Goal: Information Seeking & Learning: Learn about a topic

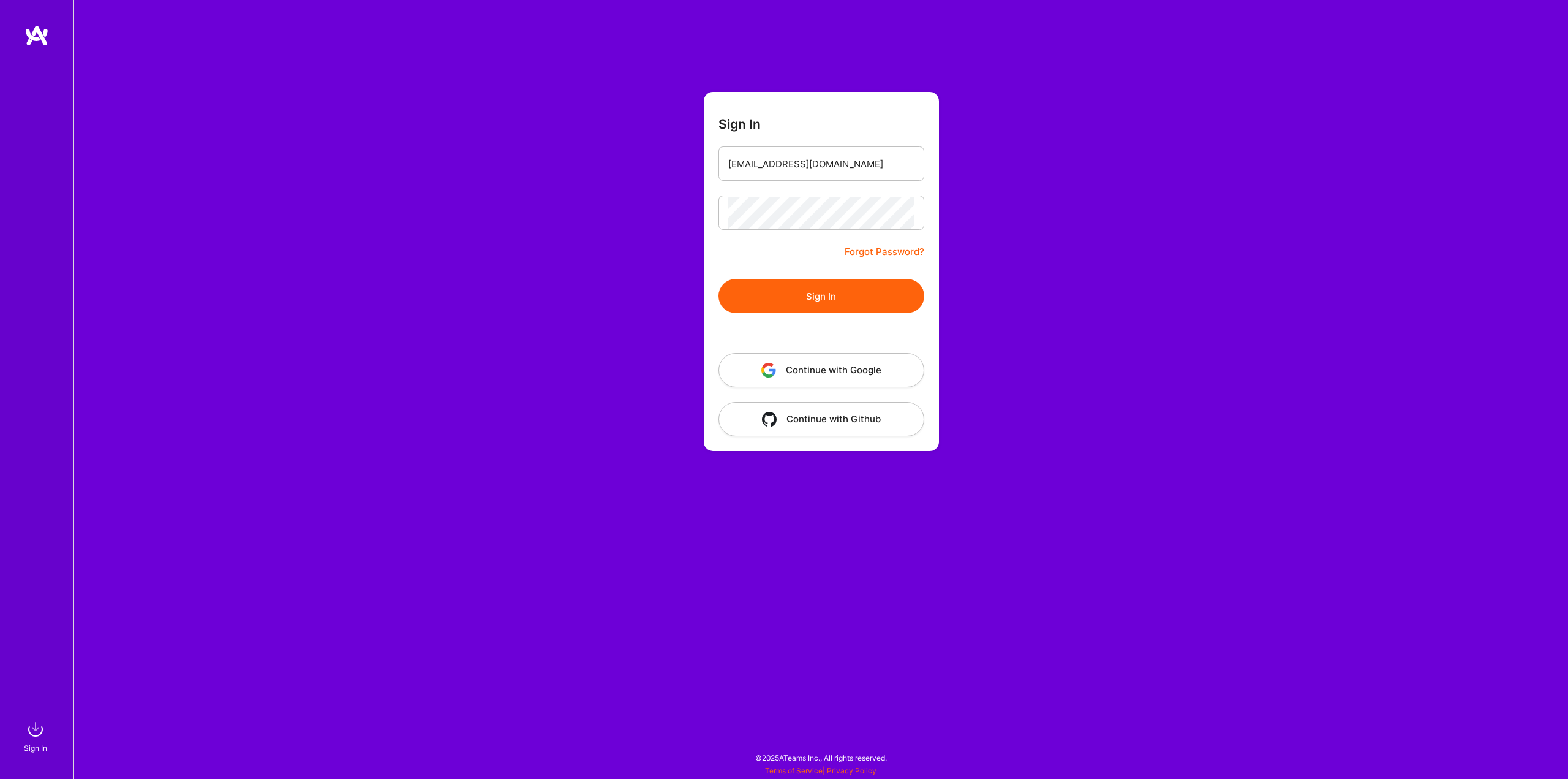
click at [798, 292] on button "Sign In" at bounding box center [821, 295] width 206 height 34
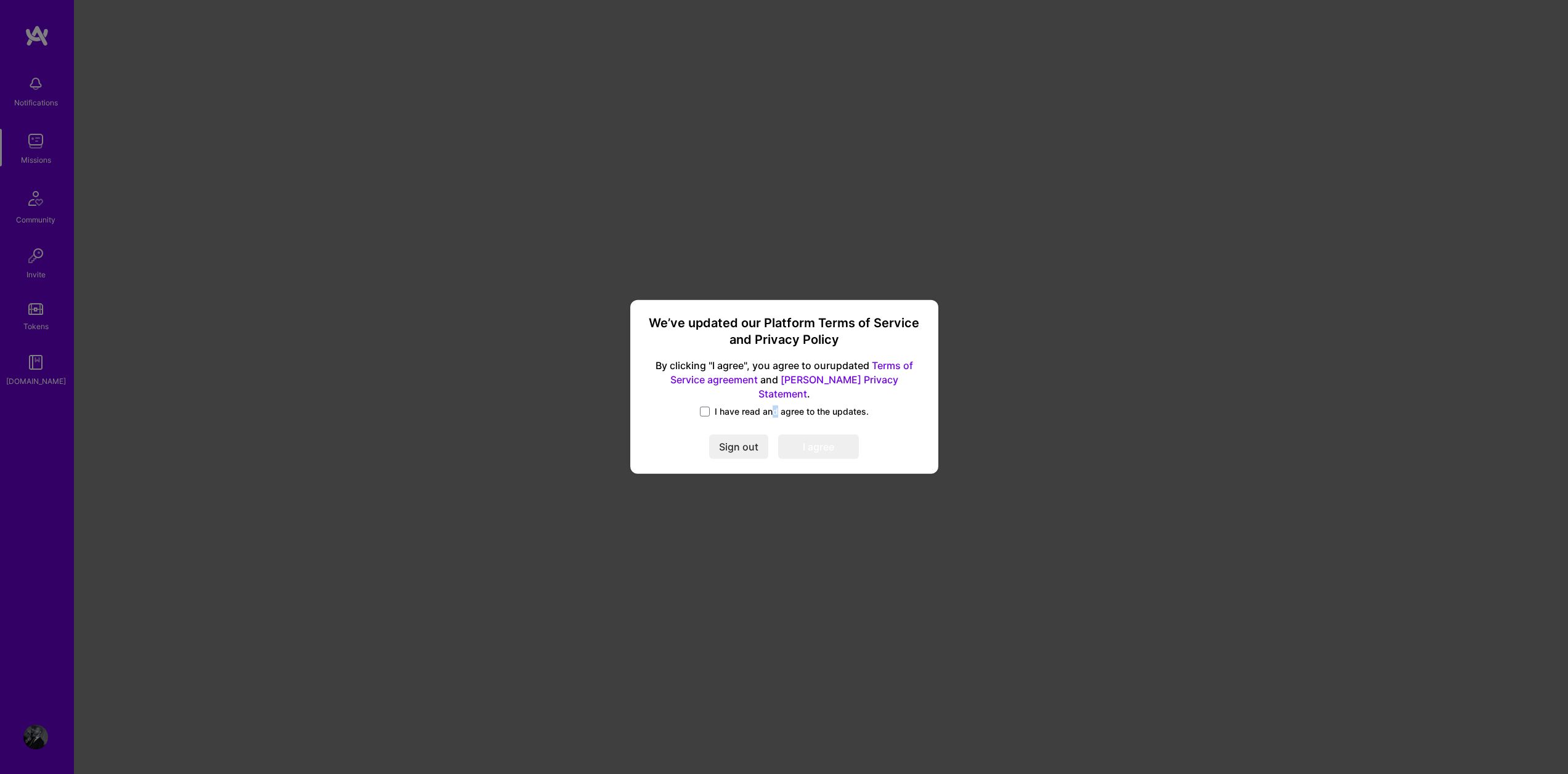
click at [774, 406] on span "I have read and agree to the updates." at bounding box center [792, 412] width 154 height 12
click at [773, 419] on div "We’ve updated our Platform Terms of Service and Privacy Policy By clicking "I a…" at bounding box center [784, 387] width 298 height 164
click at [778, 413] on div "We’ve updated our Platform Terms of Service and Privacy Policy By clicking "I a…" at bounding box center [784, 387] width 298 height 164
click at [780, 406] on span "I have read and agree to the updates." at bounding box center [792, 412] width 154 height 12
click at [0, 0] on input "I have read and agree to the updates." at bounding box center [0, 0] width 0 height 0
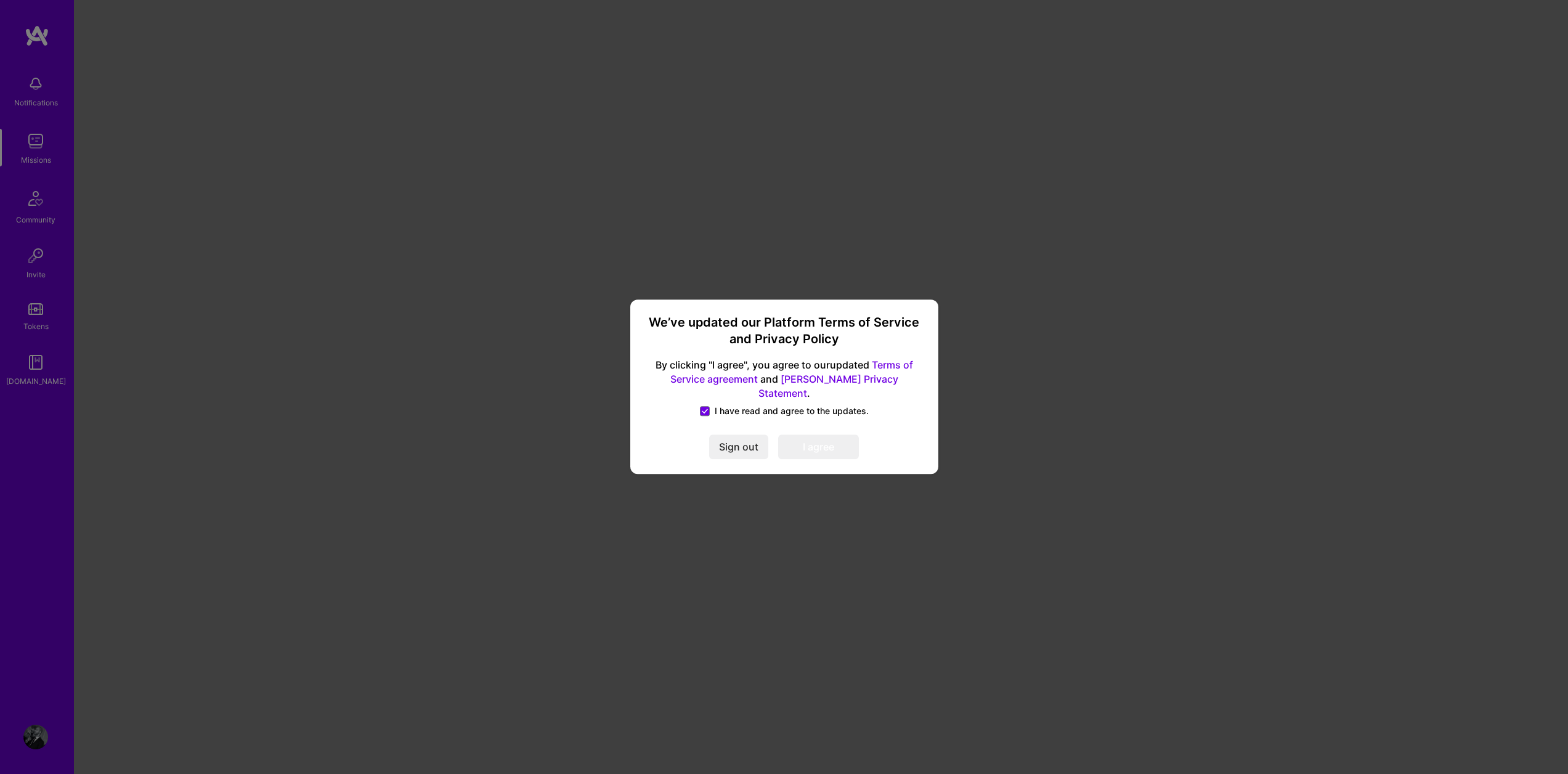
click at [818, 438] on button "I agree" at bounding box center [819, 447] width 80 height 25
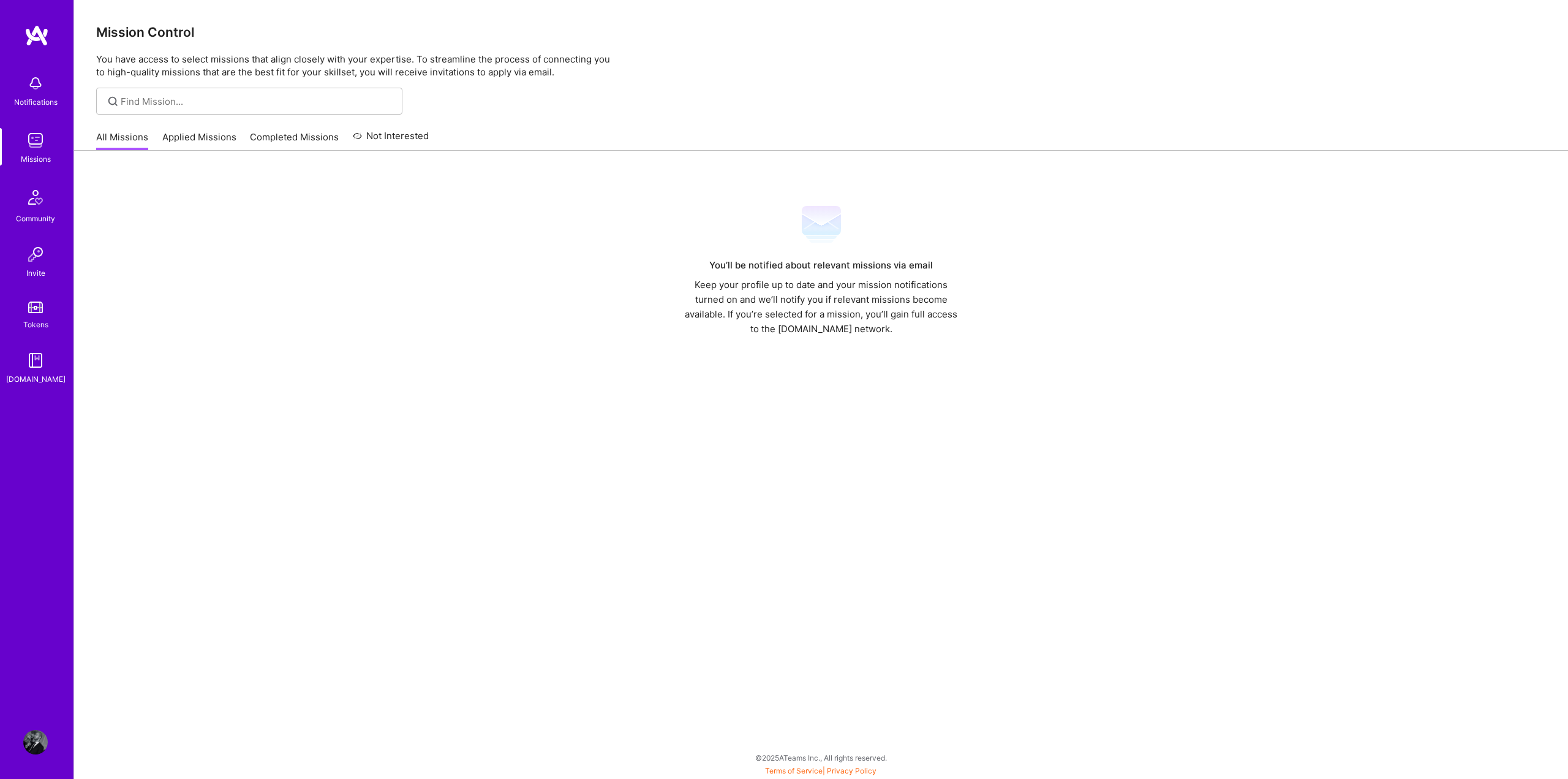
drag, startPoint x: 58, startPoint y: 727, endPoint x: 57, endPoint y: 737, distance: 10.0
drag, startPoint x: 57, startPoint y: 737, endPoint x: 44, endPoint y: 740, distance: 13.3
click at [44, 740] on img at bounding box center [35, 742] width 25 height 25
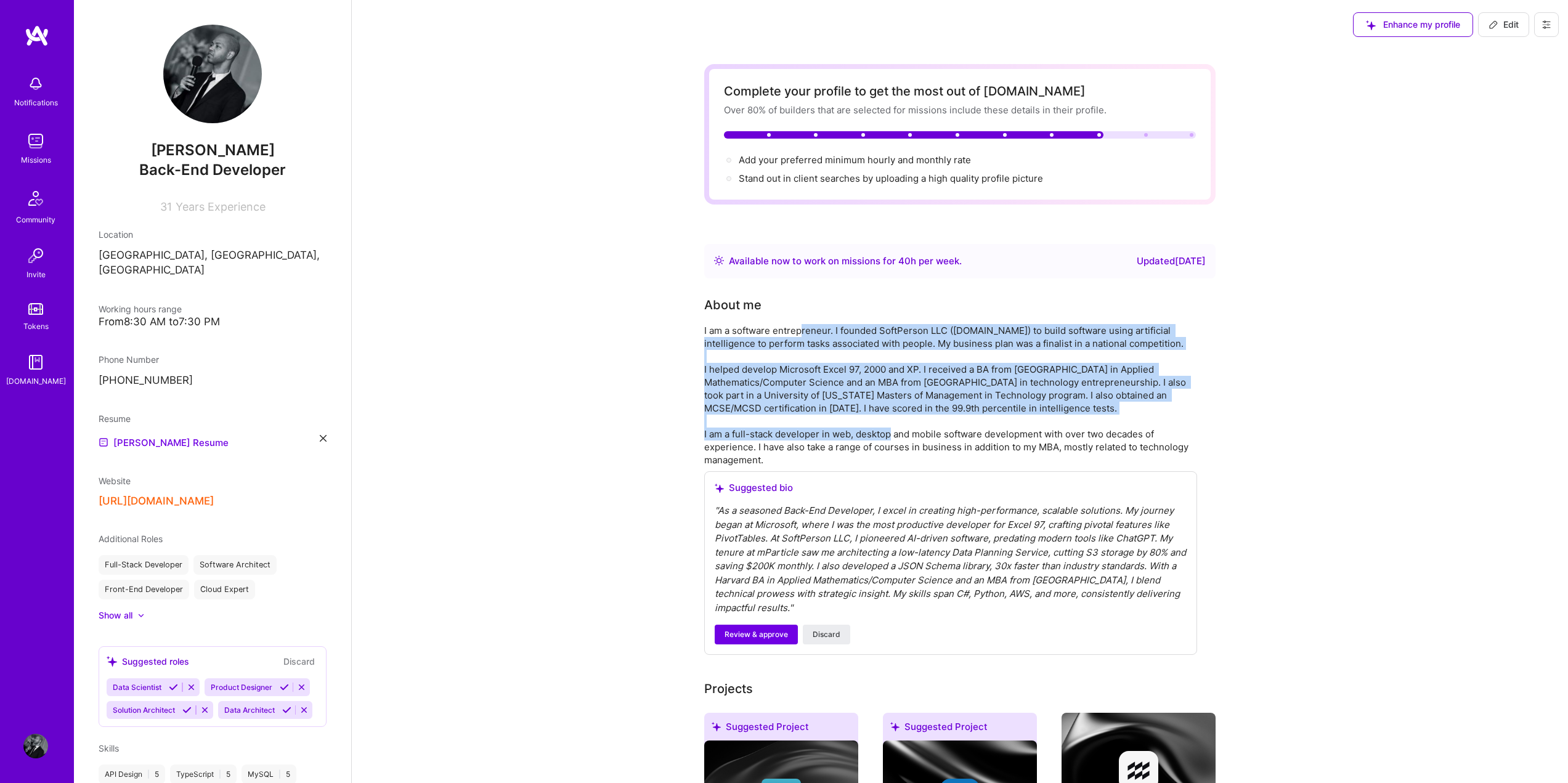
drag, startPoint x: 801, startPoint y: 326, endPoint x: 964, endPoint y: 442, distance: 200.1
click at [964, 442] on div "I am a software entrepreneur. I founded SoftPerson LLC ([DOMAIN_NAME]) to build…" at bounding box center [950, 395] width 493 height 142
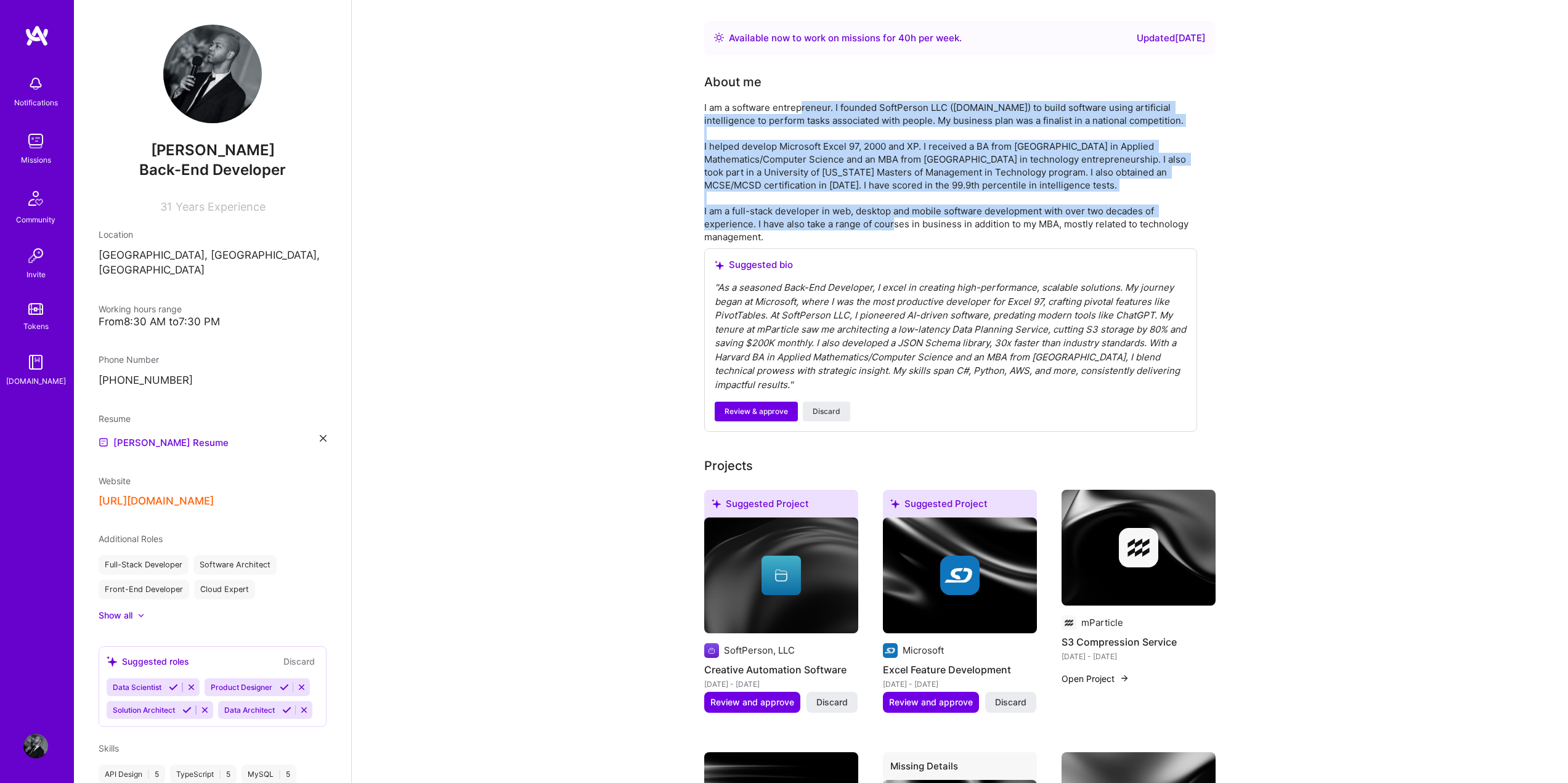
scroll to position [224, 0]
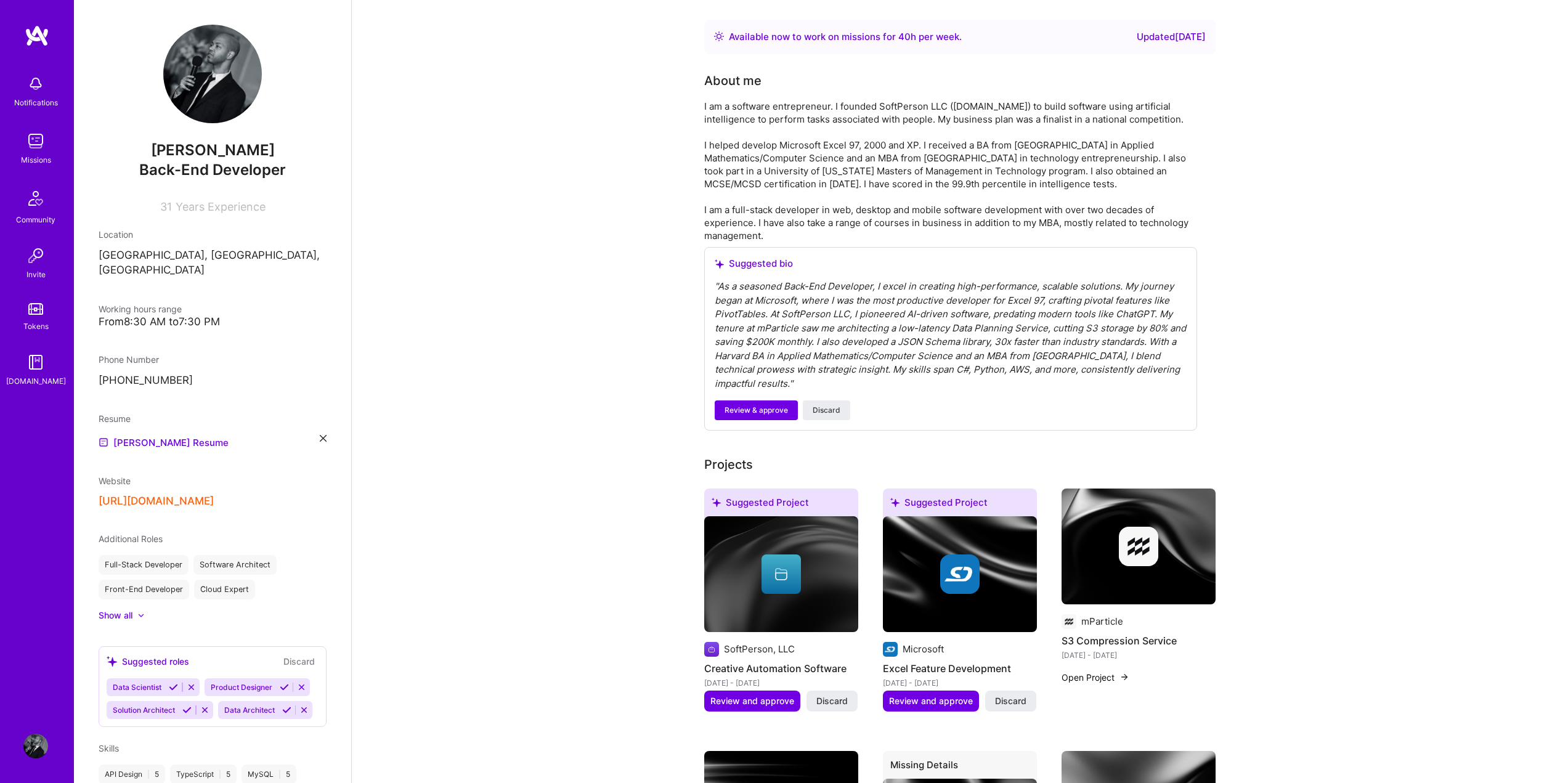
click at [865, 341] on div "" As a seasoned Back-End Developer, I excel in creating high-performance, scala…" at bounding box center [951, 335] width 472 height 111
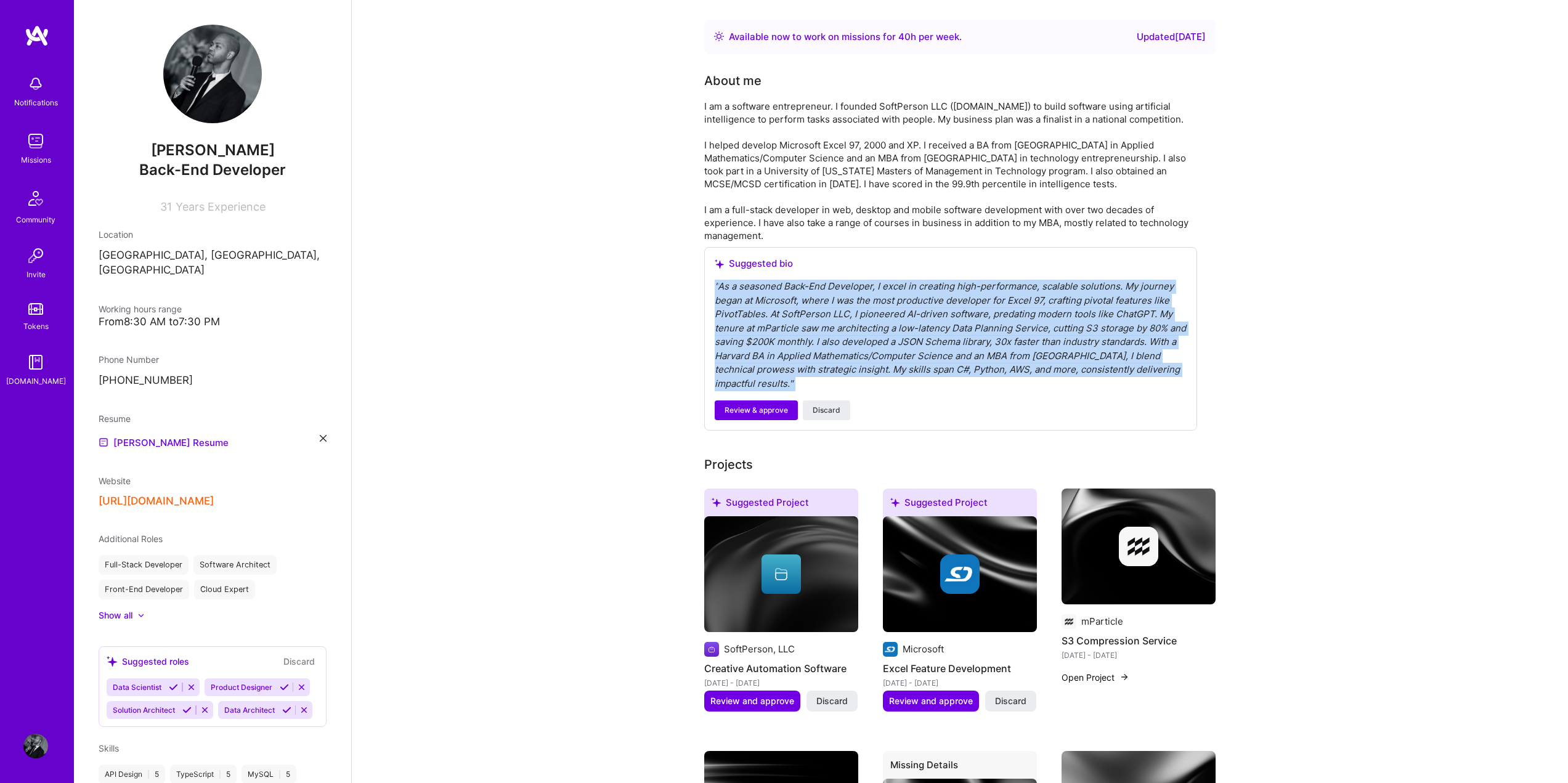
click at [865, 341] on div "" As a seasoned Back-End Developer, I excel in creating high-performance, scala…" at bounding box center [951, 335] width 472 height 111
click at [796, 311] on div "" As a seasoned Back-End Developer, I excel in creating high-performance, scala…" at bounding box center [951, 335] width 472 height 111
drag, startPoint x: 818, startPoint y: 286, endPoint x: 896, endPoint y: 367, distance: 112.4
click at [896, 367] on div "" As a seasoned Back-End Developer, I excel in creating high-performance, scala…" at bounding box center [951, 335] width 472 height 111
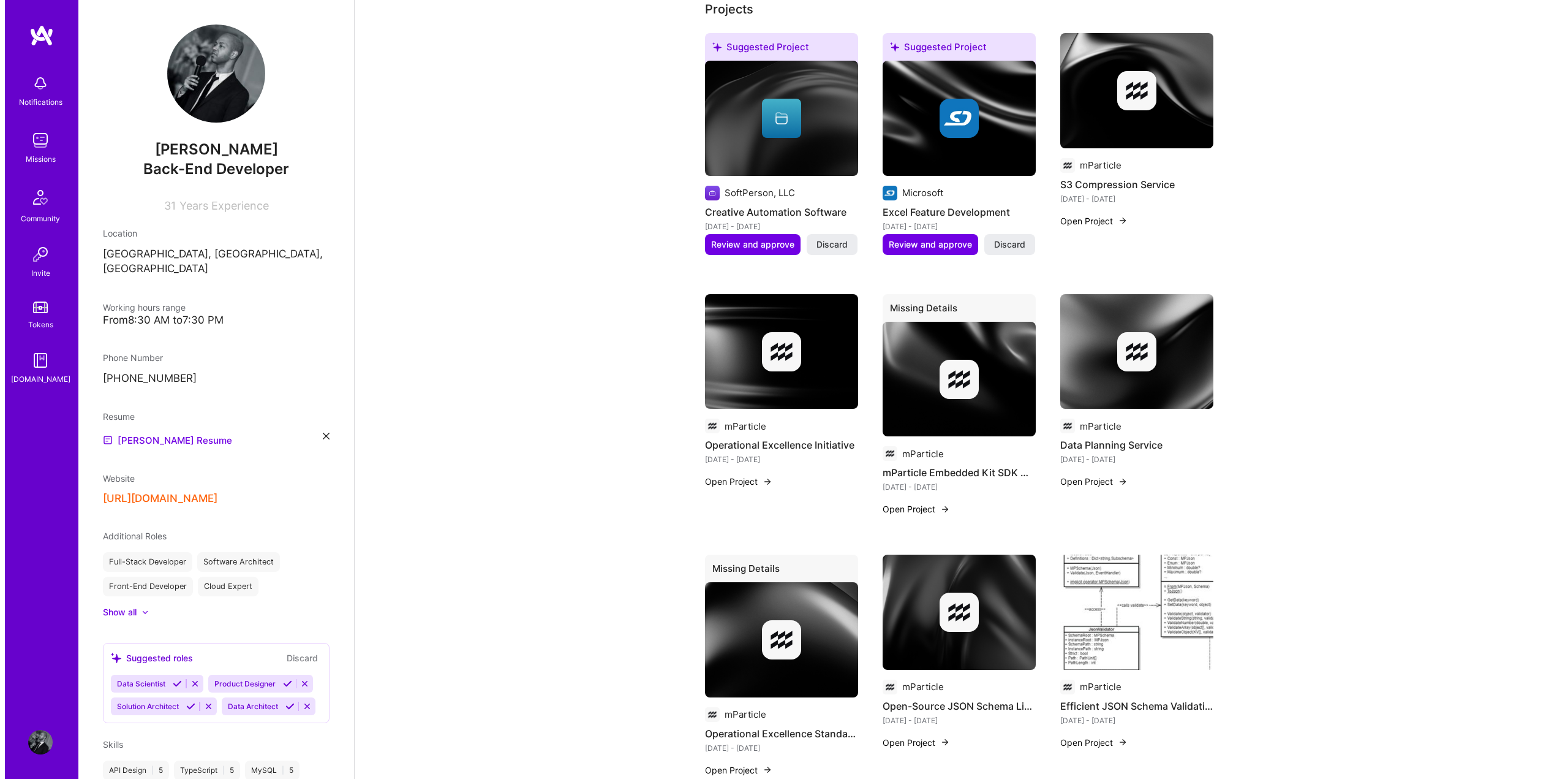
scroll to position [674, 0]
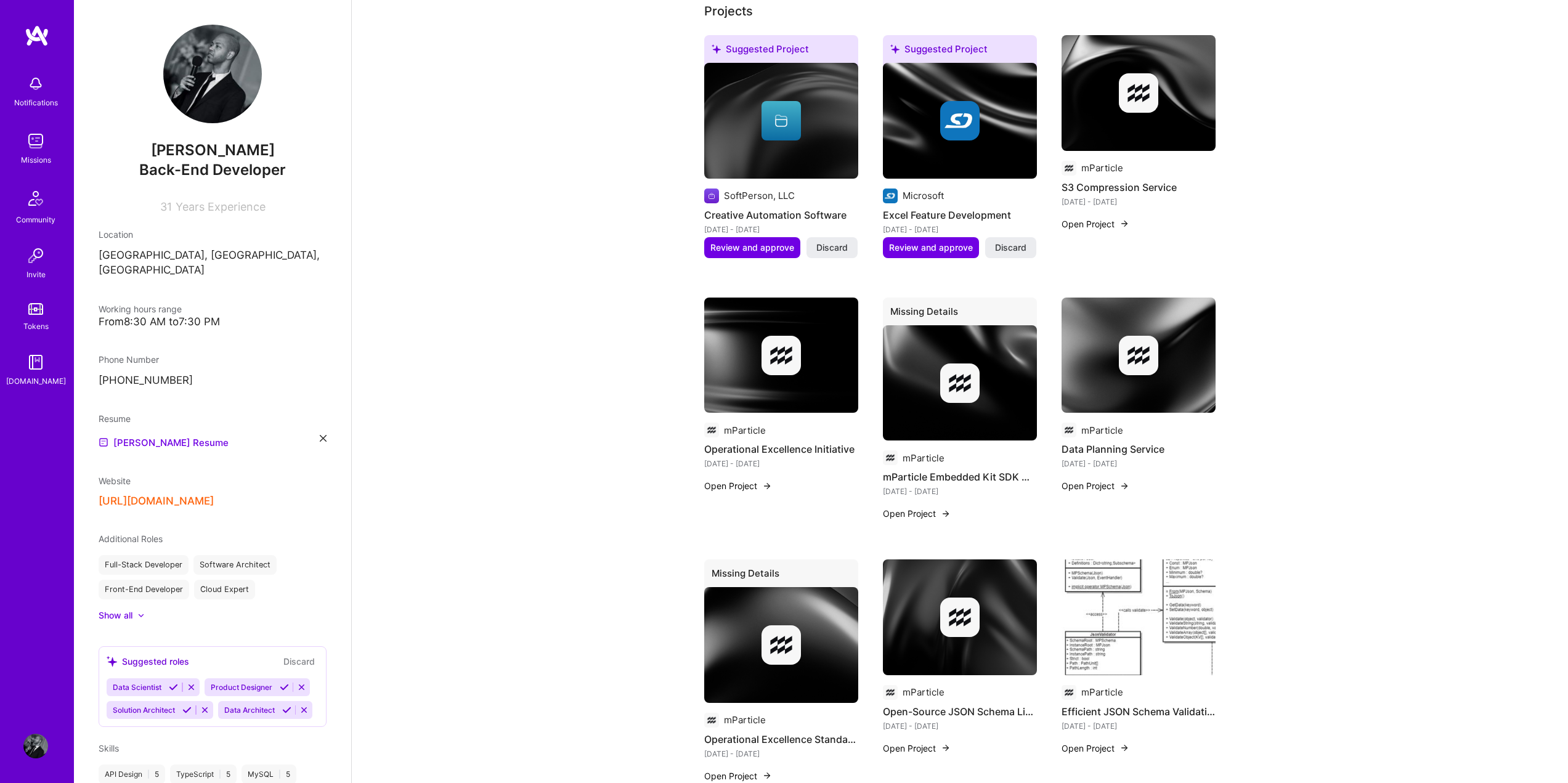
click at [806, 217] on h4 "Creative Automation Software" at bounding box center [781, 215] width 154 height 16
click at [754, 216] on h4 "Creative Automation Software" at bounding box center [781, 215] width 154 height 16
click at [1120, 186] on h4 "S3 Compression Service" at bounding box center [1138, 187] width 154 height 16
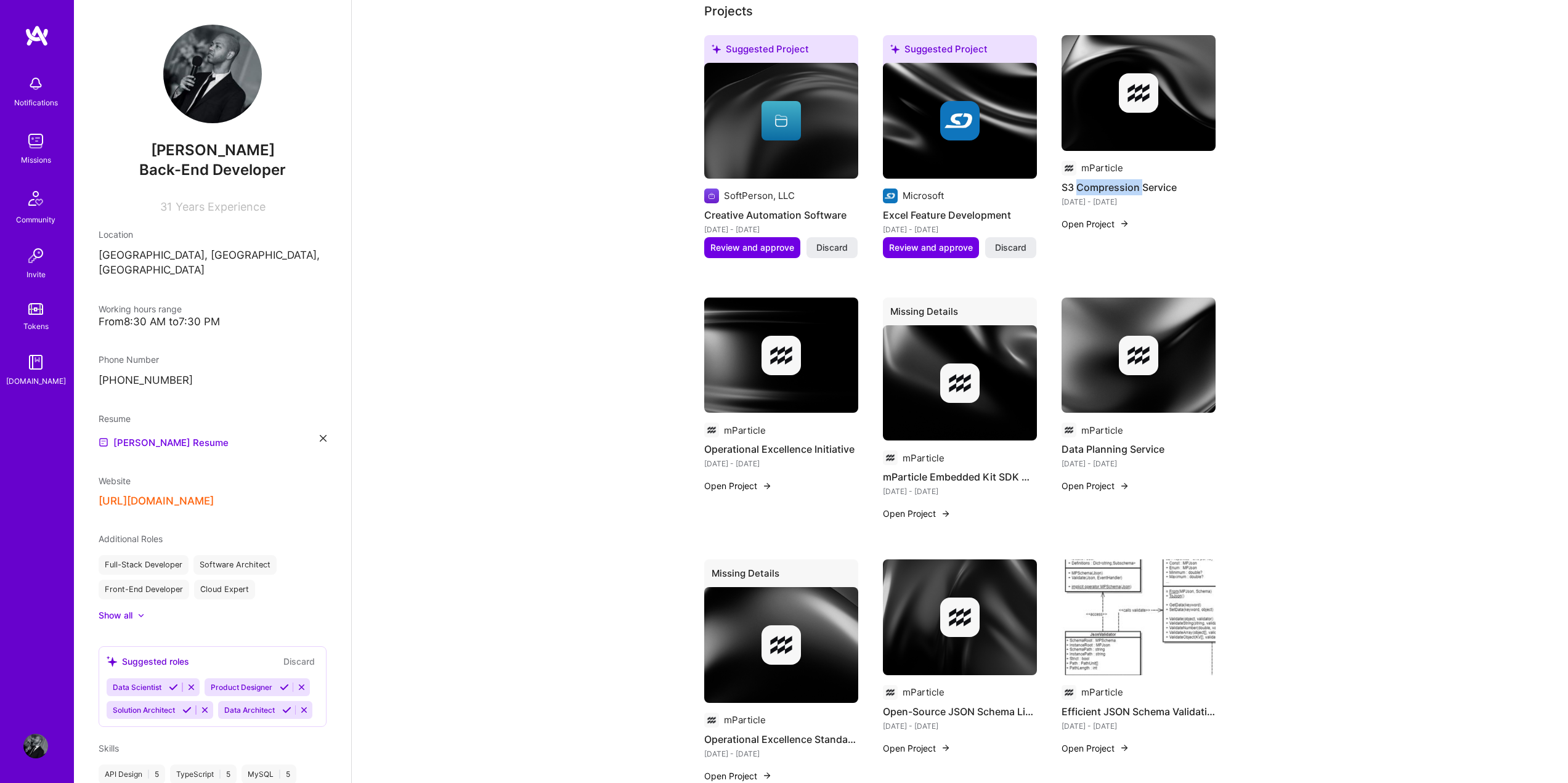
click at [1120, 186] on h4 "S3 Compression Service" at bounding box center [1138, 187] width 154 height 16
click at [1088, 226] on button "Open Project" at bounding box center [1095, 223] width 68 height 13
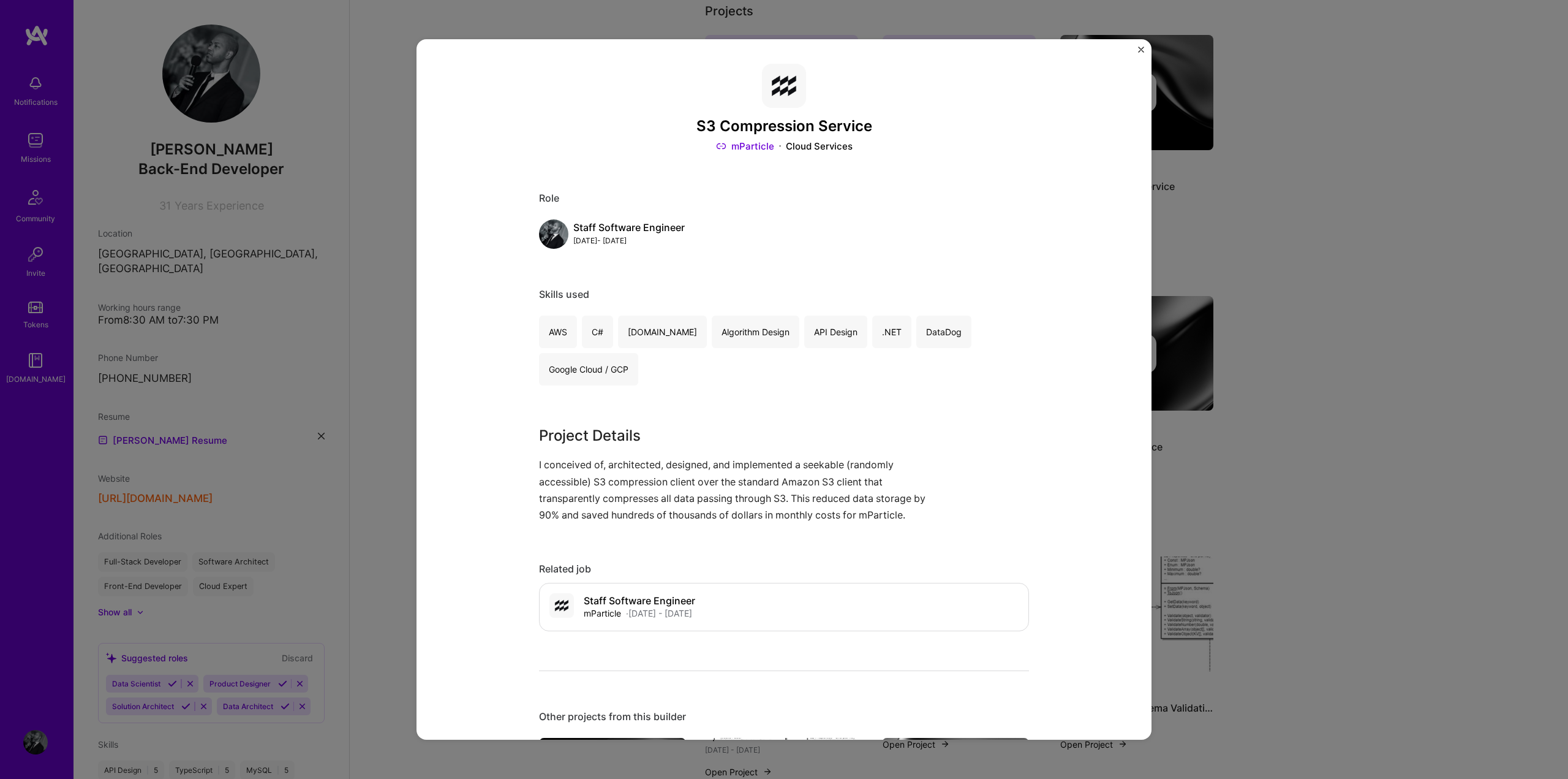
click at [615, 484] on p "I conceived of, architected, designed, and implemented a seekable (randomly acc…" at bounding box center [738, 490] width 398 height 67
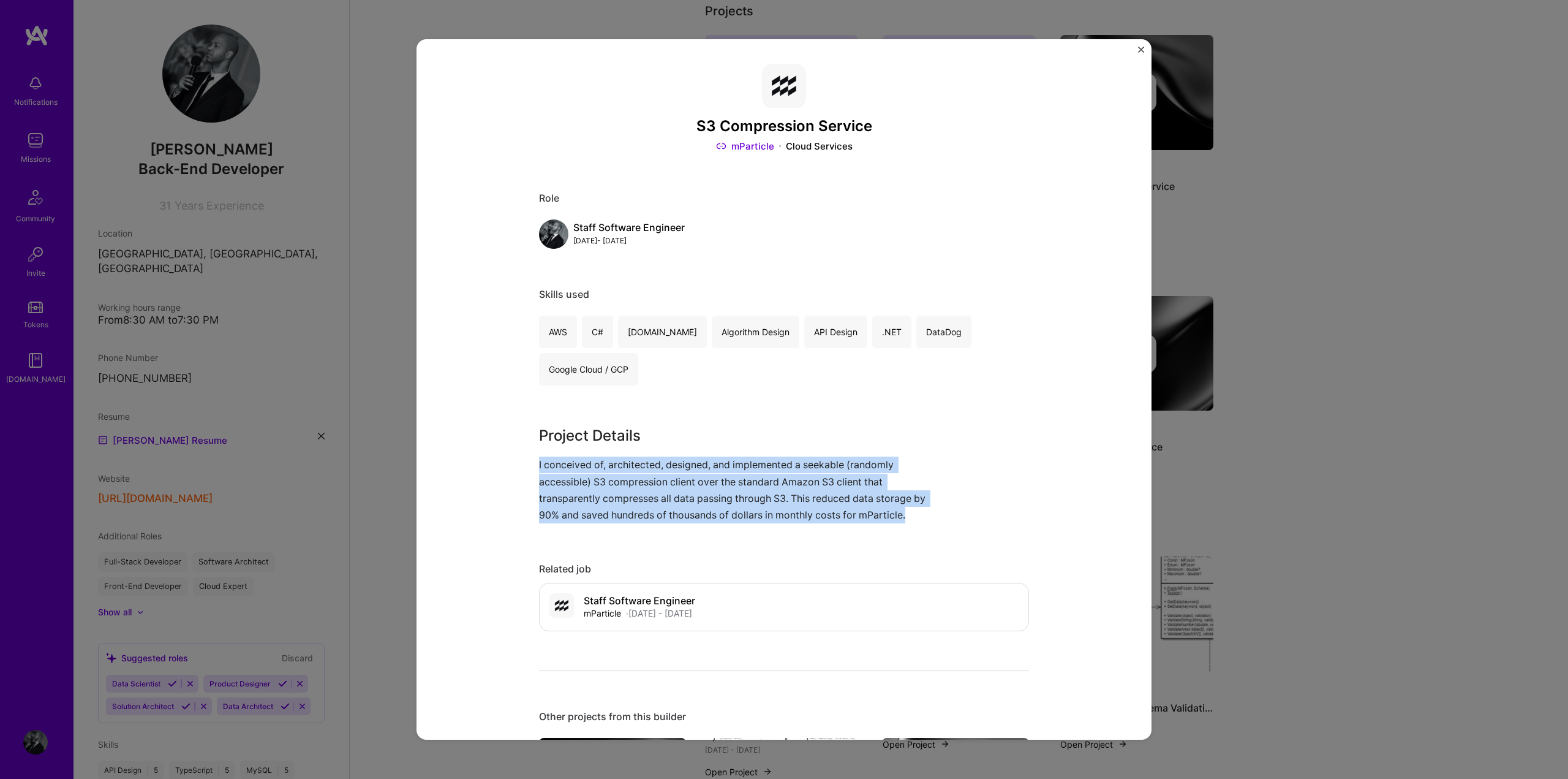
click at [615, 484] on p "I conceived of, architected, designed, and implemented a seekable (randomly acc…" at bounding box center [738, 490] width 398 height 67
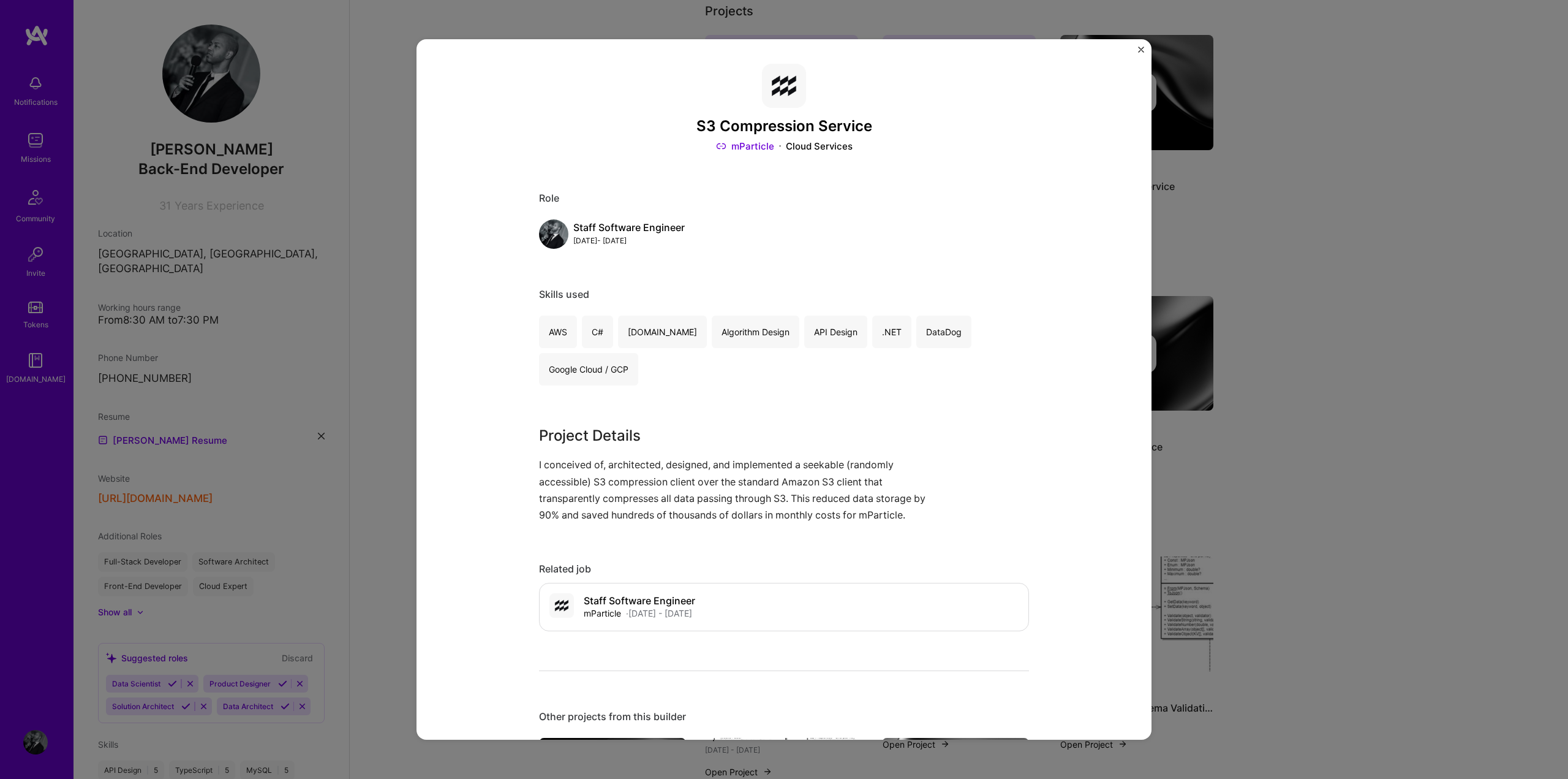
click at [1253, 505] on div "S3 Compression Service mParticle Cloud Services Role Staff Software Engineer [D…" at bounding box center [784, 390] width 1568 height 779
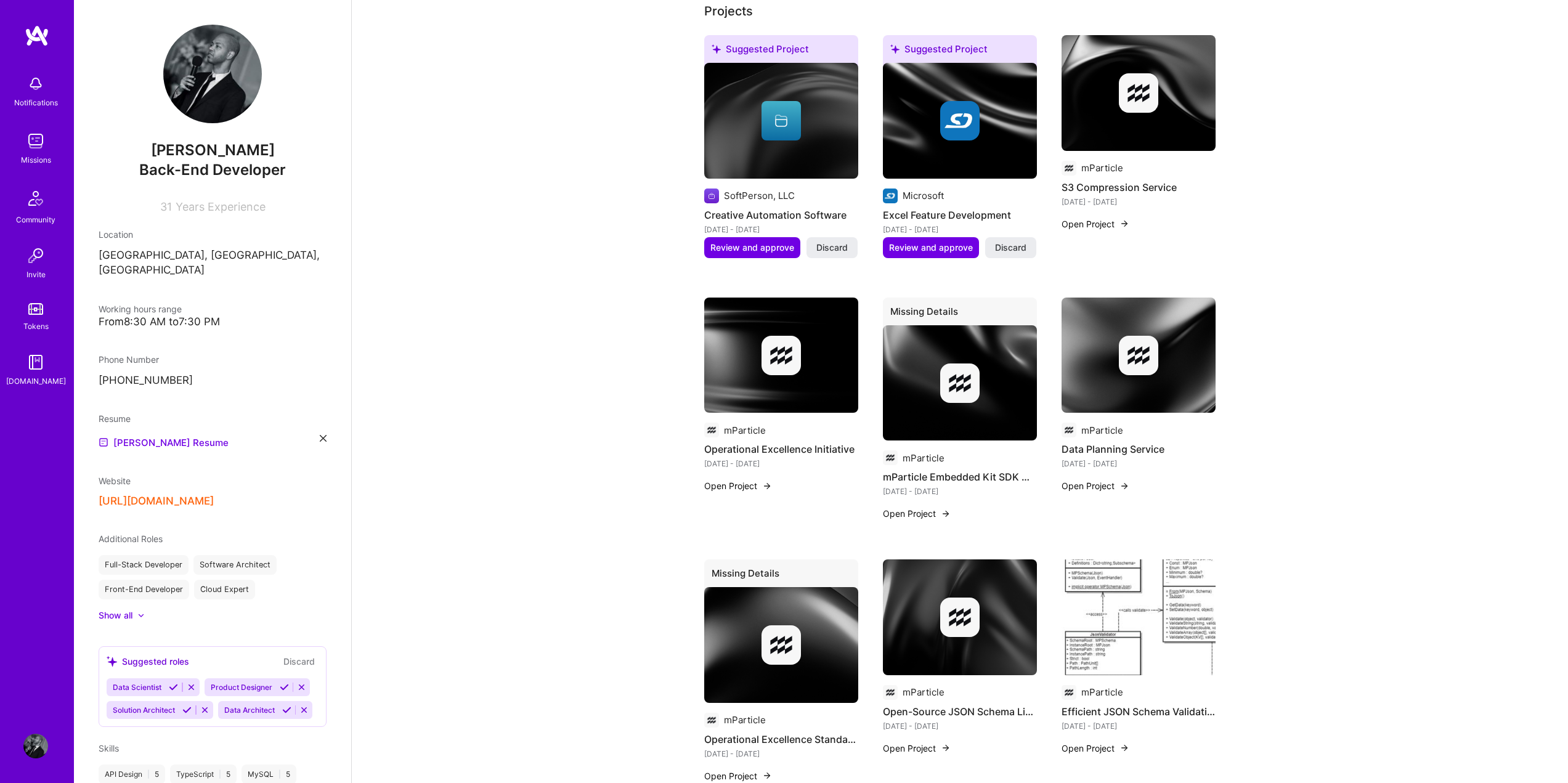
click at [808, 451] on h4 "Operational Excellence Initiative" at bounding box center [781, 449] width 154 height 16
click at [737, 479] on button "Open Project" at bounding box center [737, 485] width 68 height 13
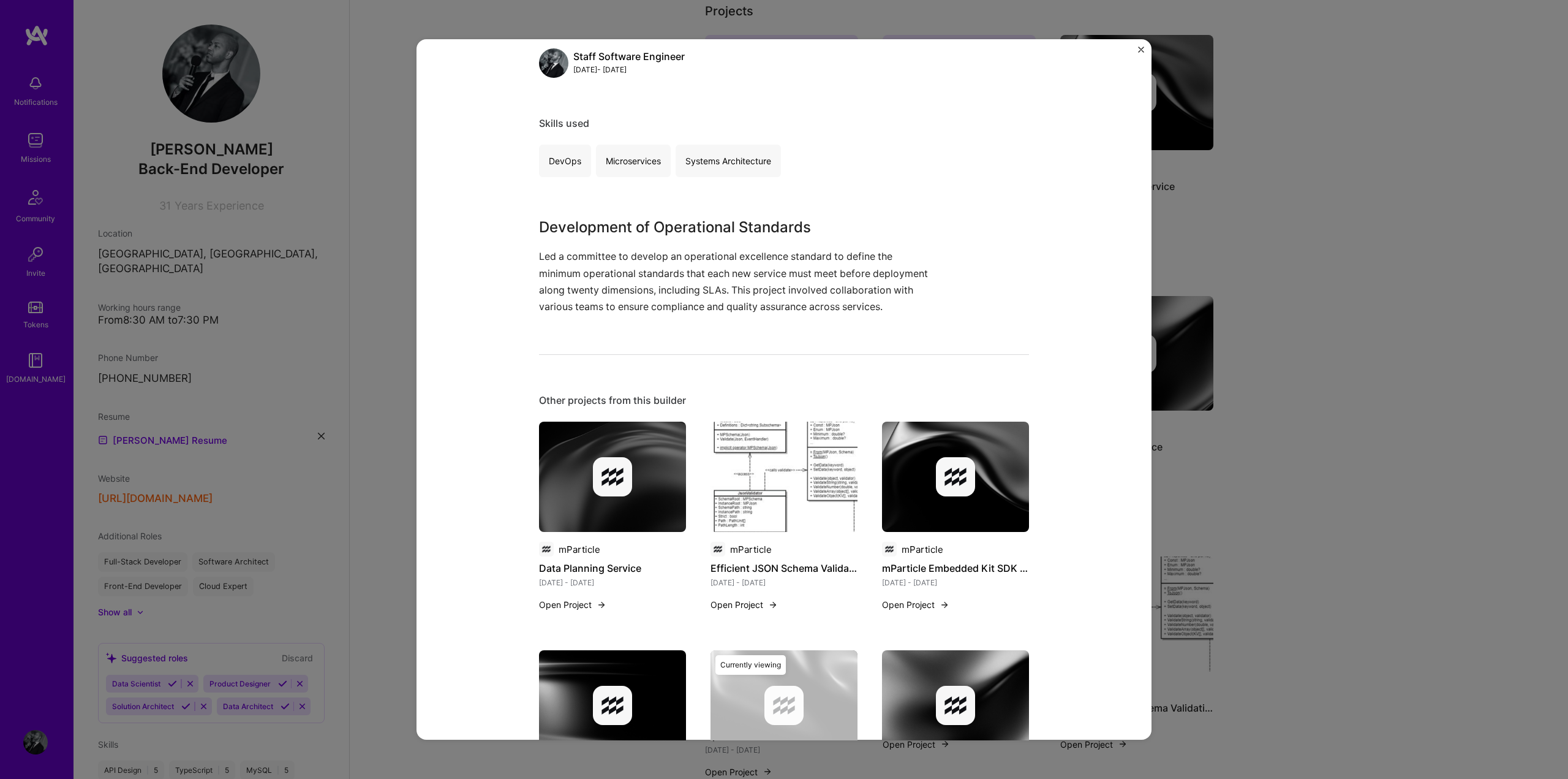
scroll to position [539, 0]
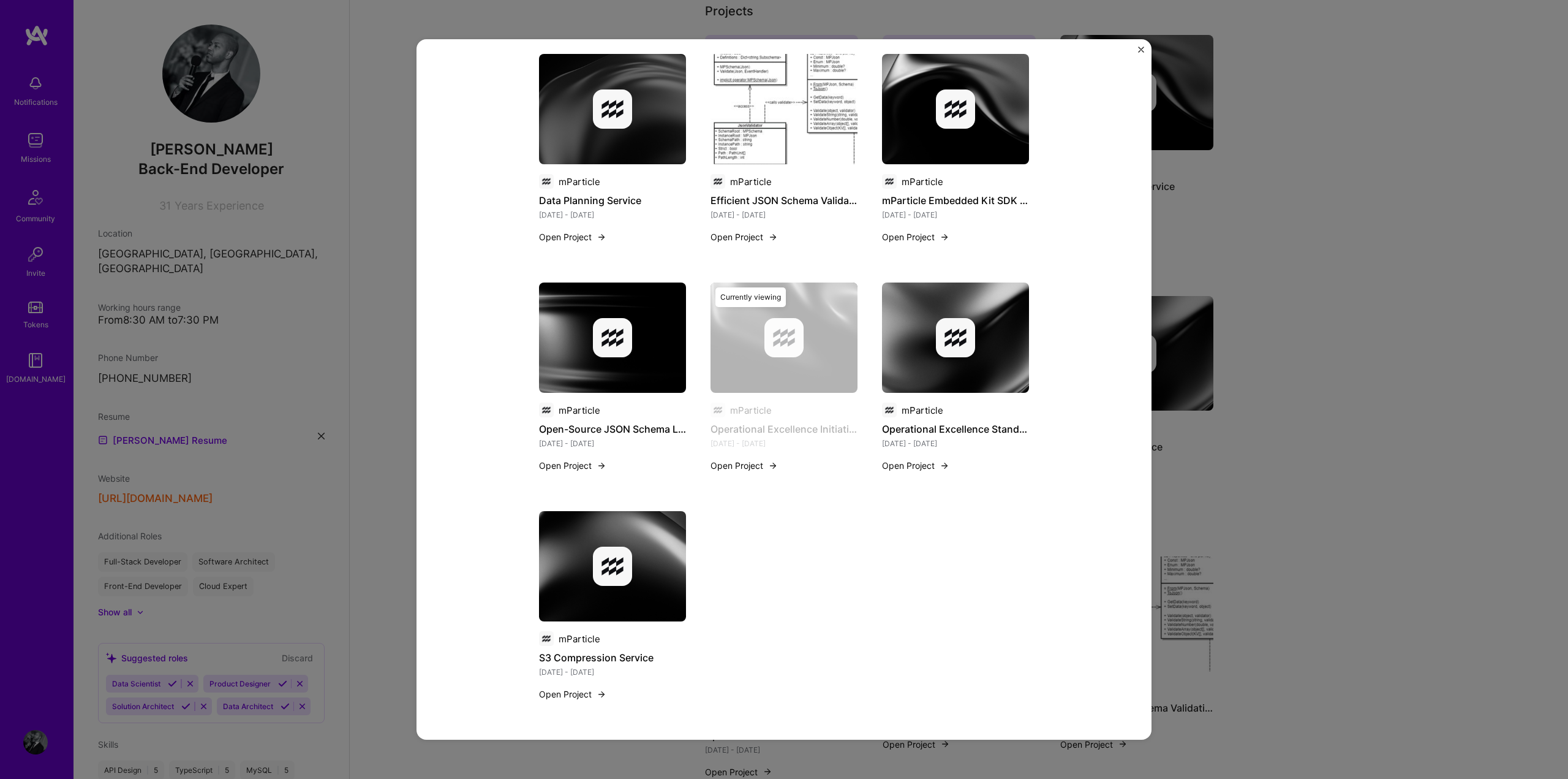
click at [797, 126] on img at bounding box center [784, 109] width 147 height 110
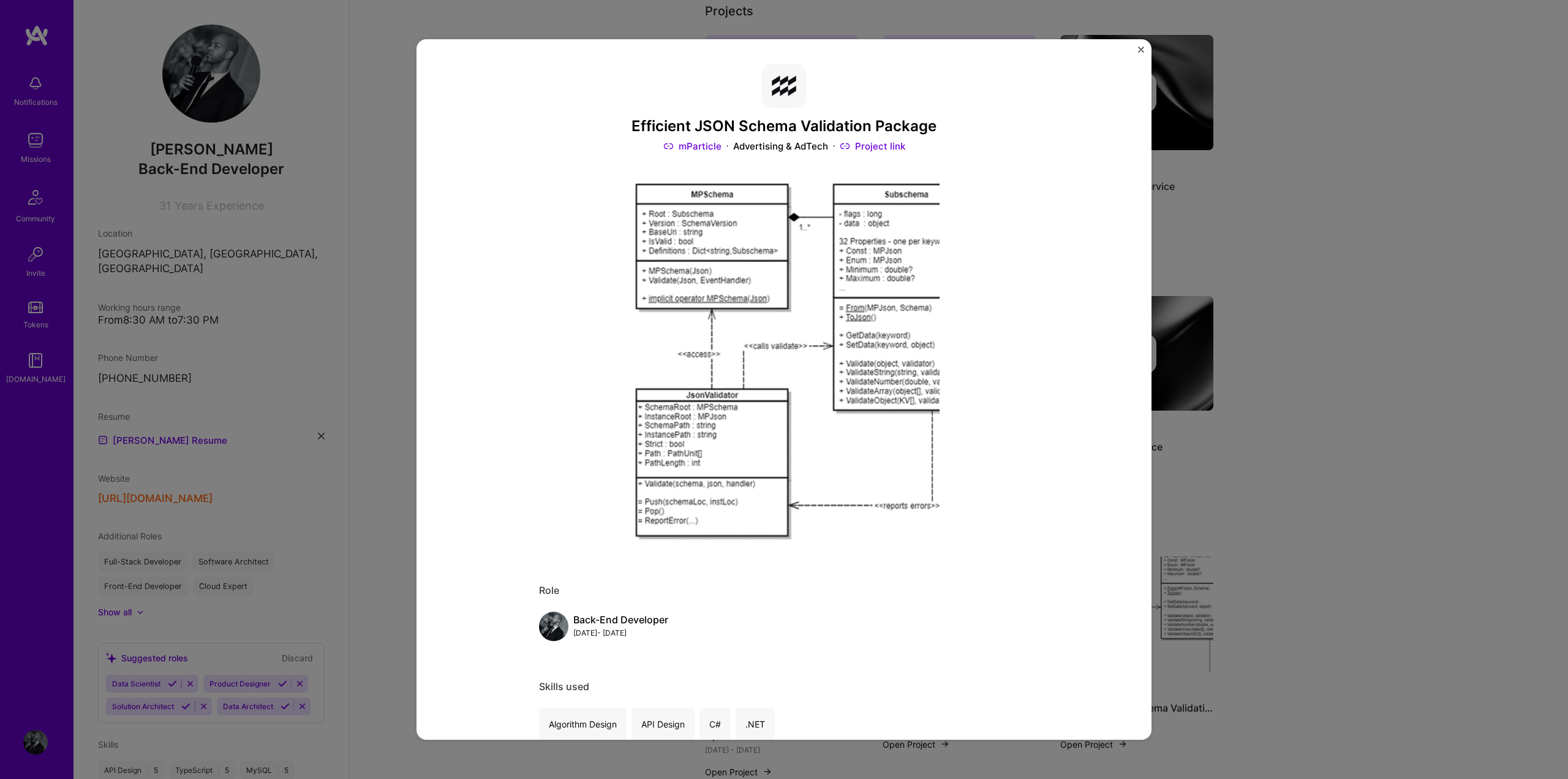
click at [1140, 49] on img "Close" at bounding box center [1141, 49] width 6 height 6
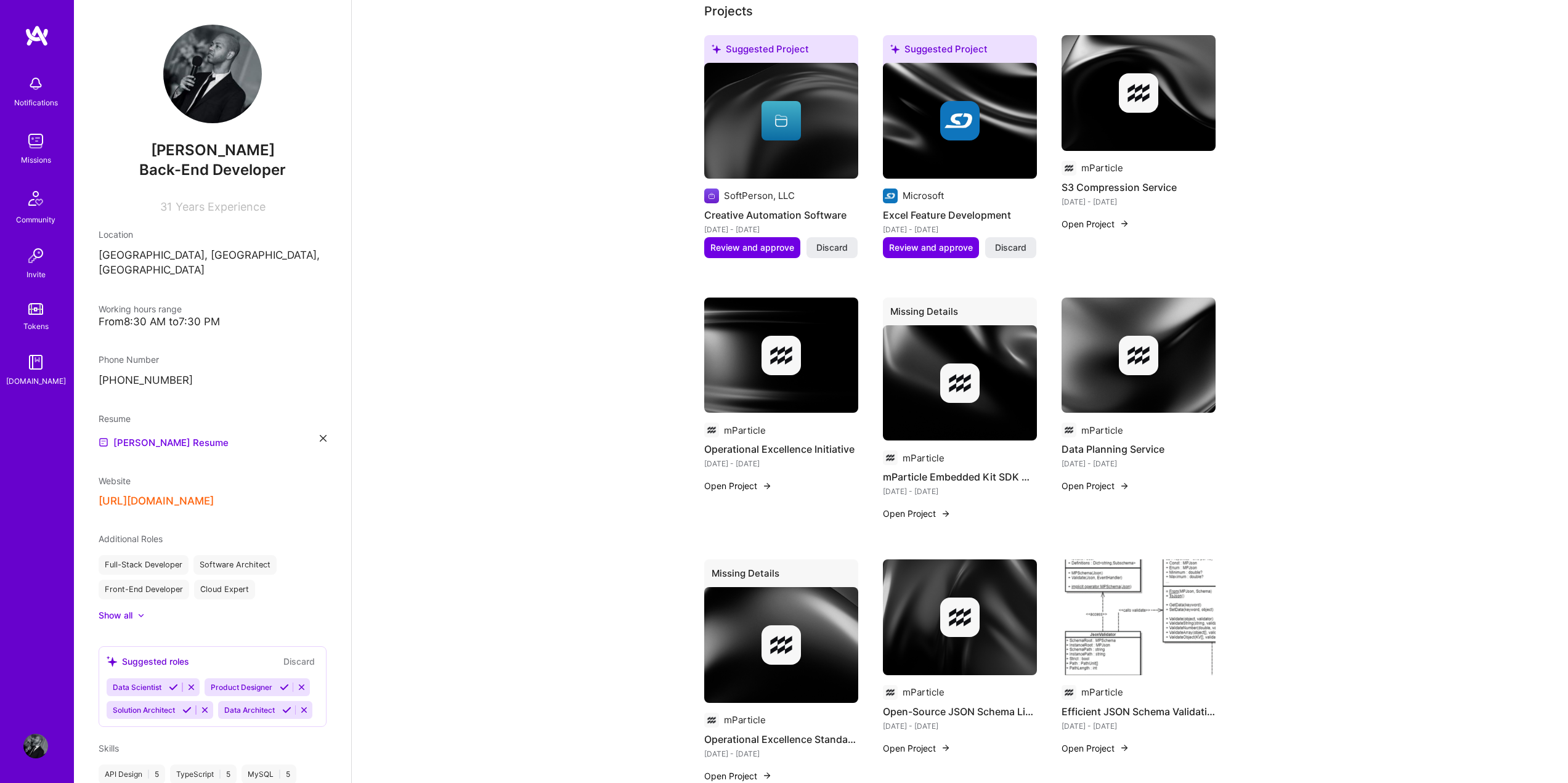
click at [974, 599] on img at bounding box center [959, 617] width 40 height 40
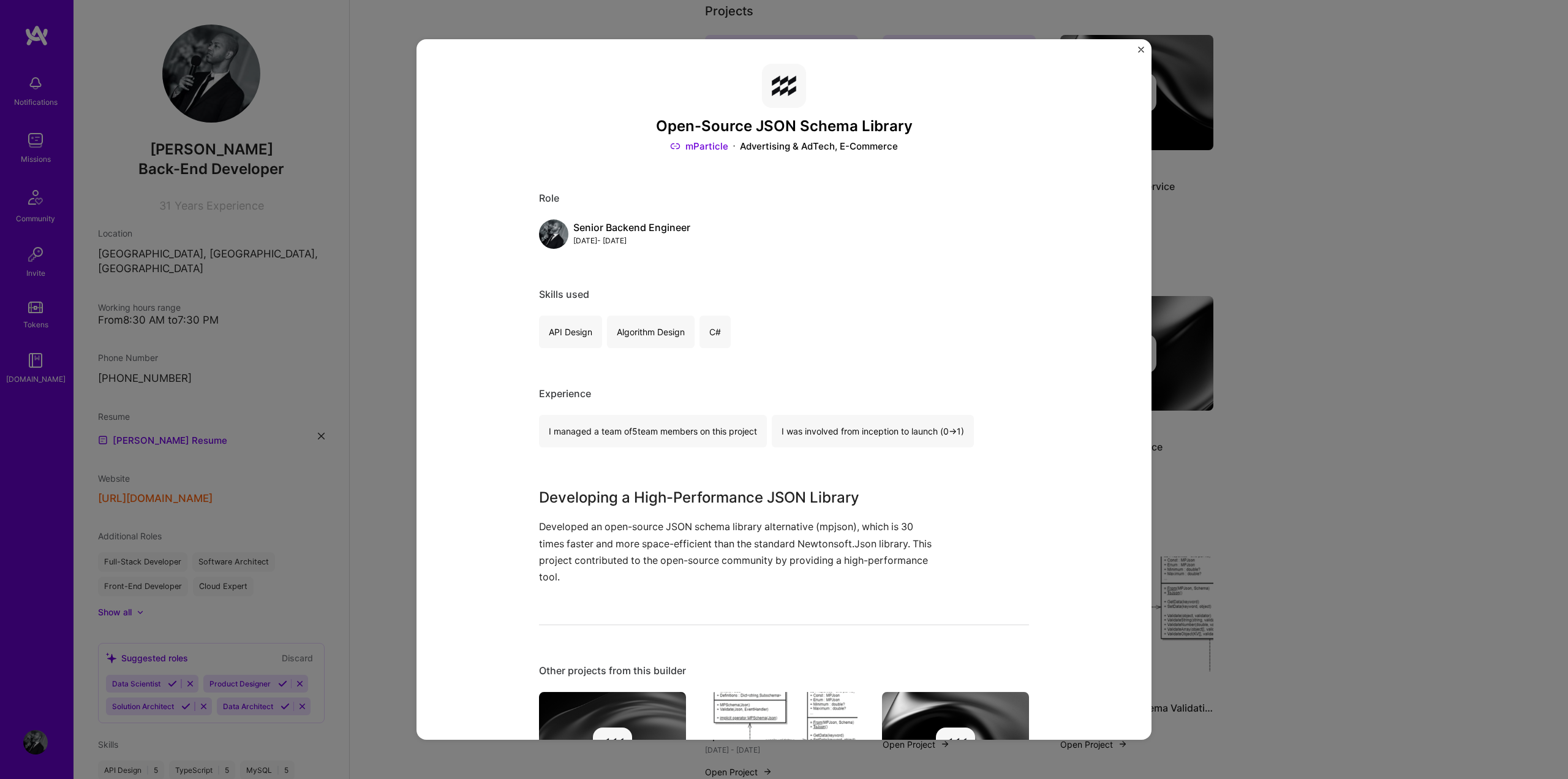
click at [1140, 51] on img "Close" at bounding box center [1141, 49] width 6 height 6
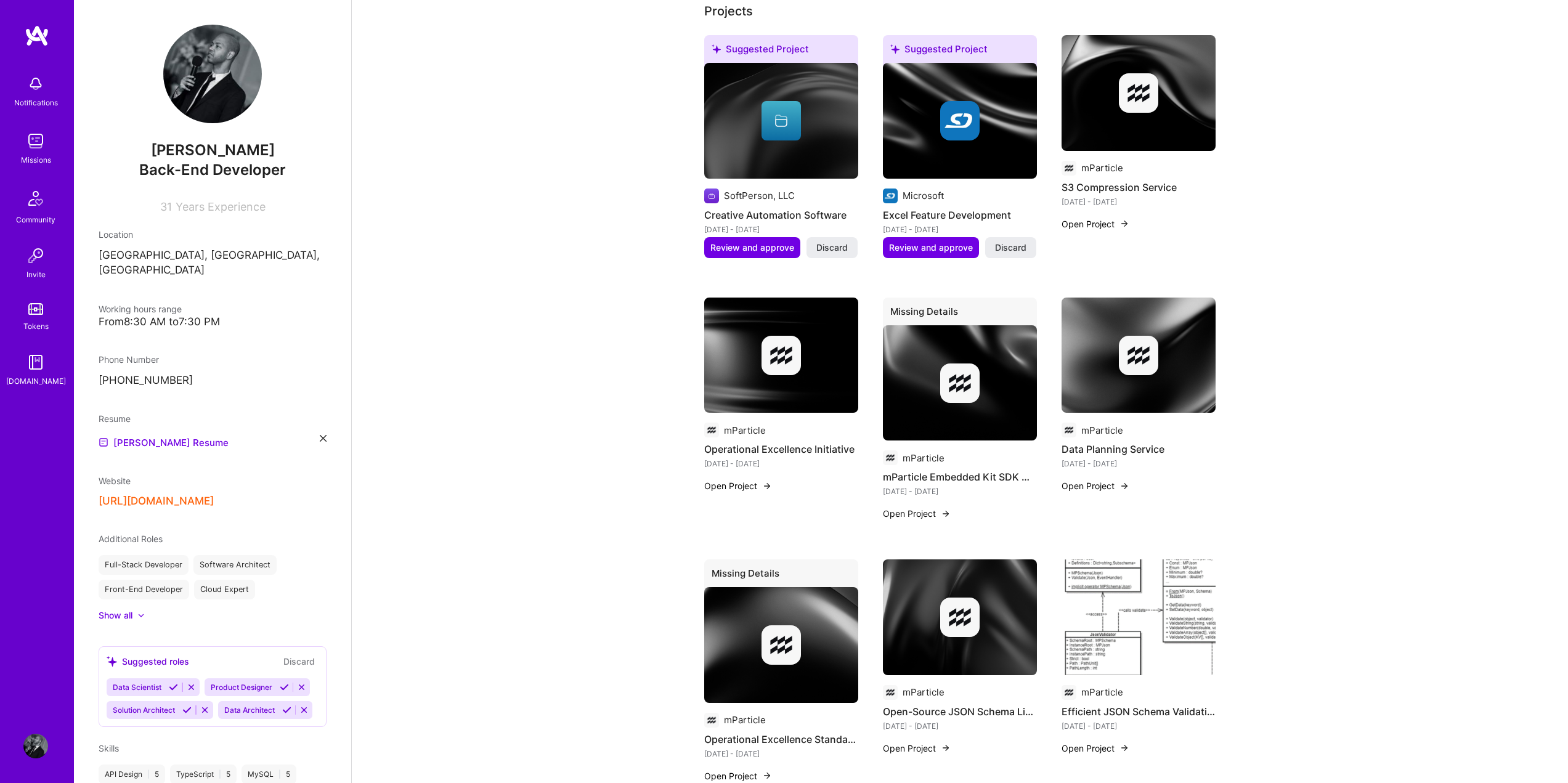
click at [1133, 322] on img at bounding box center [1138, 355] width 154 height 116
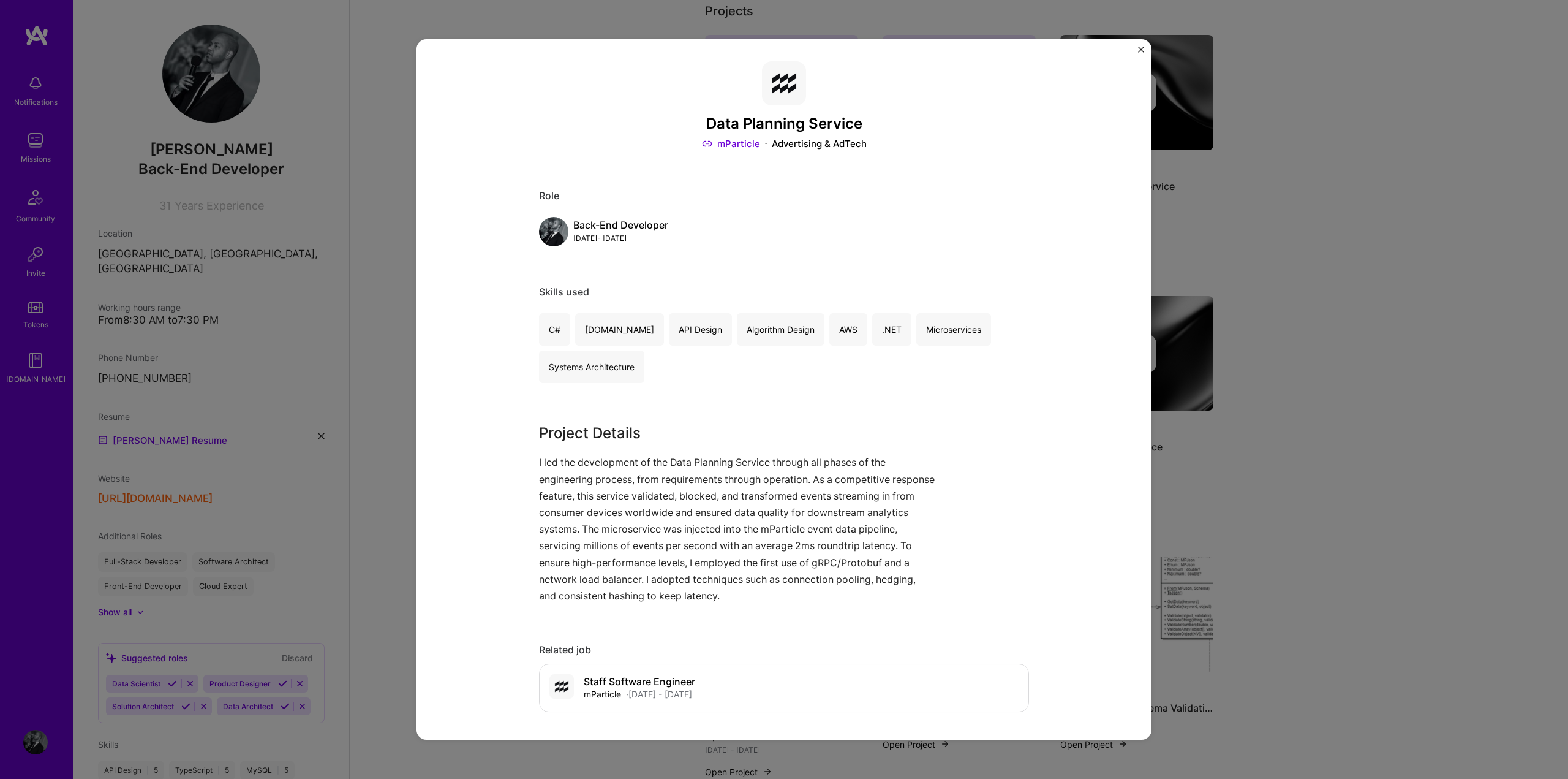
scroll to position [2, 0]
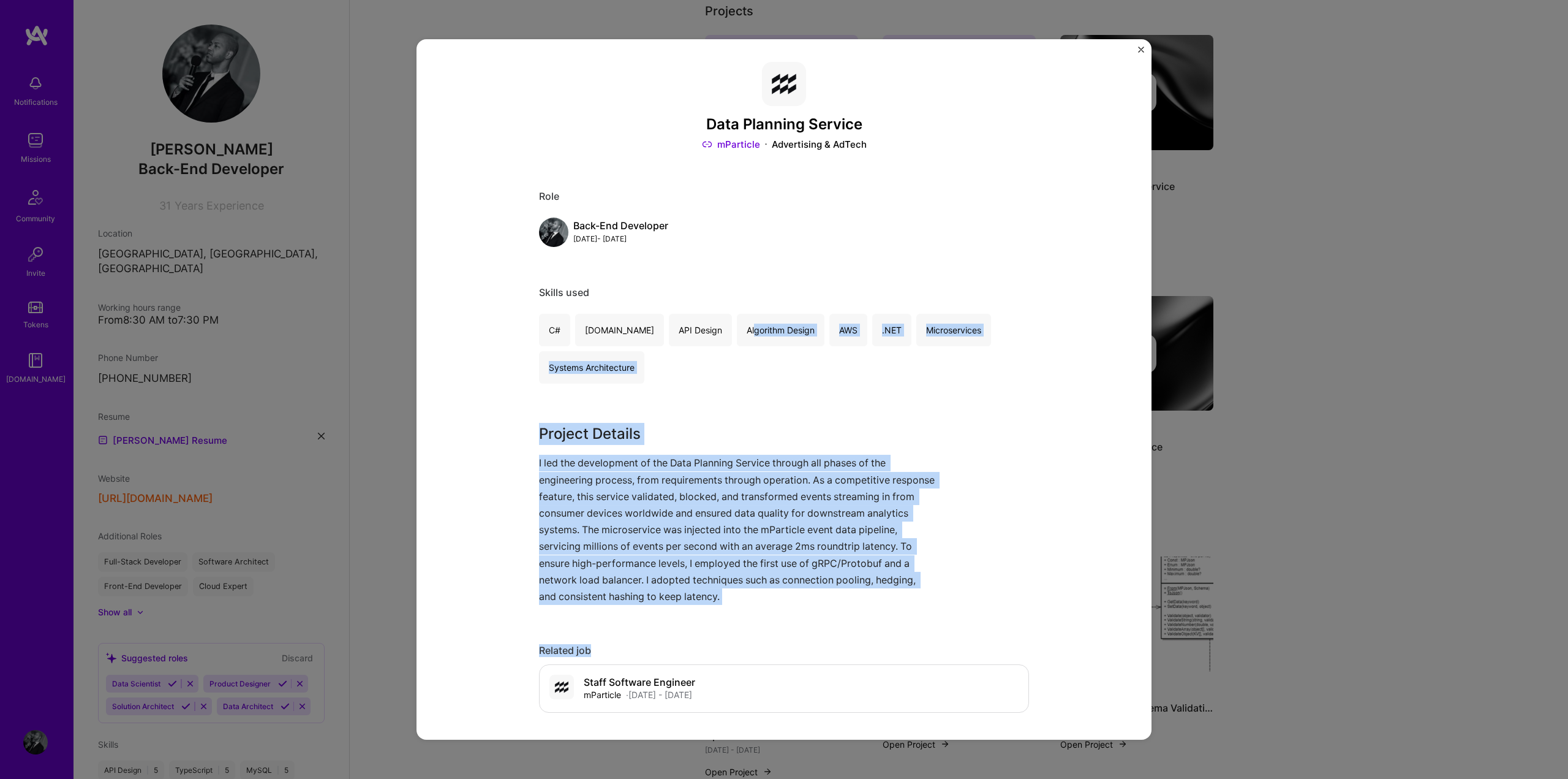
drag, startPoint x: 716, startPoint y: 368, endPoint x: 881, endPoint y: 618, distance: 299.5
click at [880, 618] on div "Data Planning Service mParticle Advertising & AdTech Role Back-End Developer [D…" at bounding box center [784, 772] width 490 height 1419
click at [889, 610] on div "Data Planning Service mParticle Advertising & AdTech Role Back-End Developer [D…" at bounding box center [784, 772] width 490 height 1419
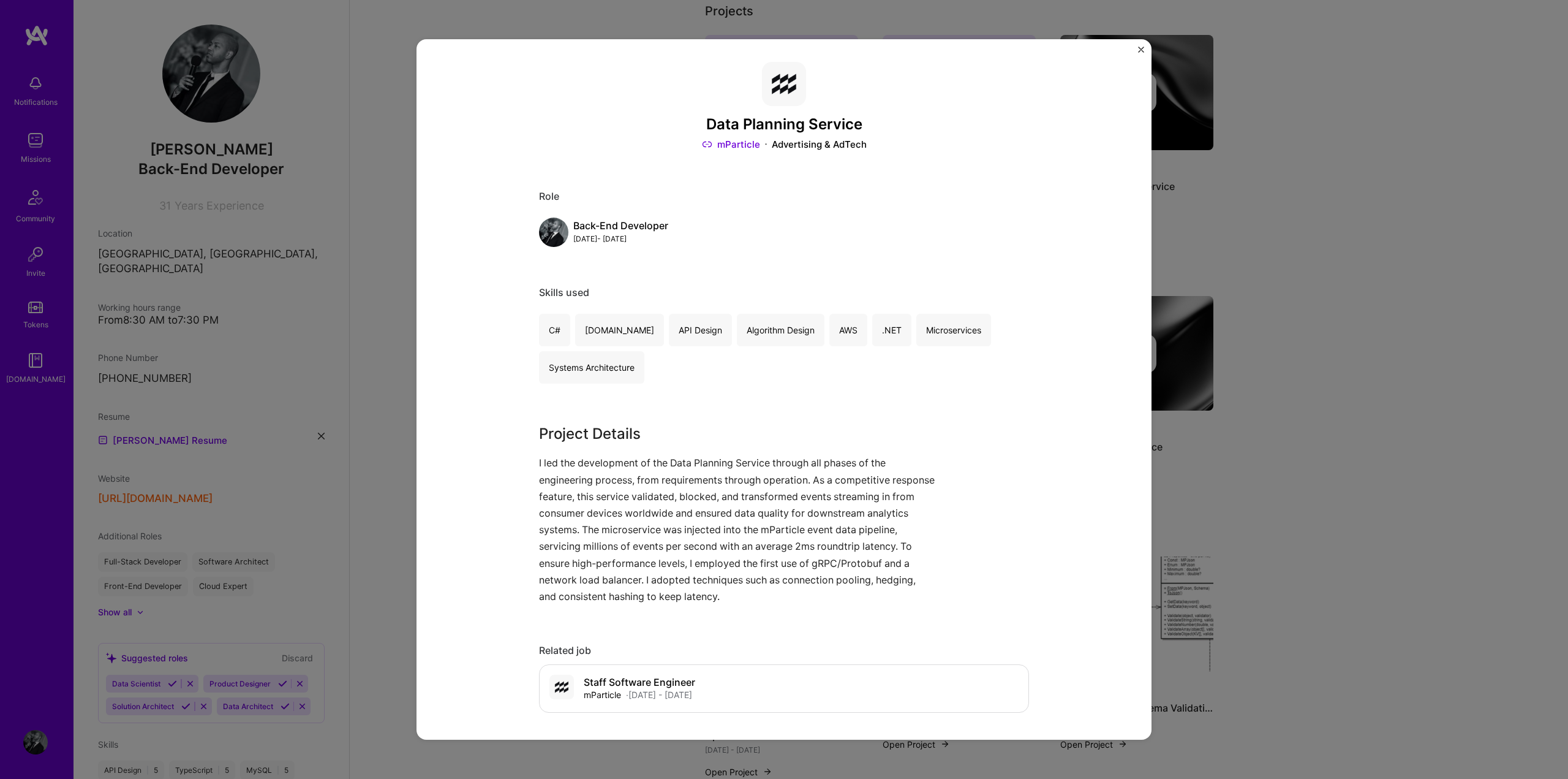
click at [1141, 53] on button "Close" at bounding box center [1141, 53] width 6 height 13
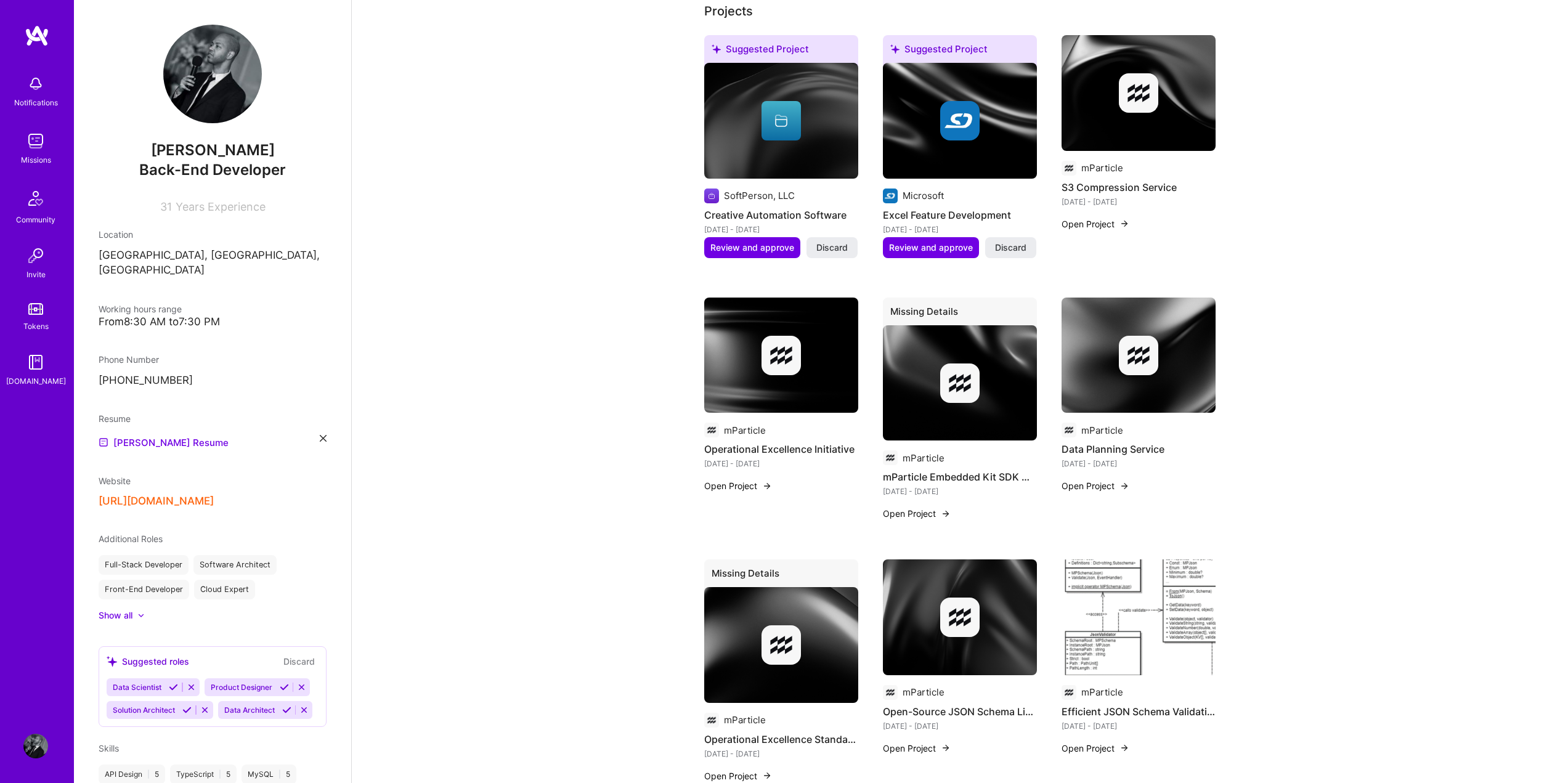
click at [1104, 225] on button "Open Project" at bounding box center [1095, 223] width 68 height 13
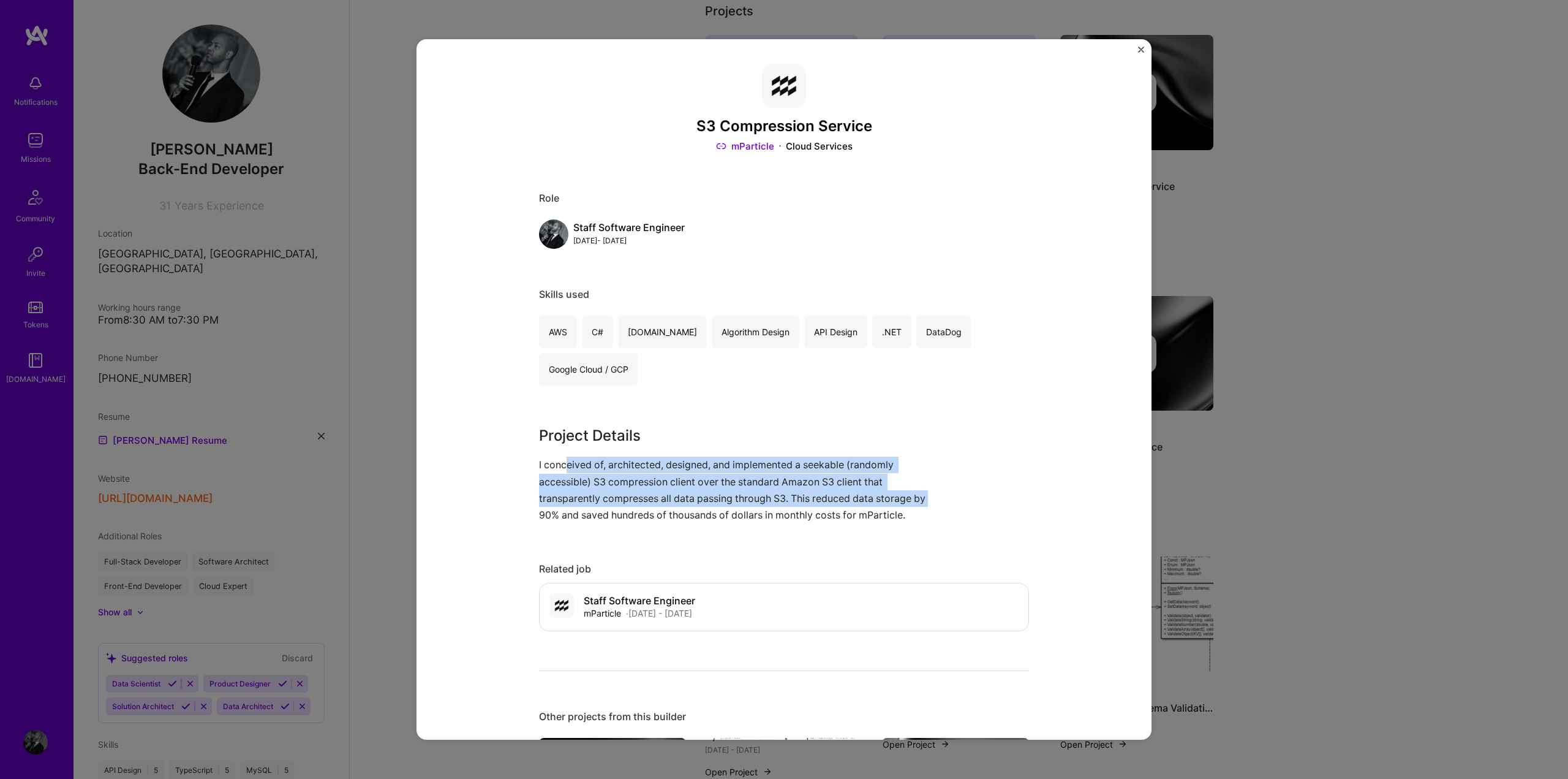
drag, startPoint x: 940, startPoint y: 505, endPoint x: 560, endPoint y: 456, distance: 383.1
click at [560, 456] on div "Project Details I conceived of, architected, designed, and implemented a seekab…" at bounding box center [784, 474] width 490 height 99
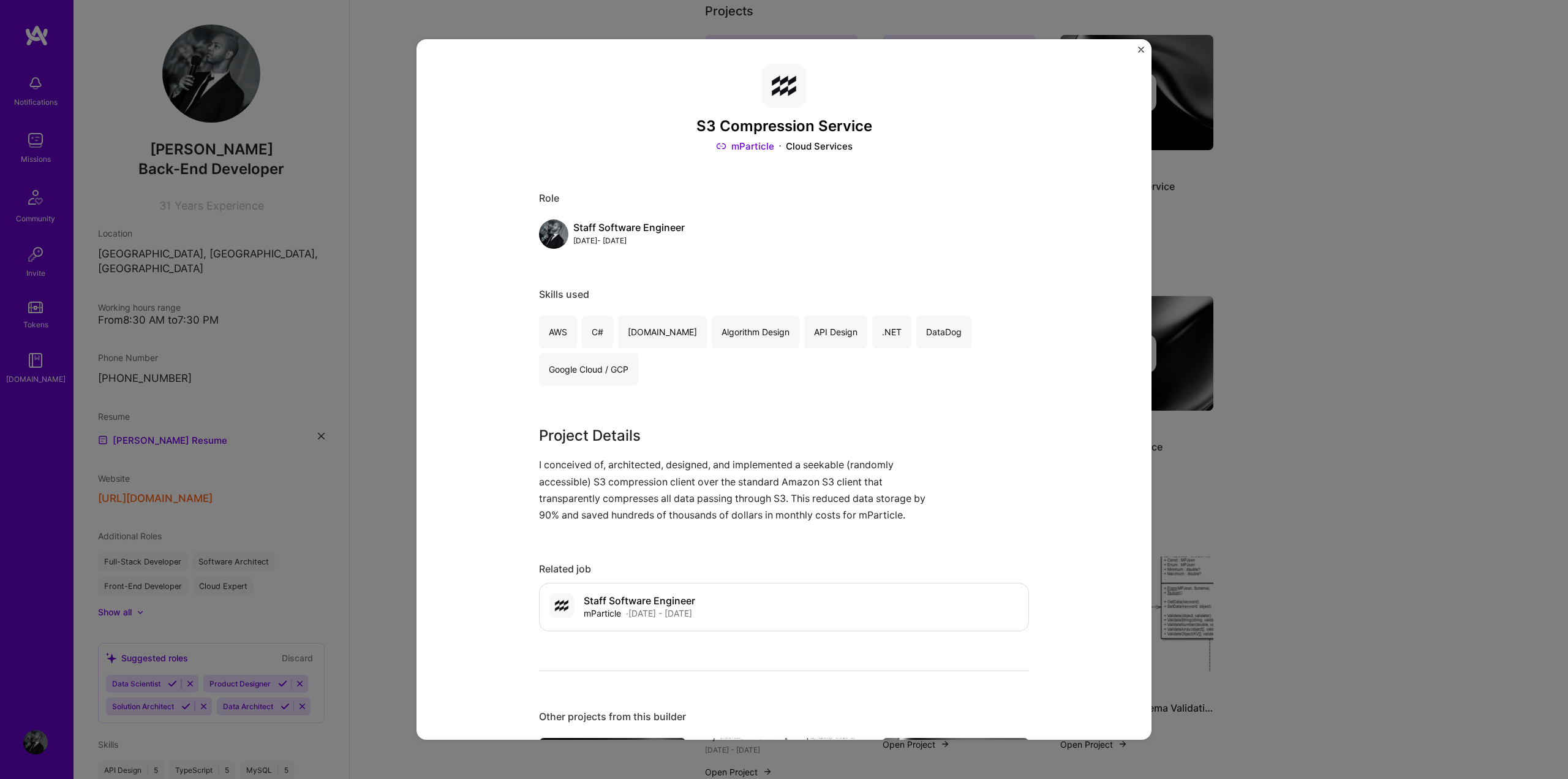
click at [915, 518] on p "I conceived of, architected, designed, and implemented a seekable (randomly acc…" at bounding box center [738, 490] width 398 height 67
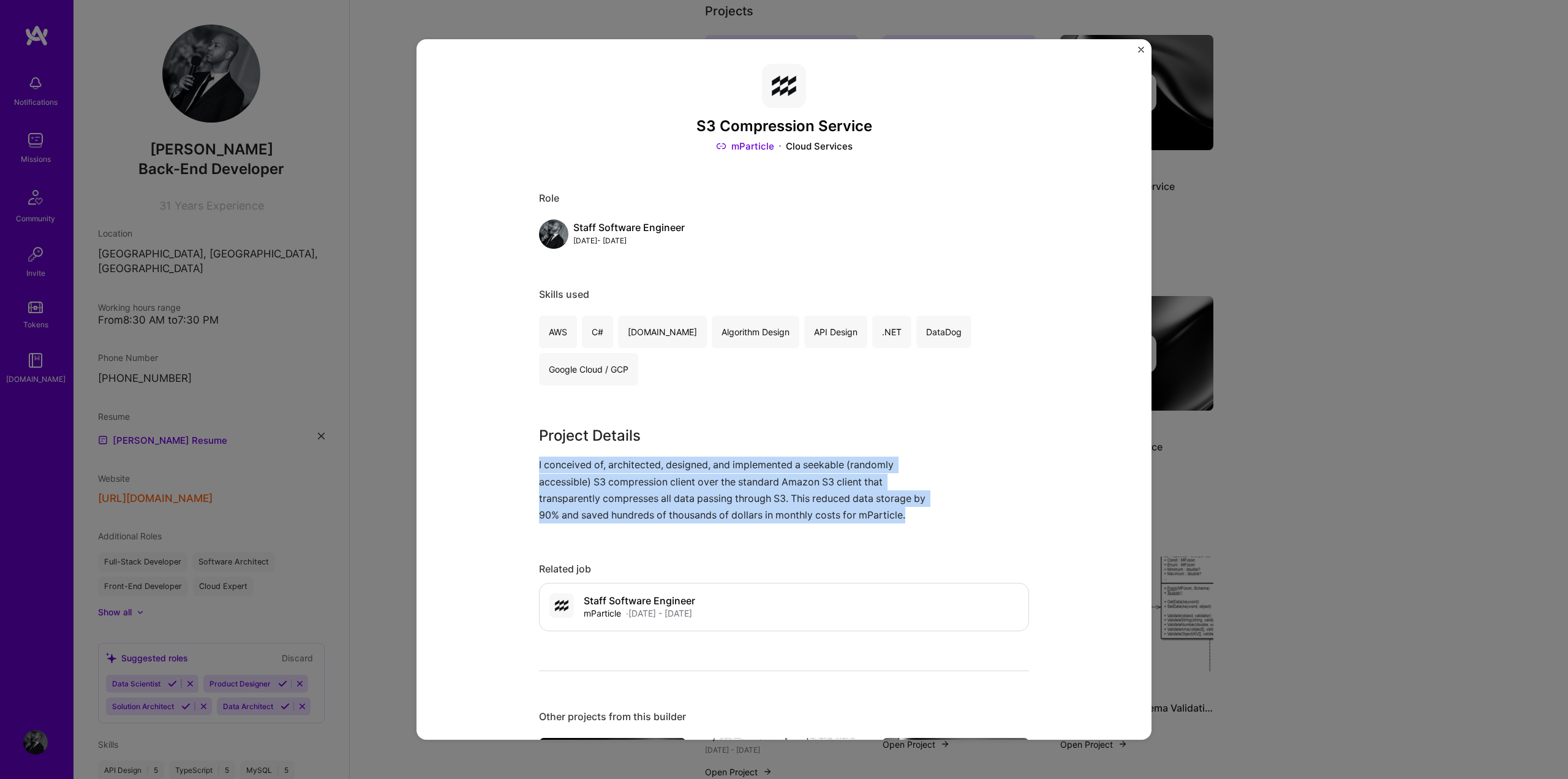
drag, startPoint x: 919, startPoint y: 518, endPoint x: 517, endPoint y: 460, distance: 406.2
click at [517, 460] on div "S3 Compression Service mParticle Cloud Services Role Staff Software Engineer [D…" at bounding box center [784, 390] width 735 height 701
copy p "I conceived of, architected, designed, and implemented a seekable (randomly acc…"
click at [913, 514] on p "I conceived of, architected, designed, and implemented a seekable (randomly acc…" at bounding box center [738, 490] width 398 height 67
drag, startPoint x: 913, startPoint y: 514, endPoint x: 517, endPoint y: 464, distance: 399.1
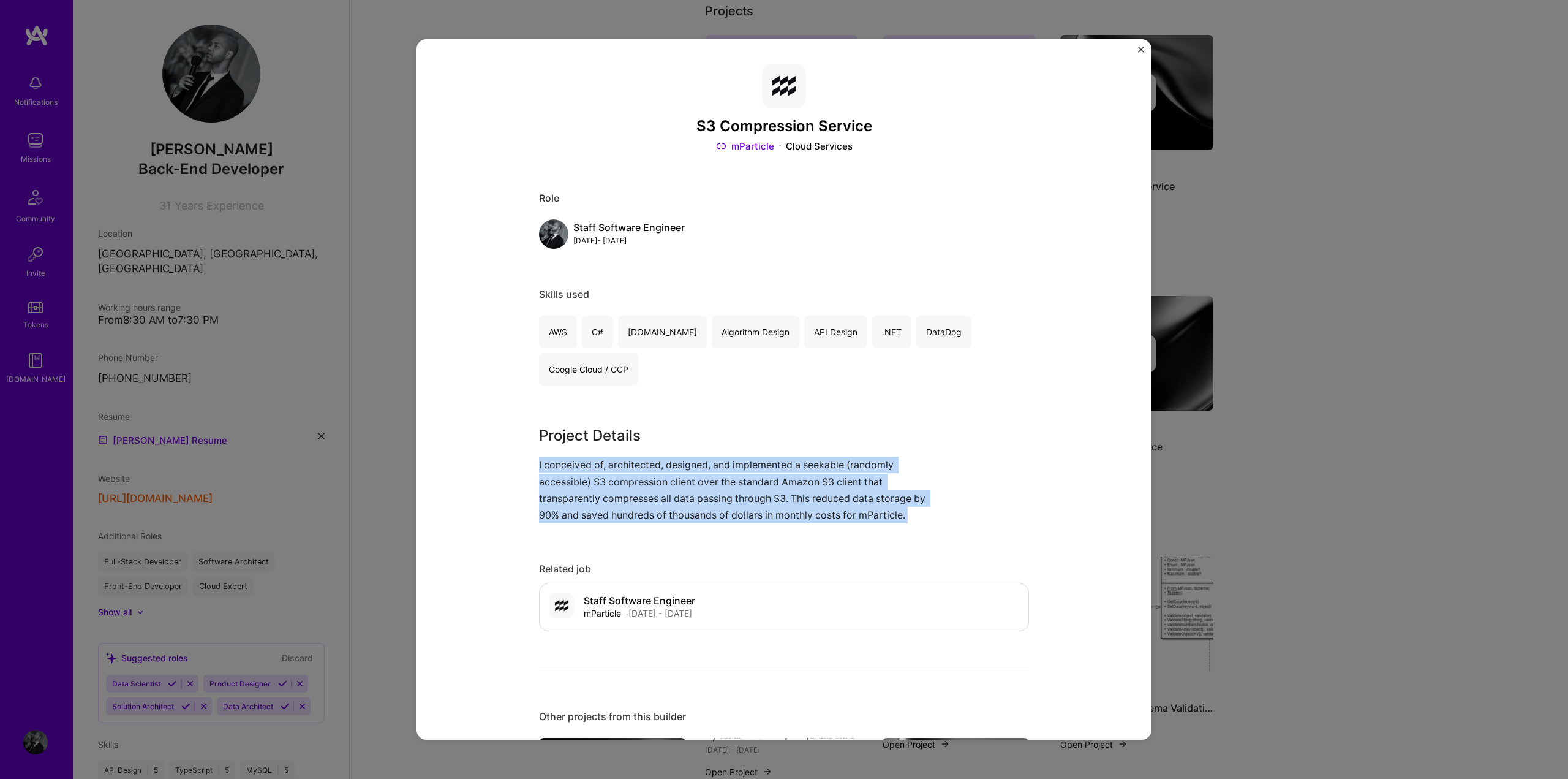
click at [517, 464] on div "S3 Compression Service mParticle Cloud Services Role Staff Software Engineer [D…" at bounding box center [784, 390] width 735 height 701
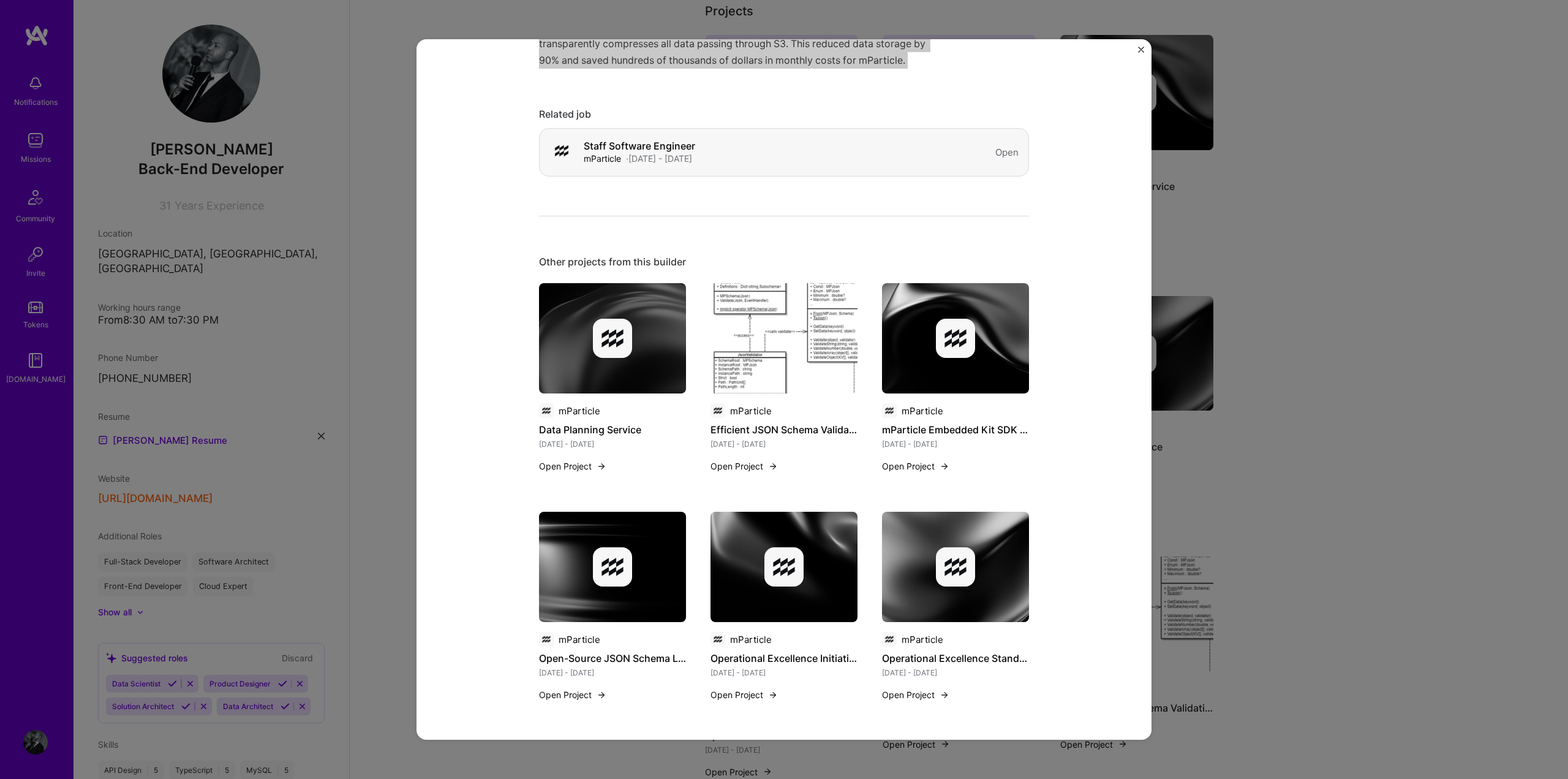
scroll to position [459, 0]
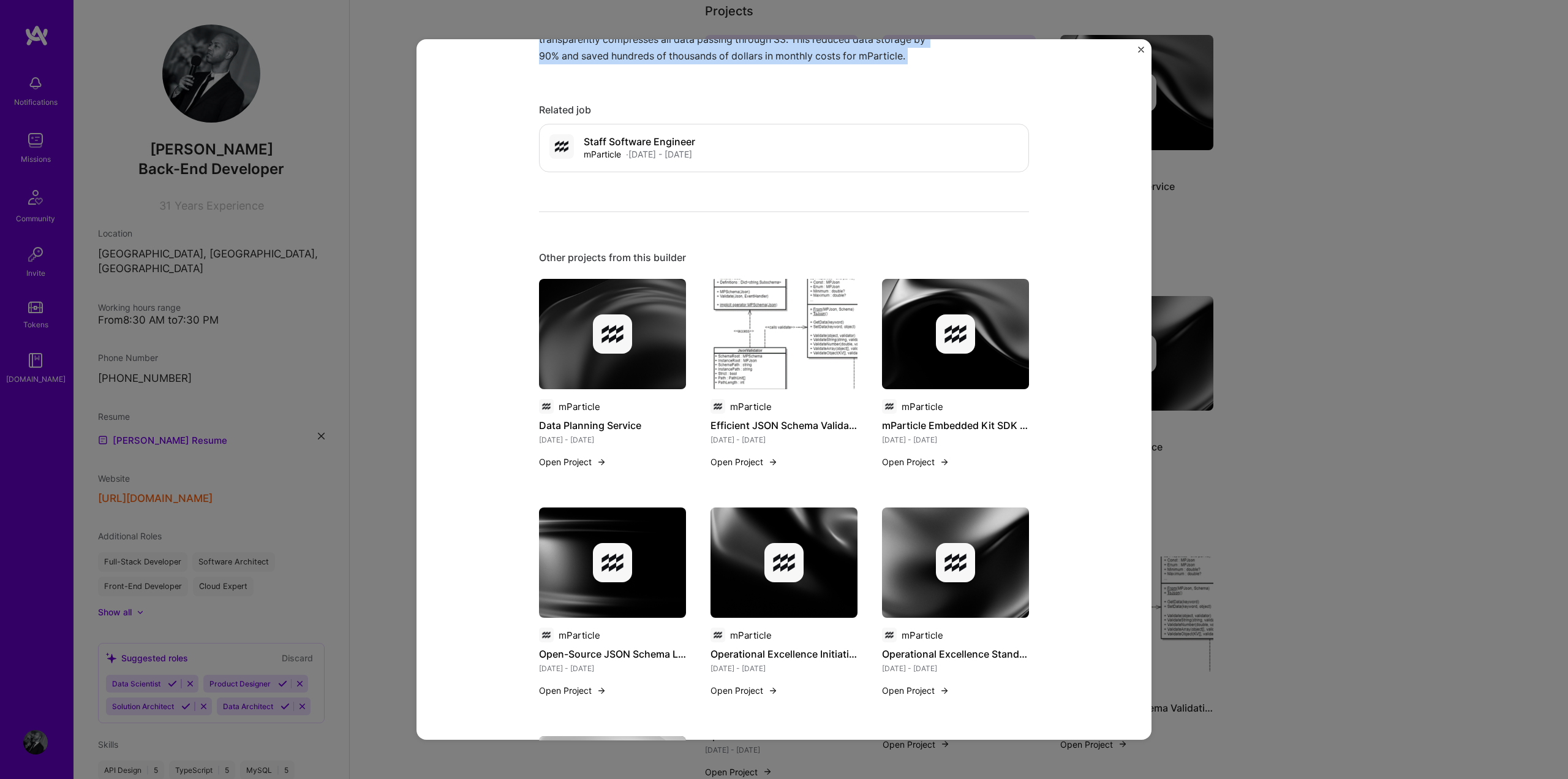
click at [581, 428] on h4 "Data Planning Service" at bounding box center [613, 426] width 147 height 16
click at [575, 404] on div "mParticle" at bounding box center [579, 406] width 41 height 13
click at [568, 460] on button "Open Project" at bounding box center [573, 462] width 67 height 13
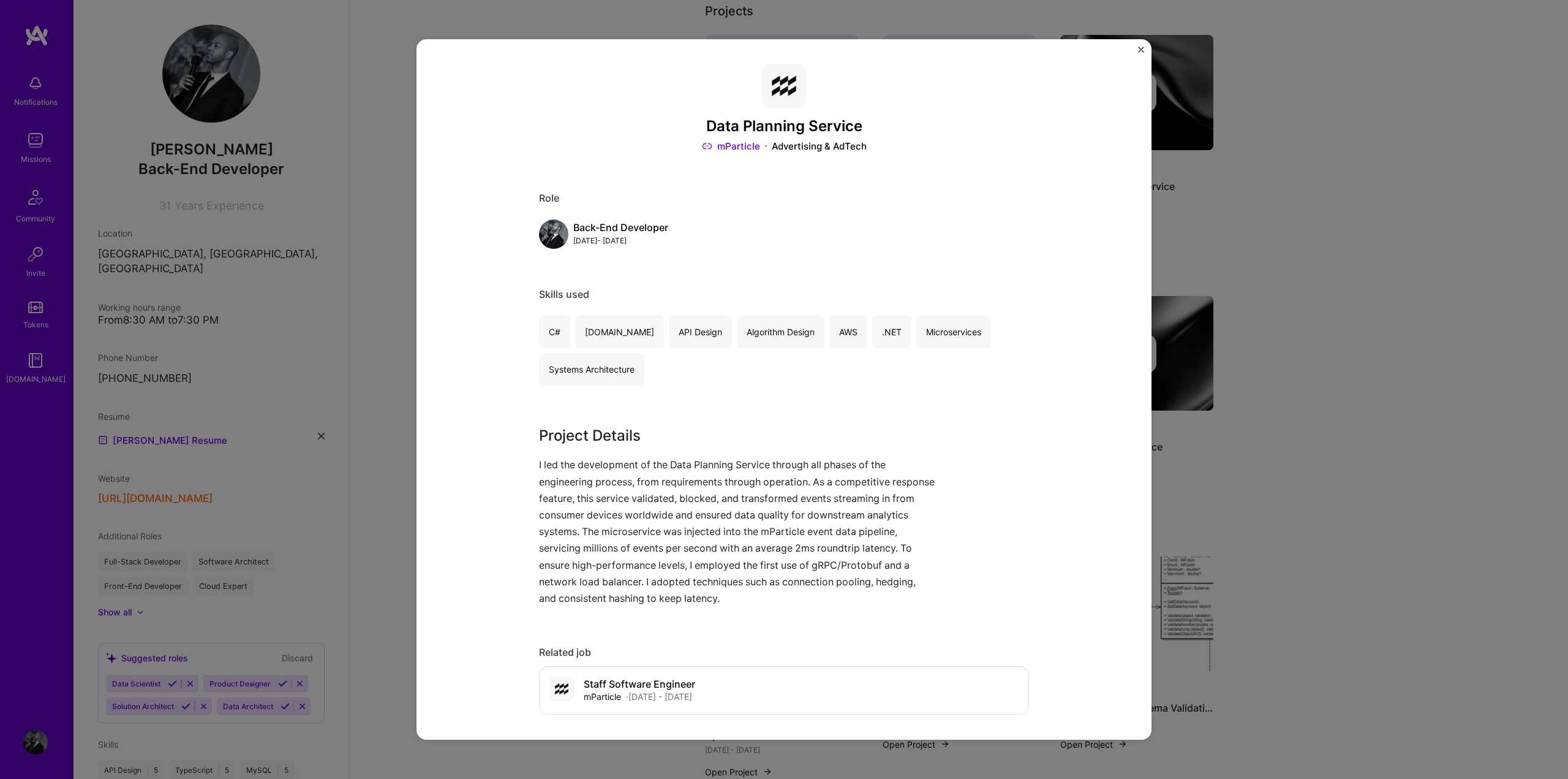
click at [880, 589] on p "I led the development of the Data Planning Service through all phases of the en…" at bounding box center [738, 532] width 398 height 150
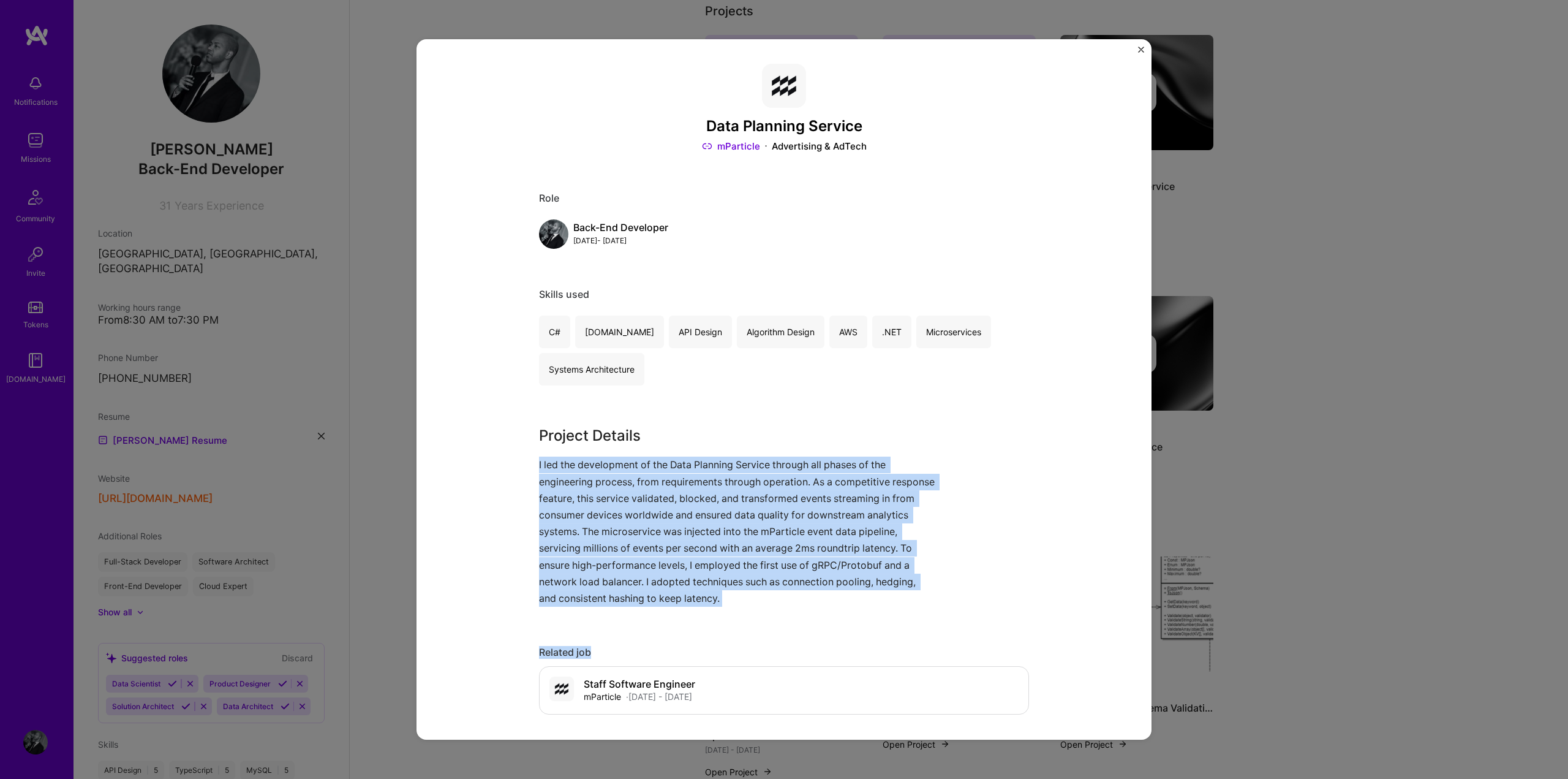
drag, startPoint x: 914, startPoint y: 608, endPoint x: 517, endPoint y: 462, distance: 423.0
click at [517, 462] on div "Data Planning Service mParticle Advertising & AdTech Role Back-End Developer [D…" at bounding box center [784, 390] width 735 height 701
copy div "I led the development of the Data Planning Service through all phases of the en…"
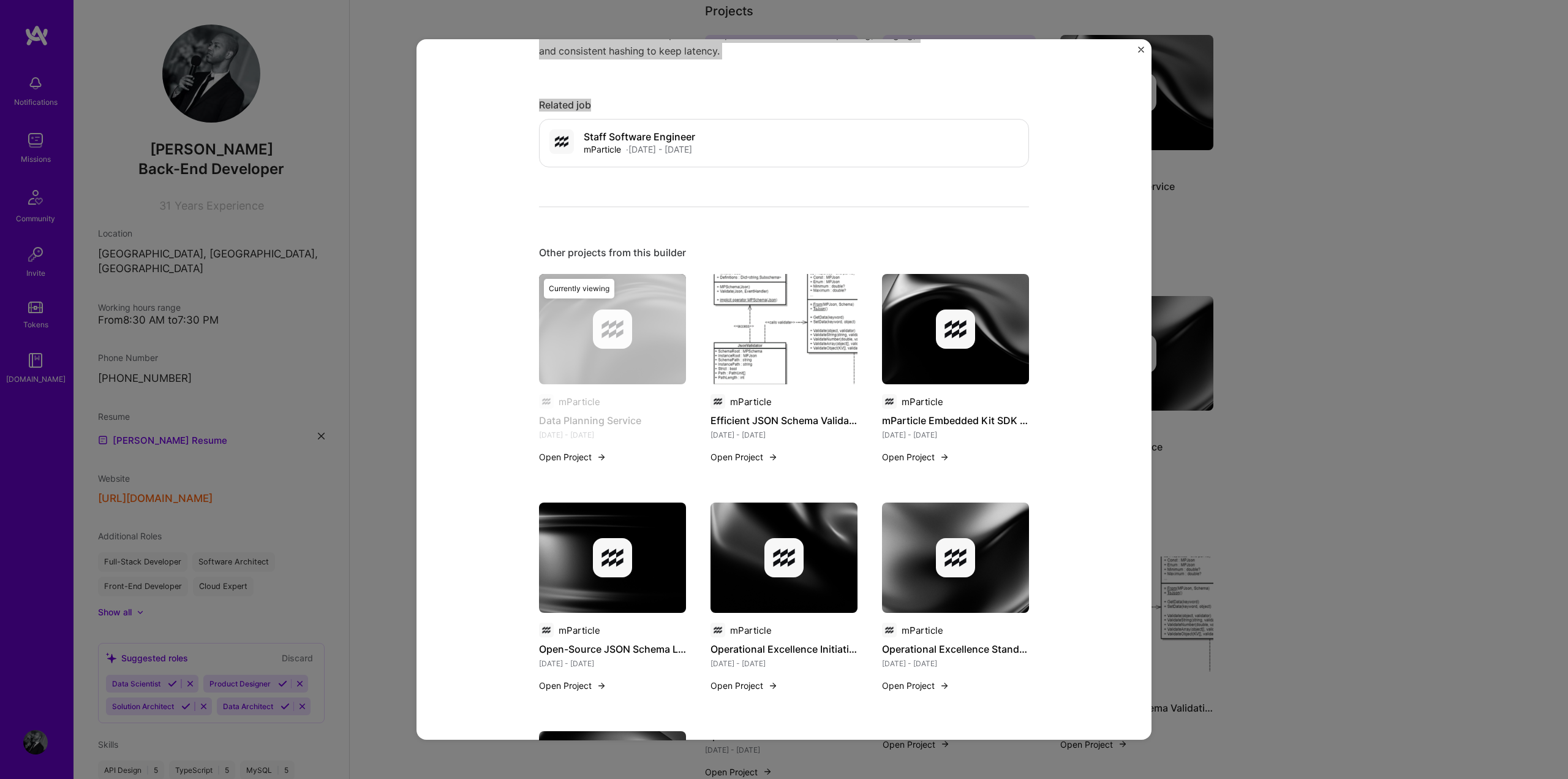
scroll to position [542, 0]
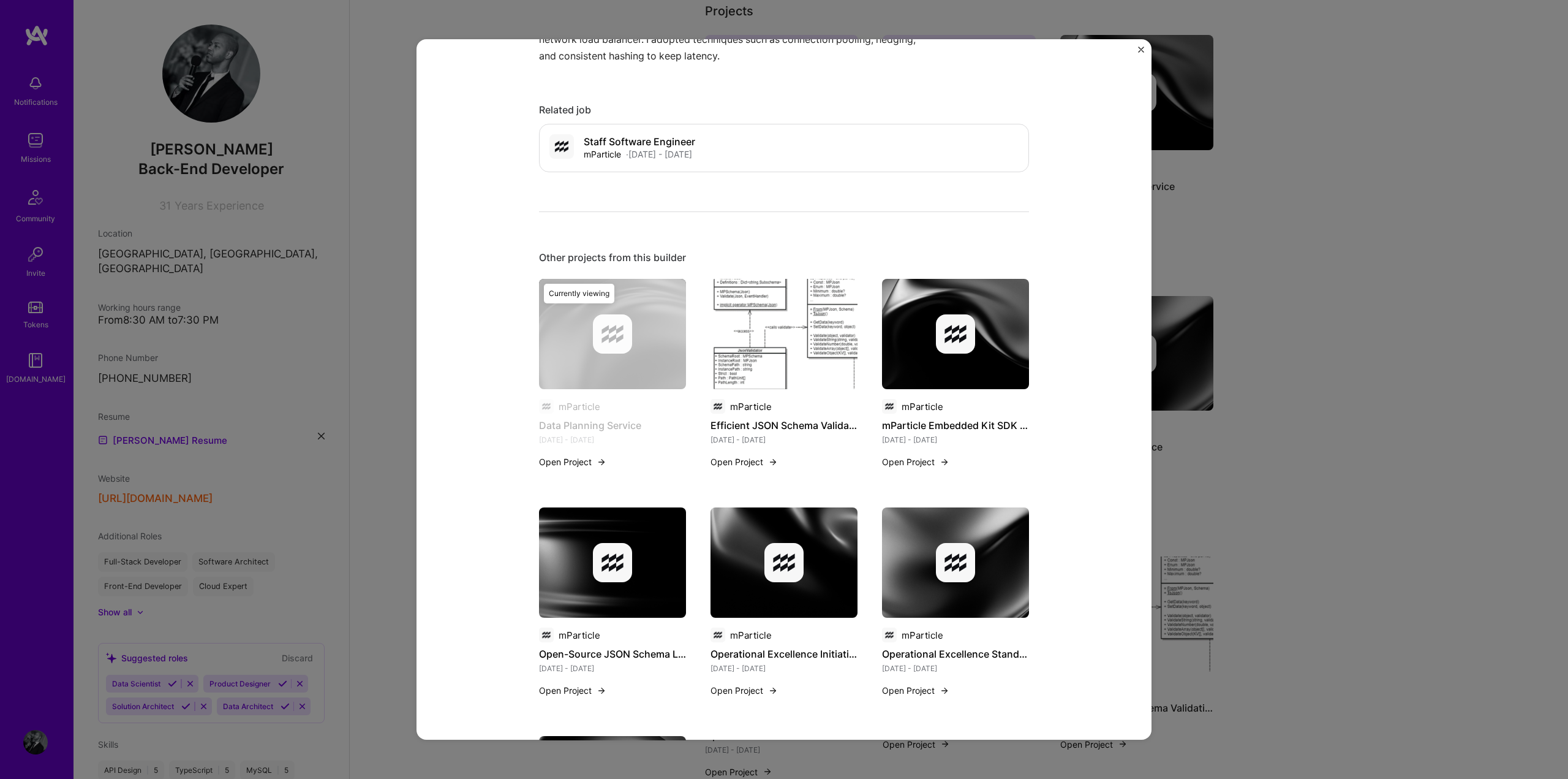
drag, startPoint x: 814, startPoint y: 422, endPoint x: 800, endPoint y: 433, distance: 17.8
click at [814, 422] on h4 "Efficient JSON Schema Validation Package" at bounding box center [784, 426] width 147 height 16
click at [741, 460] on button "Open Project" at bounding box center [744, 462] width 67 height 13
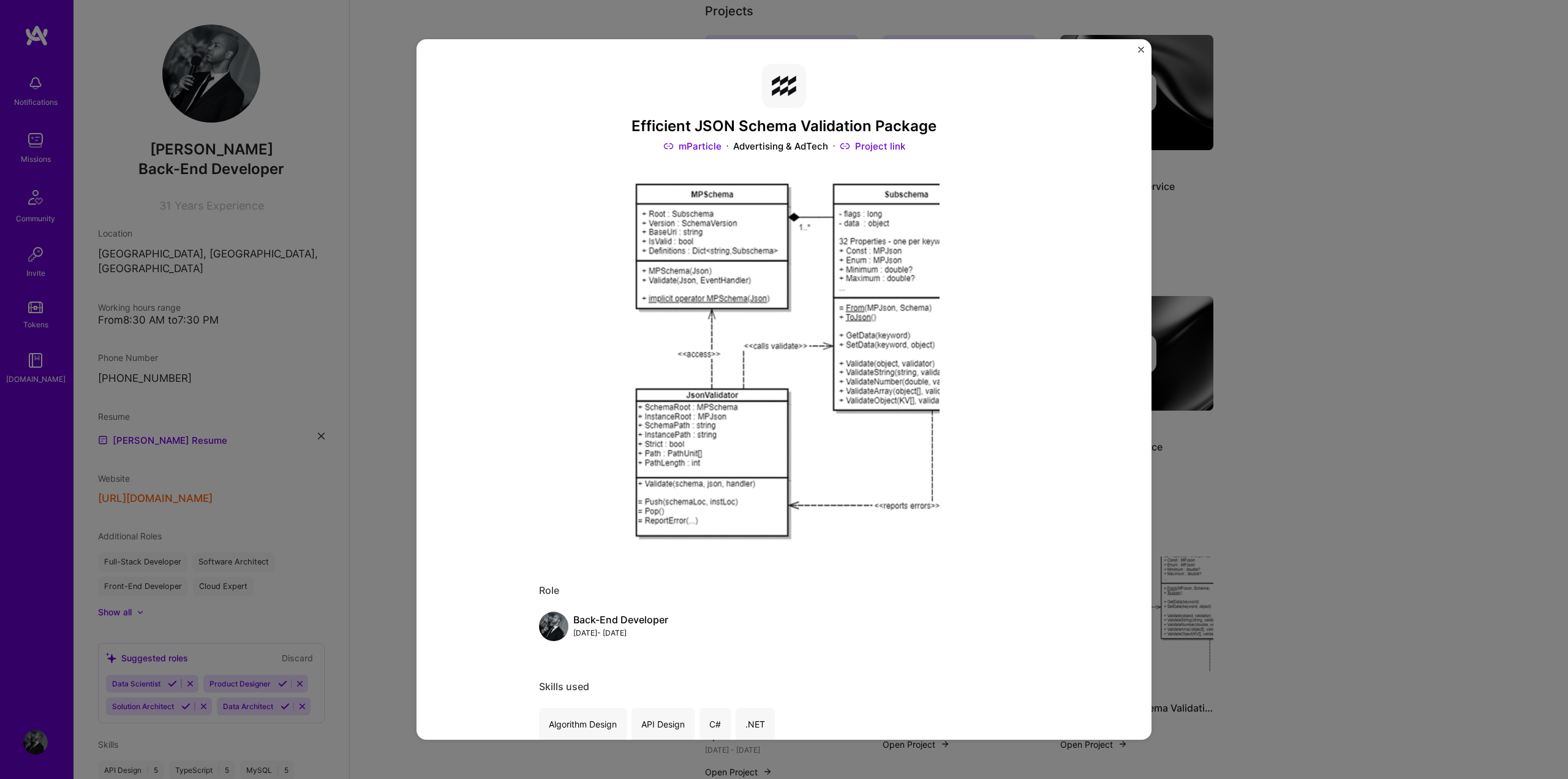
click at [831, 338] on img at bounding box center [784, 361] width 490 height 367
click at [1352, 508] on div "Efficient JSON Schema Validation Package mParticle Advertising & AdTech Project…" at bounding box center [784, 390] width 1568 height 779
click at [1365, 510] on div "Efficient JSON Schema Validation Package mParticle Advertising & AdTech Project…" at bounding box center [784, 390] width 1568 height 779
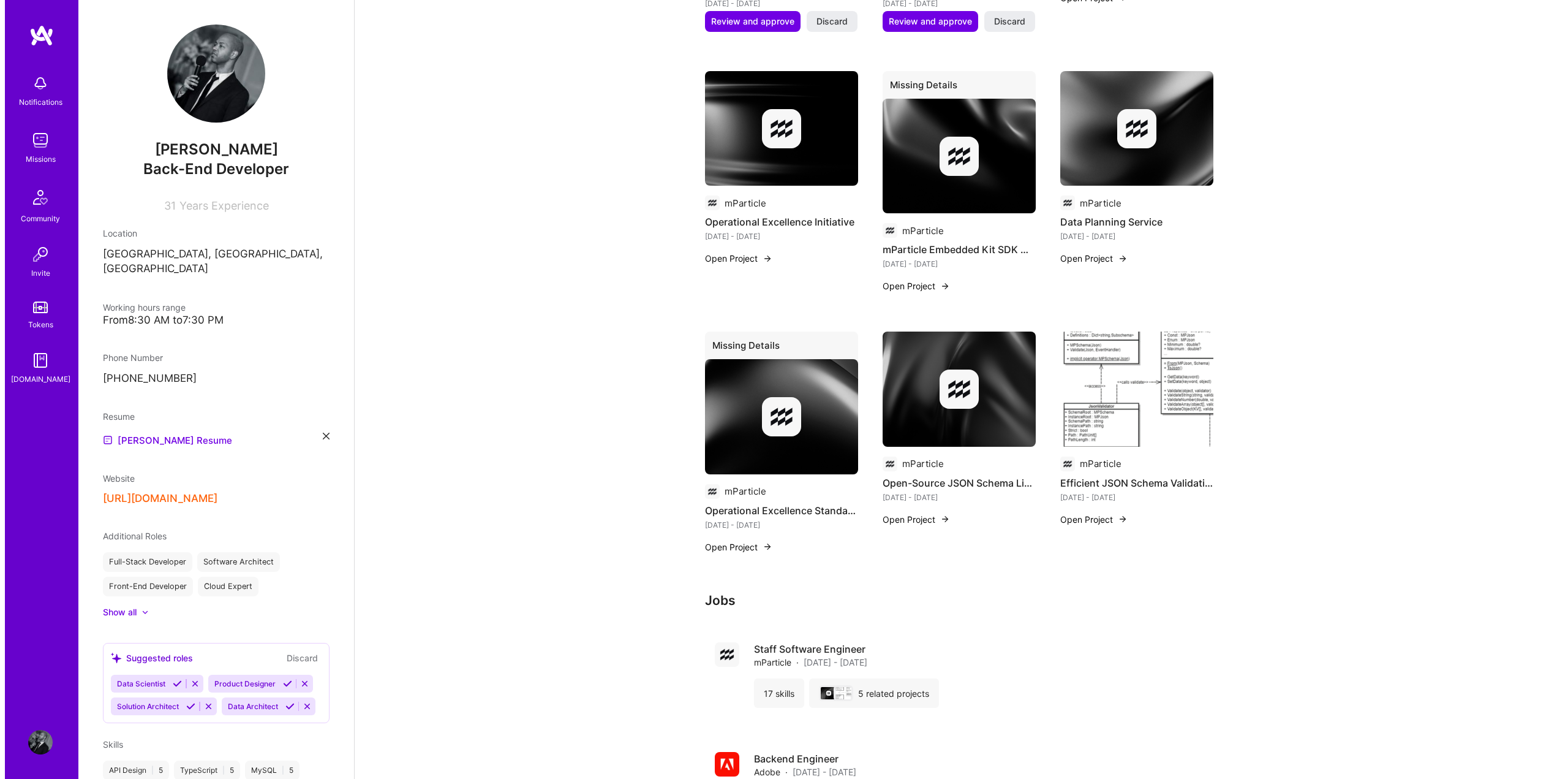
scroll to position [897, 0]
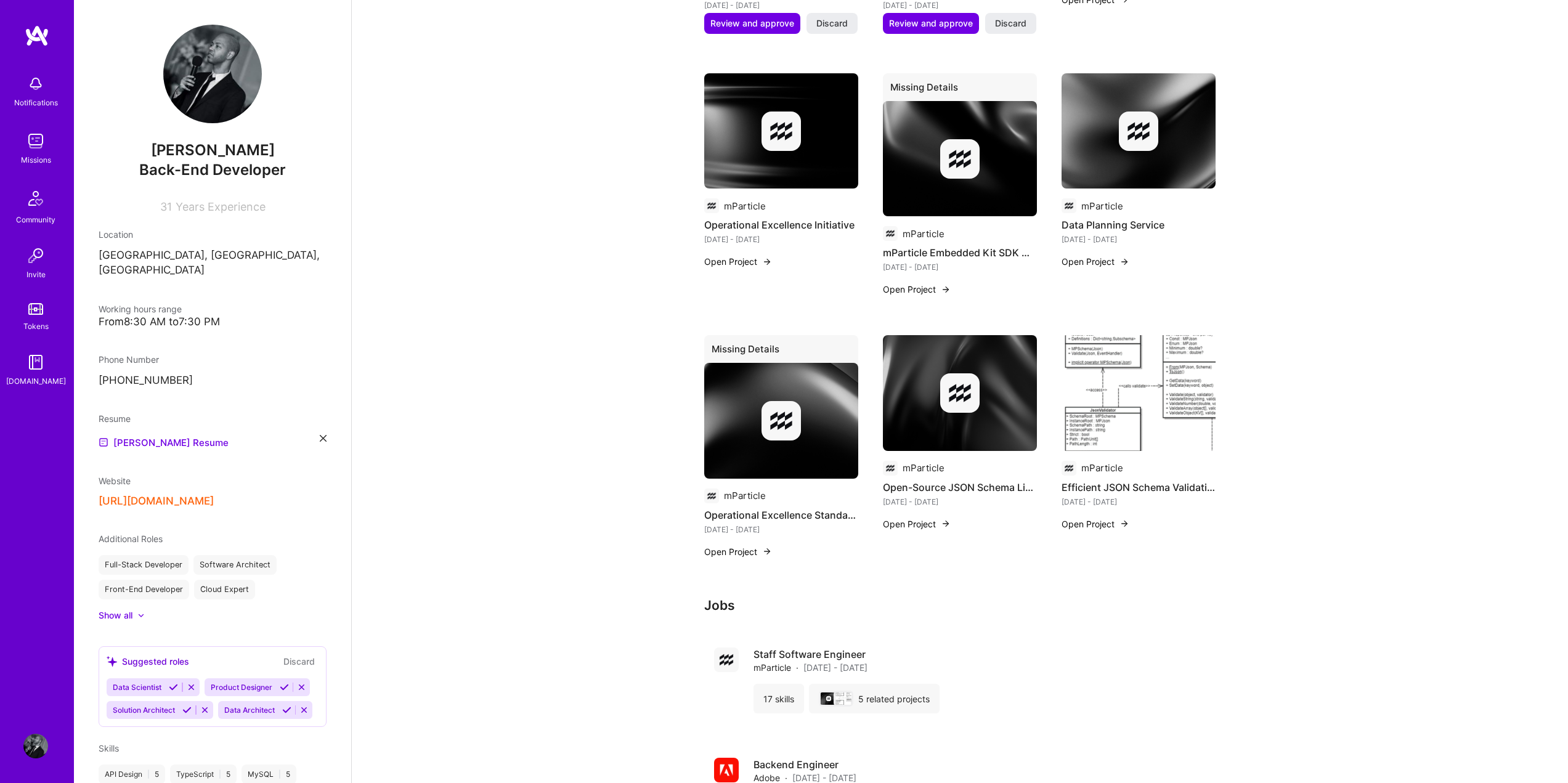
click at [1082, 528] on button "Open Project" at bounding box center [1095, 524] width 68 height 13
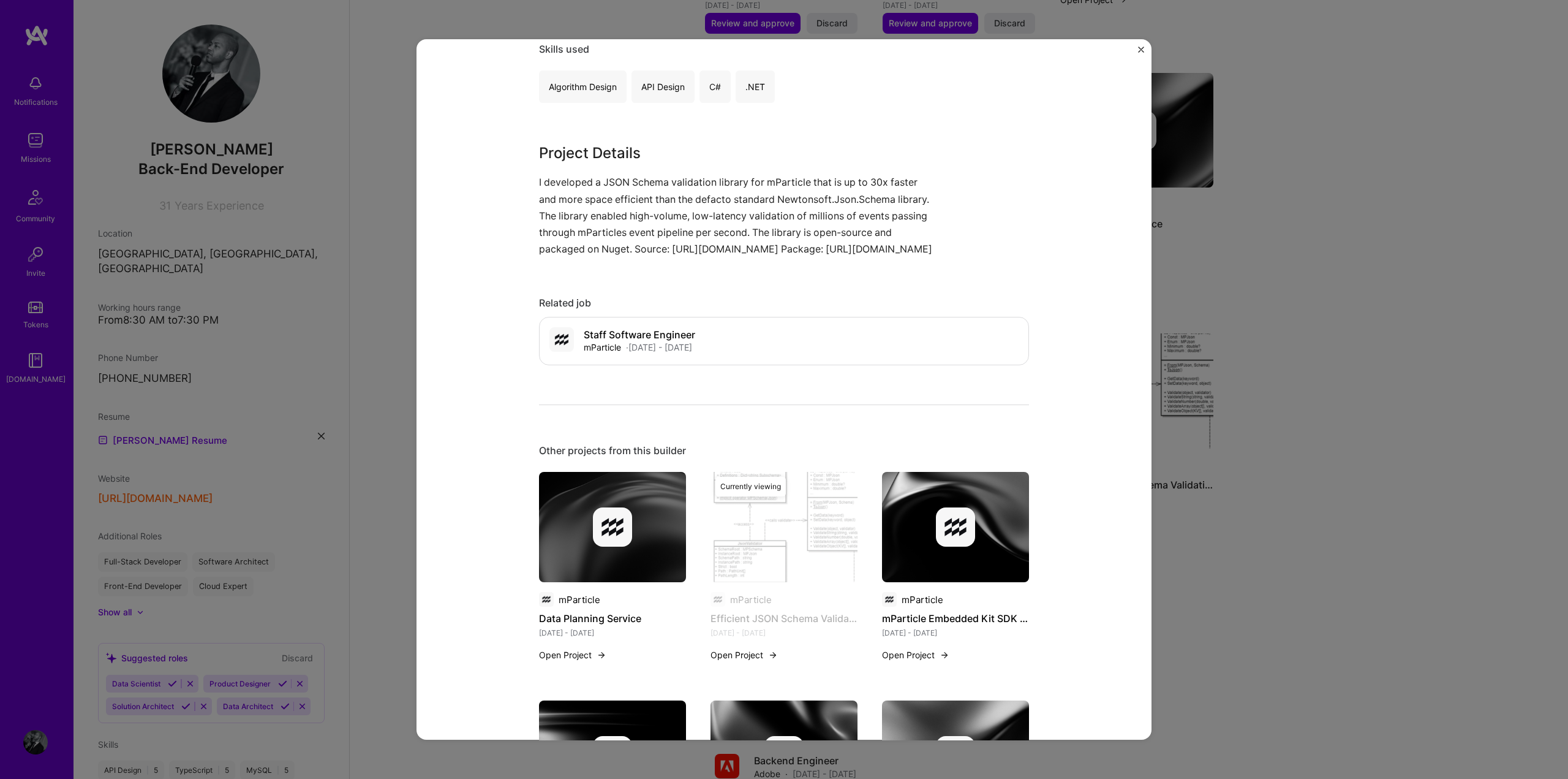
scroll to position [636, 0]
drag, startPoint x: 811, startPoint y: 259, endPoint x: 471, endPoint y: 182, distance: 348.6
click at [471, 182] on div "Efficient JSON Schema Validation Package mParticle Advertising & AdTech Project…" at bounding box center [784, 390] width 735 height 701
copy p "I developed a JSON Schema validation library for mParticle that is up to 30x fa…"
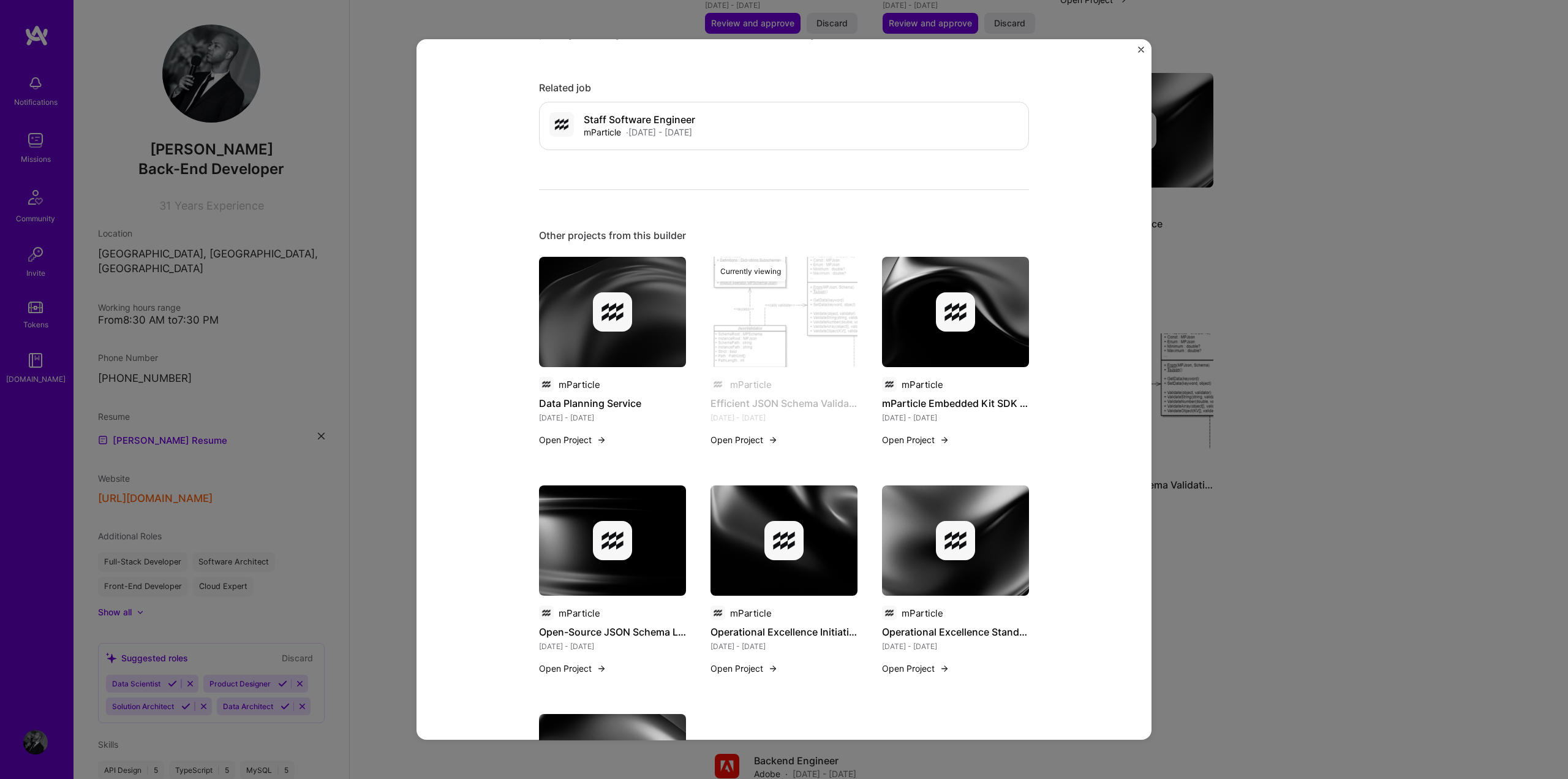
scroll to position [847, 0]
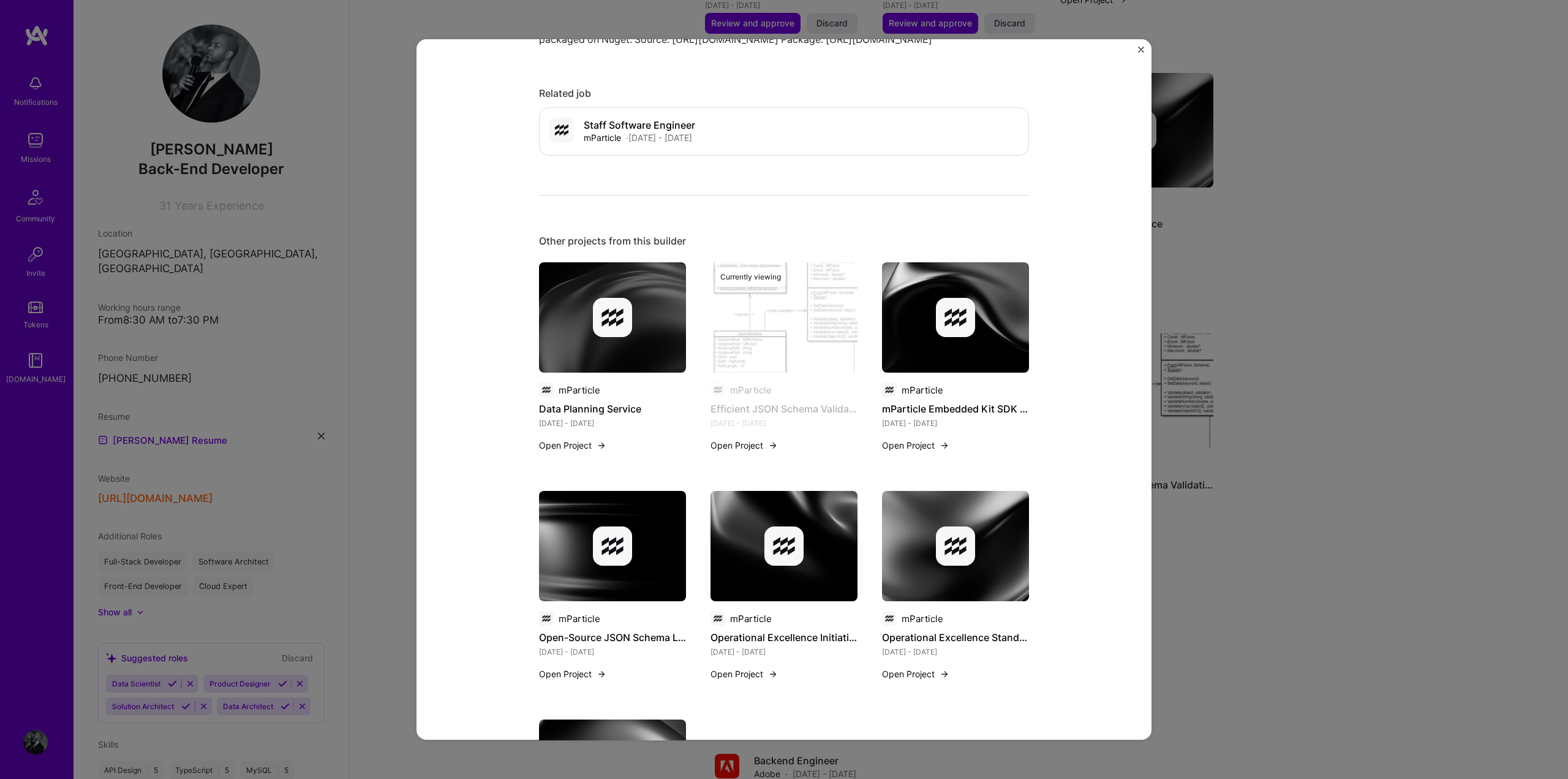
click at [916, 417] on h4 "mParticle Embedded Kit SDK with Data Planning for Mobile and Web" at bounding box center [955, 409] width 147 height 16
click at [958, 364] on img at bounding box center [955, 317] width 147 height 110
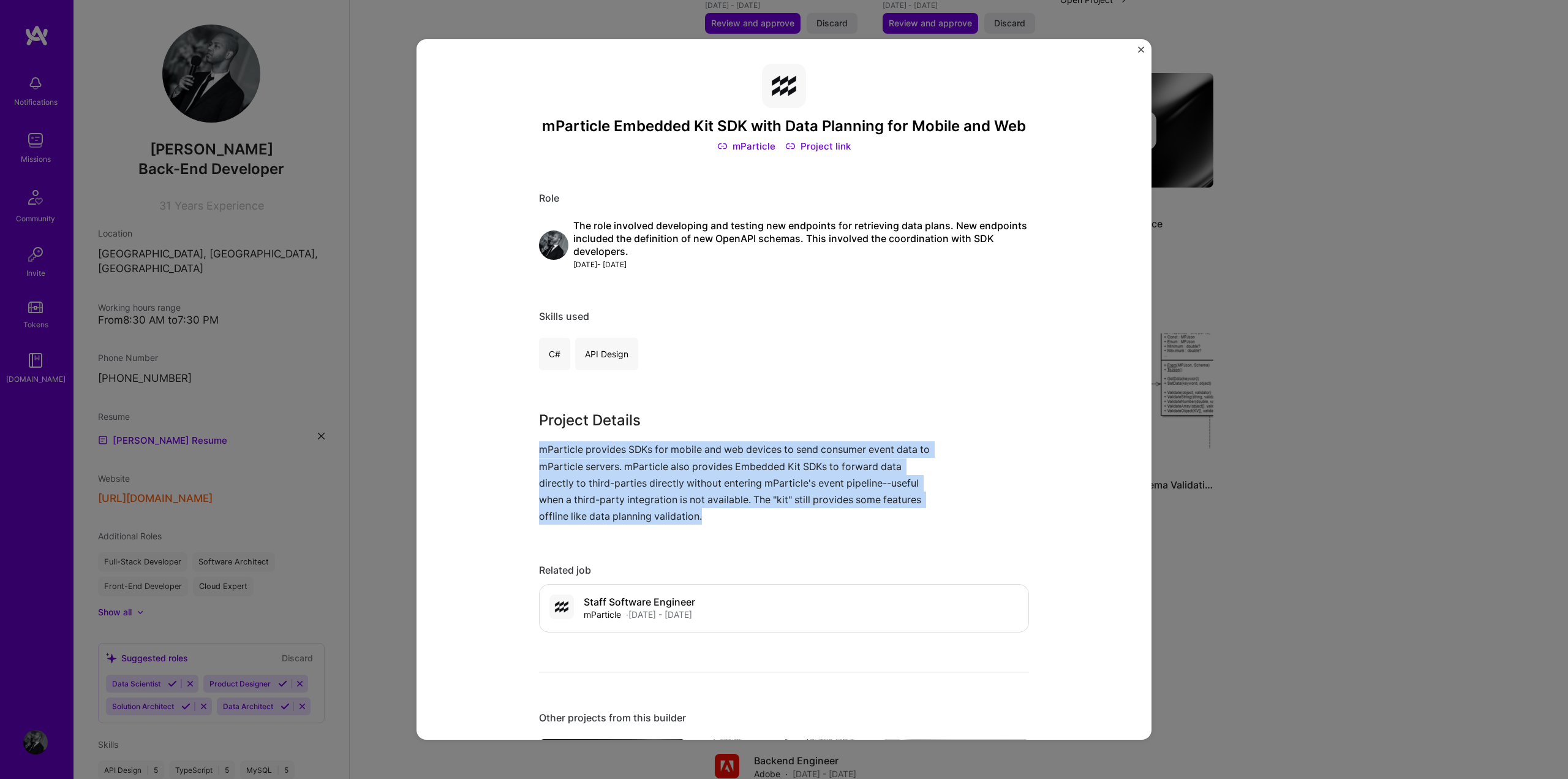
drag, startPoint x: 729, startPoint y: 516, endPoint x: 515, endPoint y: 451, distance: 223.7
click at [515, 451] on div "mParticle Embedded Kit SDK with Data Planning for Mobile and Web mParticle Proj…" at bounding box center [784, 390] width 735 height 701
click at [1139, 47] on img "Close" at bounding box center [1141, 49] width 6 height 6
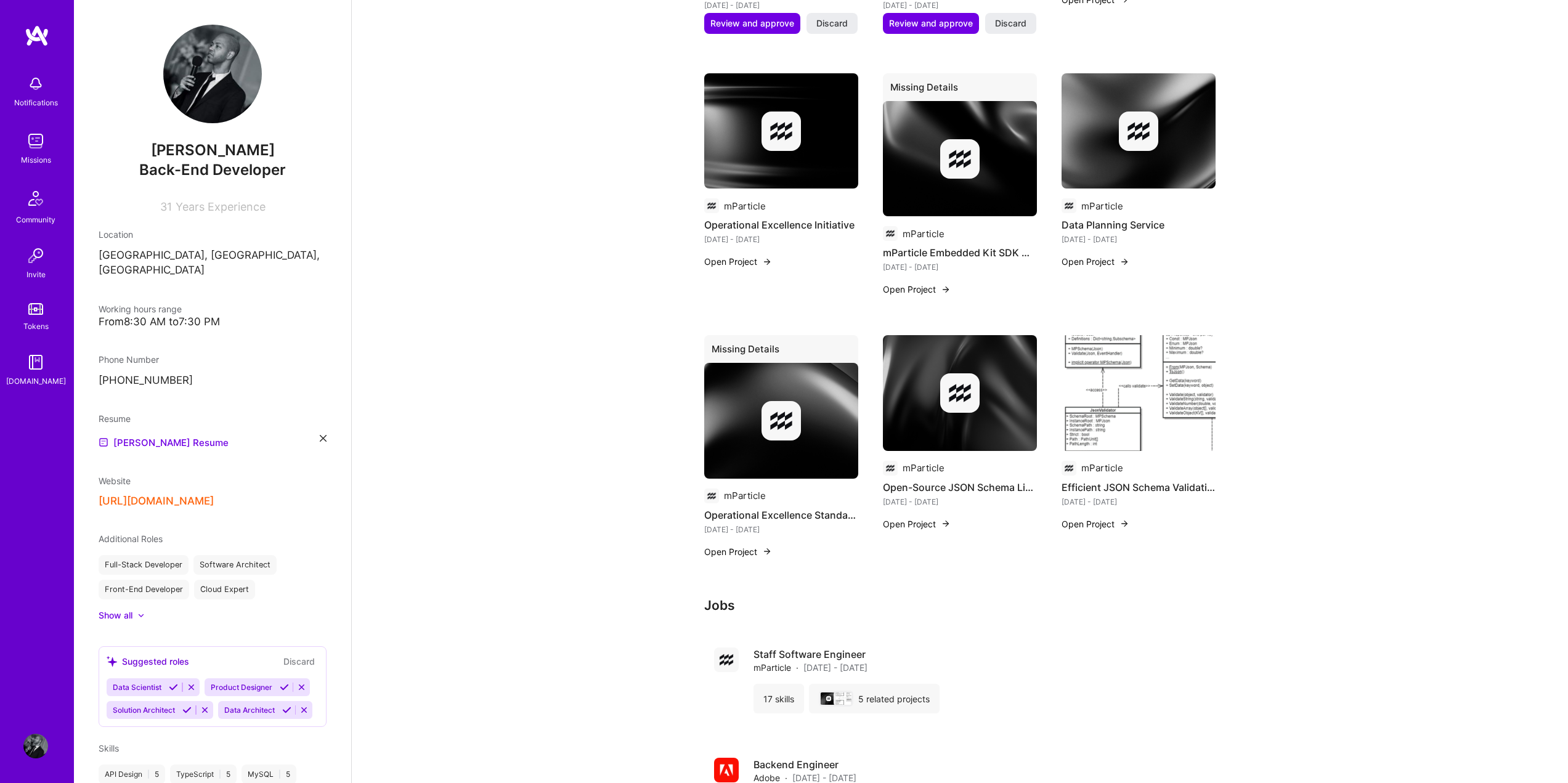
click at [728, 553] on button "Open Project" at bounding box center [737, 551] width 68 height 13
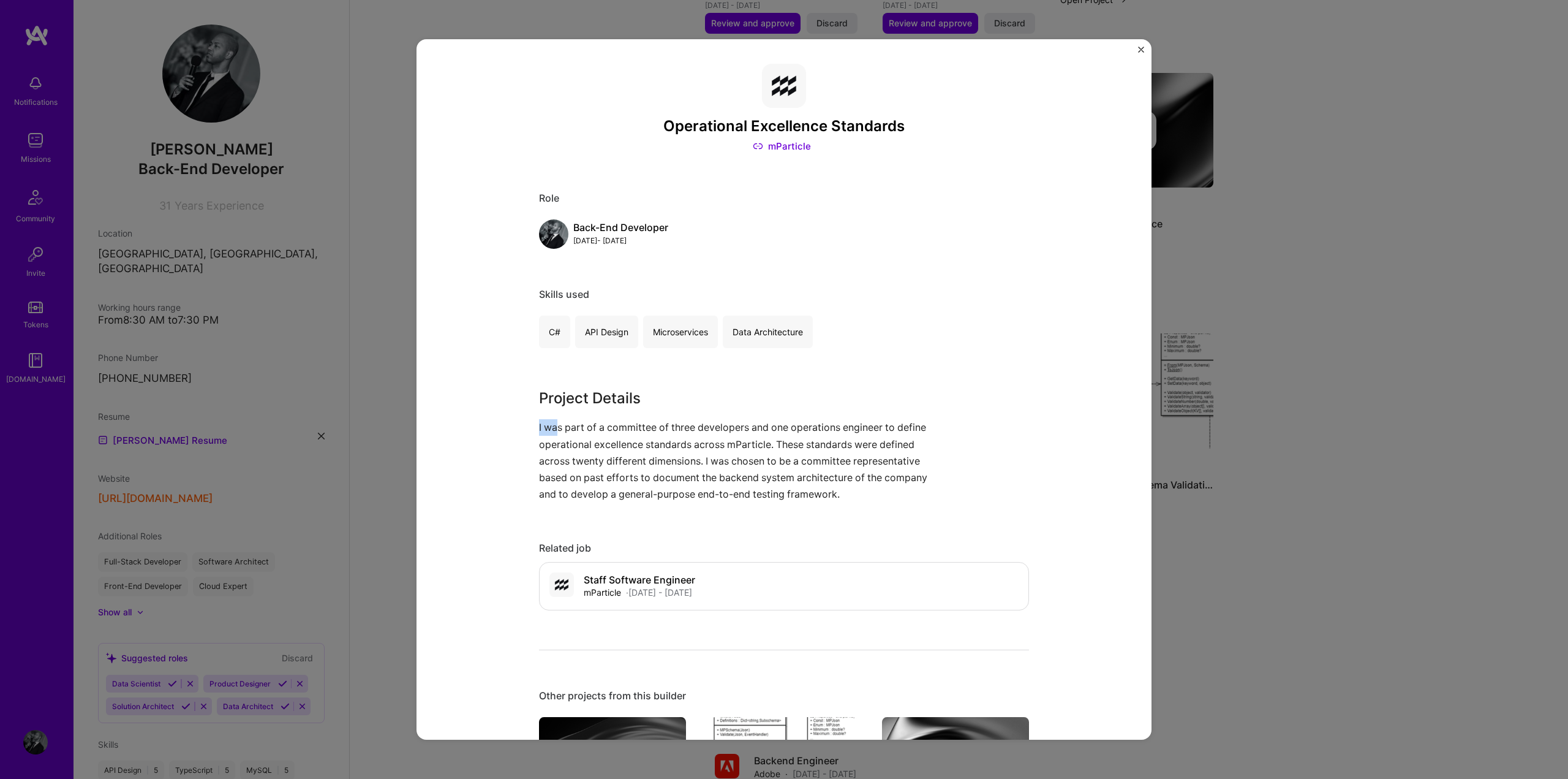
click at [531, 428] on div "Operational Excellence Standards mParticle Role Back-End Developer [DATE] - [DA…" at bounding box center [784, 390] width 735 height 701
click at [795, 486] on p "I was part of a committee of three developers and one operations engineer to de…" at bounding box center [738, 461] width 398 height 83
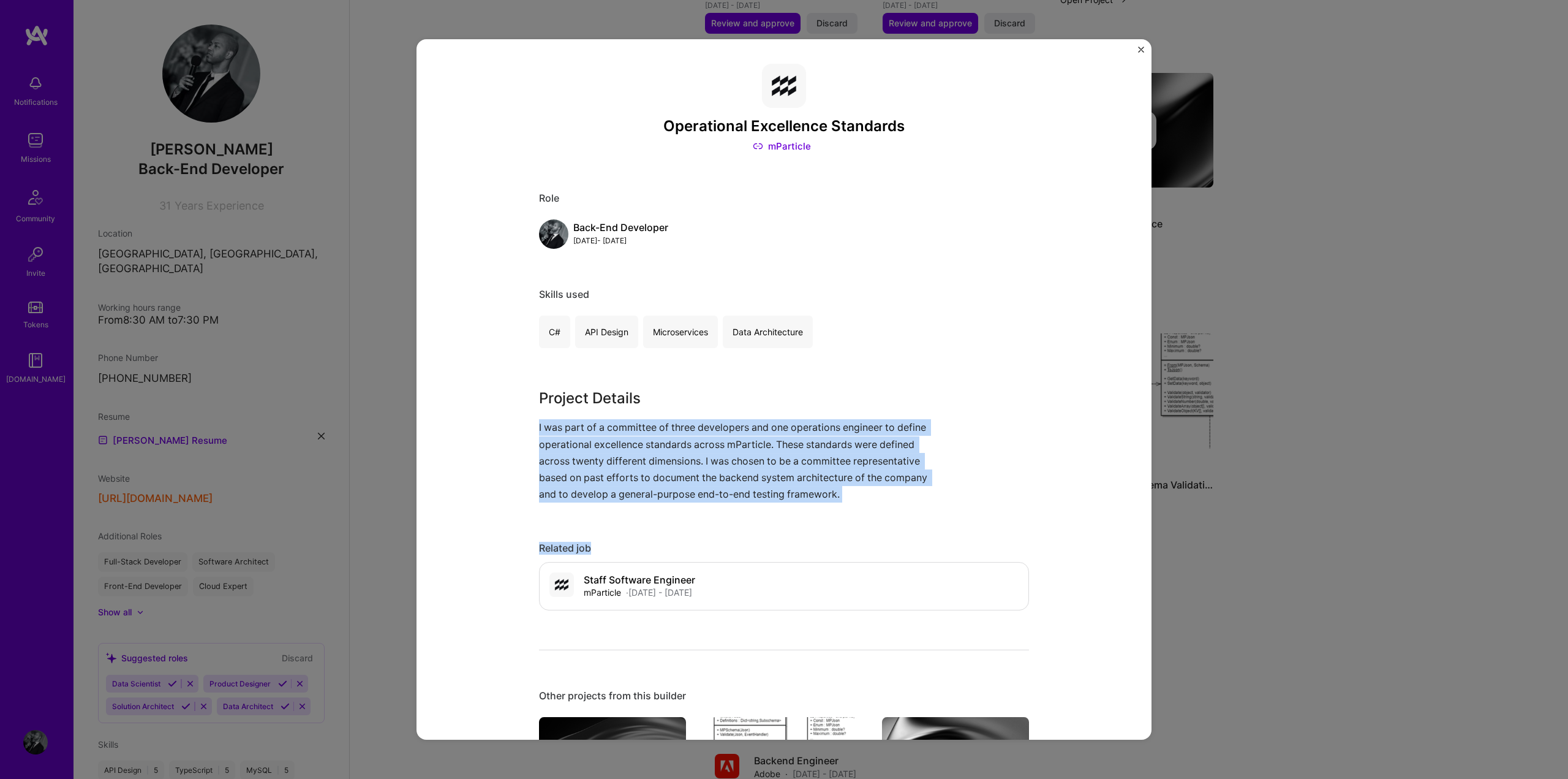
drag, startPoint x: 908, startPoint y: 504, endPoint x: 579, endPoint y: 428, distance: 337.7
click at [529, 424] on div "Operational Excellence Standards mParticle Role Back-End Developer [DATE] - [DA…" at bounding box center [784, 390] width 735 height 701
click at [583, 428] on p "I was part of a committee of three developers and one operations engineer to de…" at bounding box center [738, 461] width 398 height 83
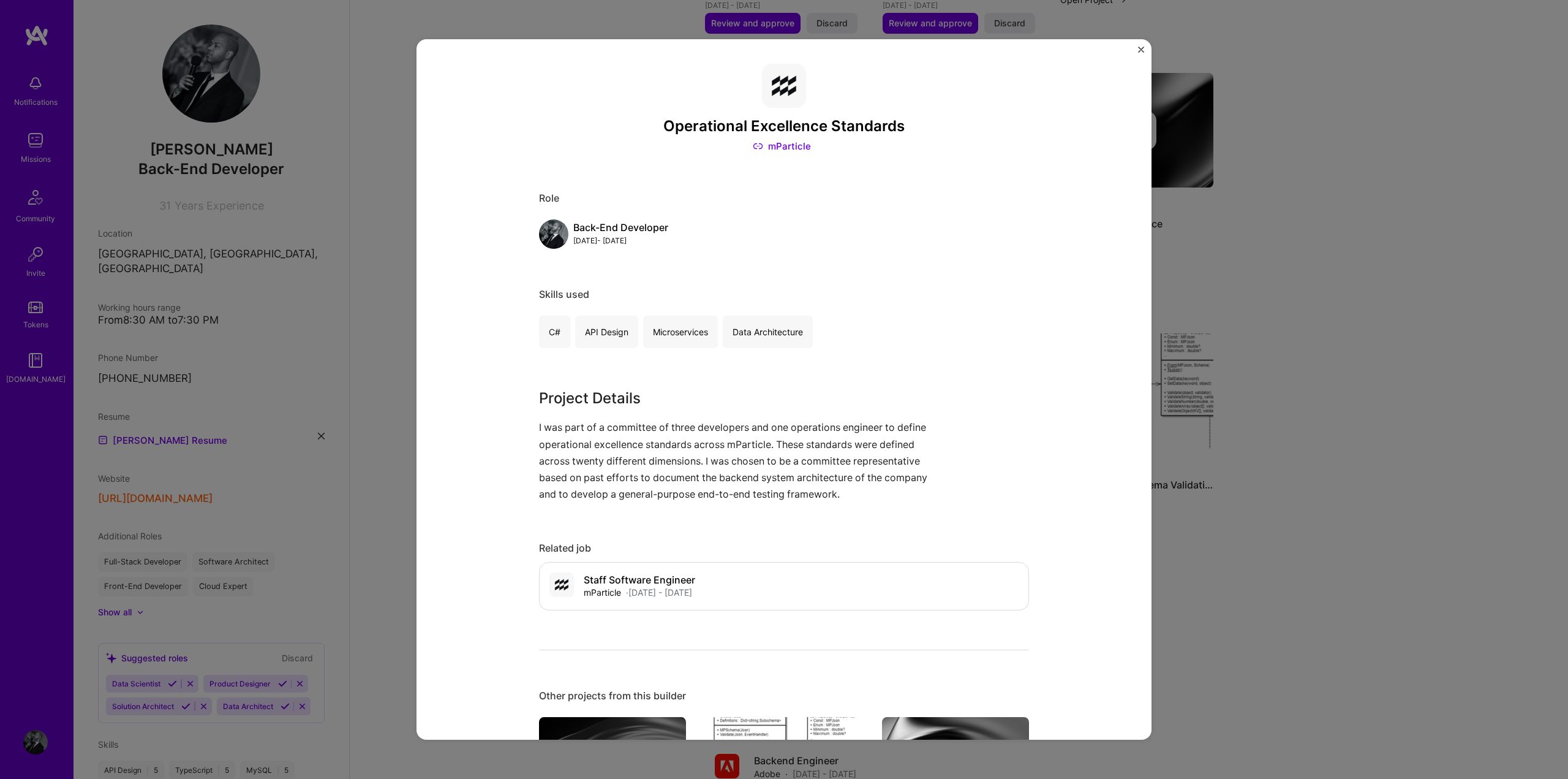
drag, startPoint x: 743, startPoint y: 448, endPoint x: 781, endPoint y: 460, distance: 39.8
click at [743, 448] on p "I was part of a committee of three developers and one operations engineer to de…" at bounding box center [738, 461] width 398 height 83
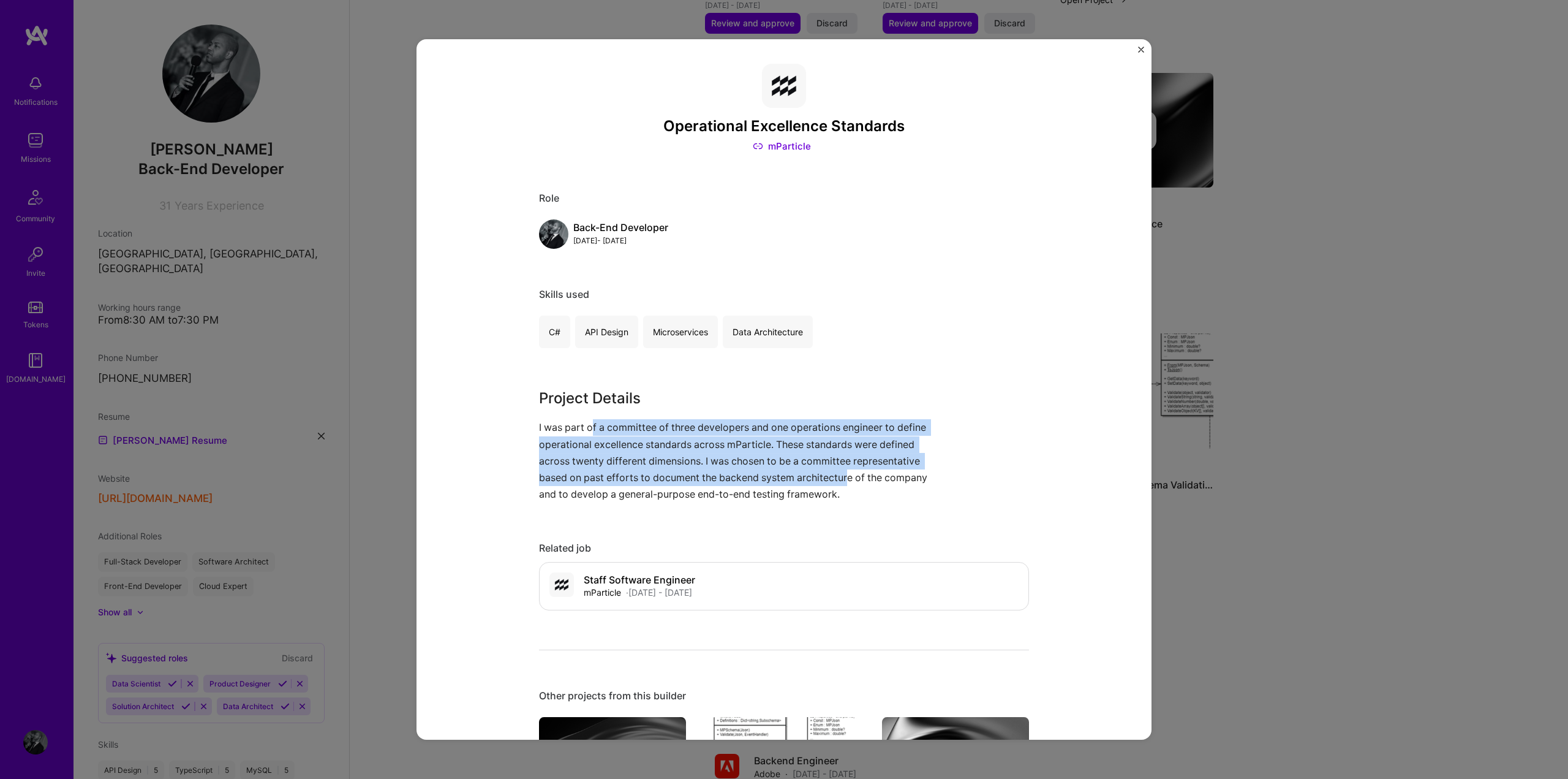
drag, startPoint x: 846, startPoint y: 487, endPoint x: 587, endPoint y: 412, distance: 269.6
click at [587, 412] on div "Project Details I was part of a committee of three developers and one operation…" at bounding box center [738, 445] width 398 height 115
click at [804, 472] on p "I was part of a committee of three developers and one operations engineer to de…" at bounding box center [738, 461] width 398 height 83
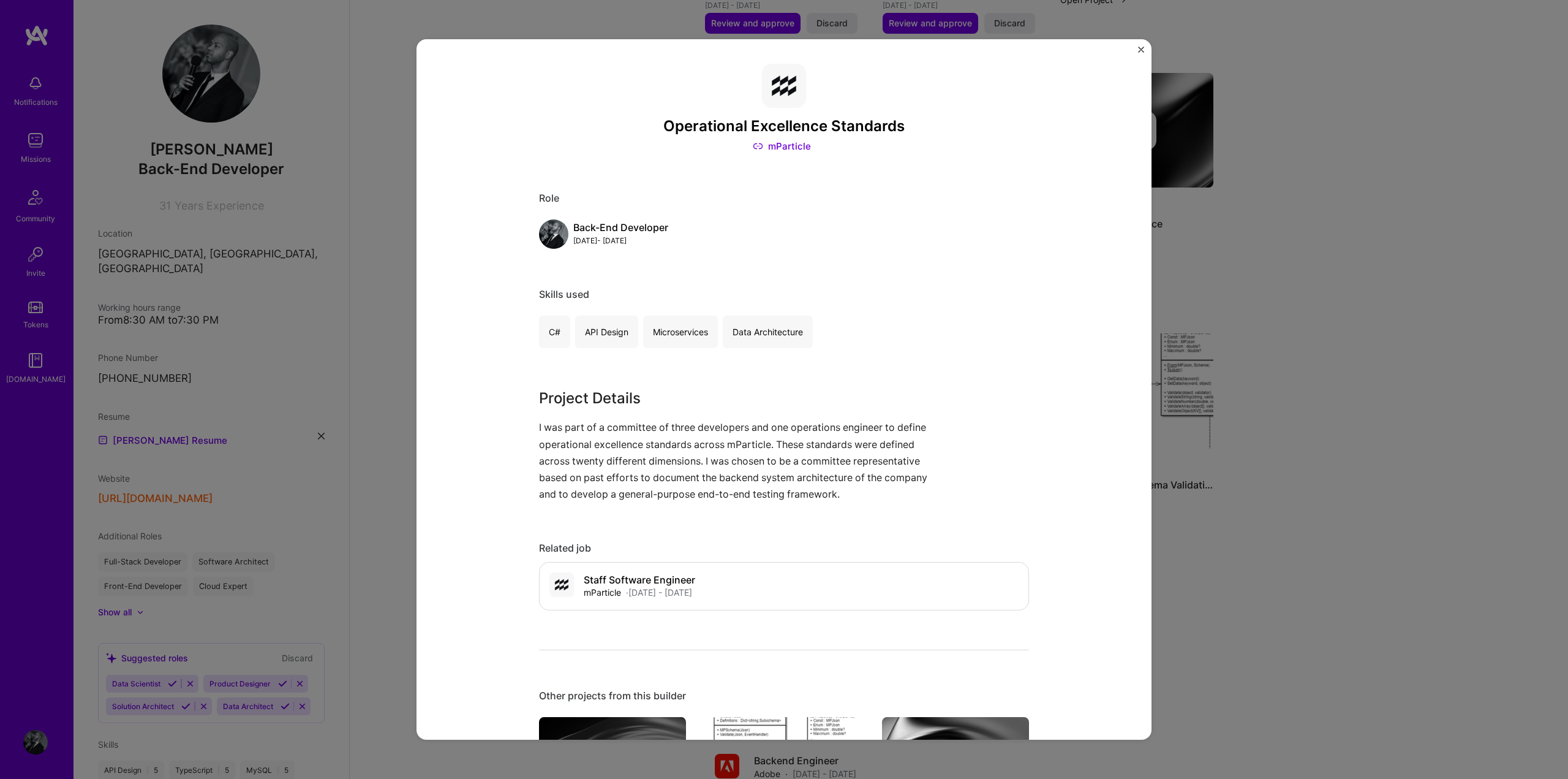
click at [839, 483] on p "I was part of a committee of three developers and one operations engineer to de…" at bounding box center [738, 461] width 398 height 83
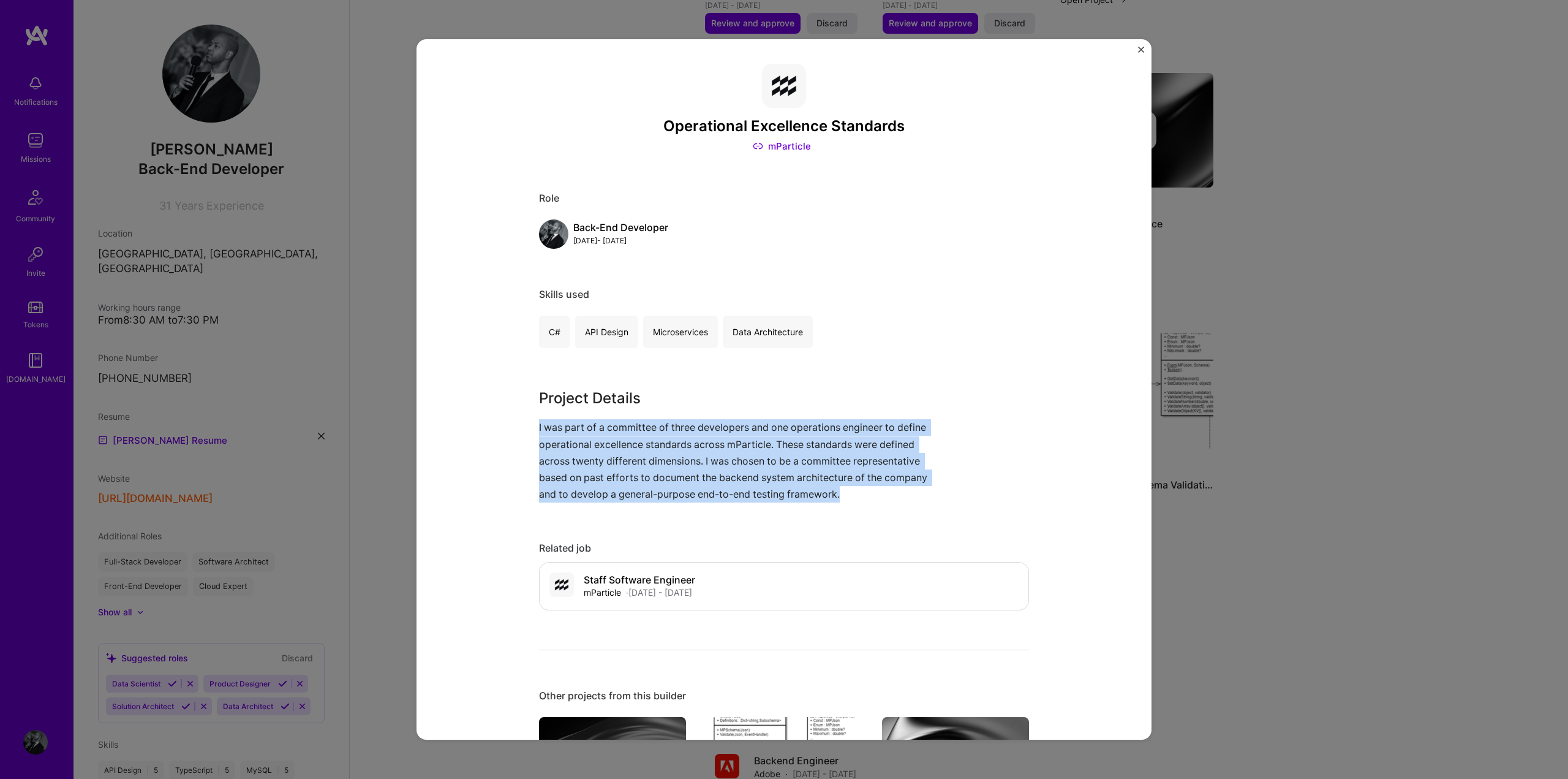
drag, startPoint x: 855, startPoint y: 492, endPoint x: 525, endPoint y: 429, distance: 336.0
click at [525, 429] on div "Operational Excellence Standards mParticle Role Back-End Developer [DATE] - [DA…" at bounding box center [784, 390] width 735 height 701
copy p "I was part of a committee of three developers and one operations engineer to de…"
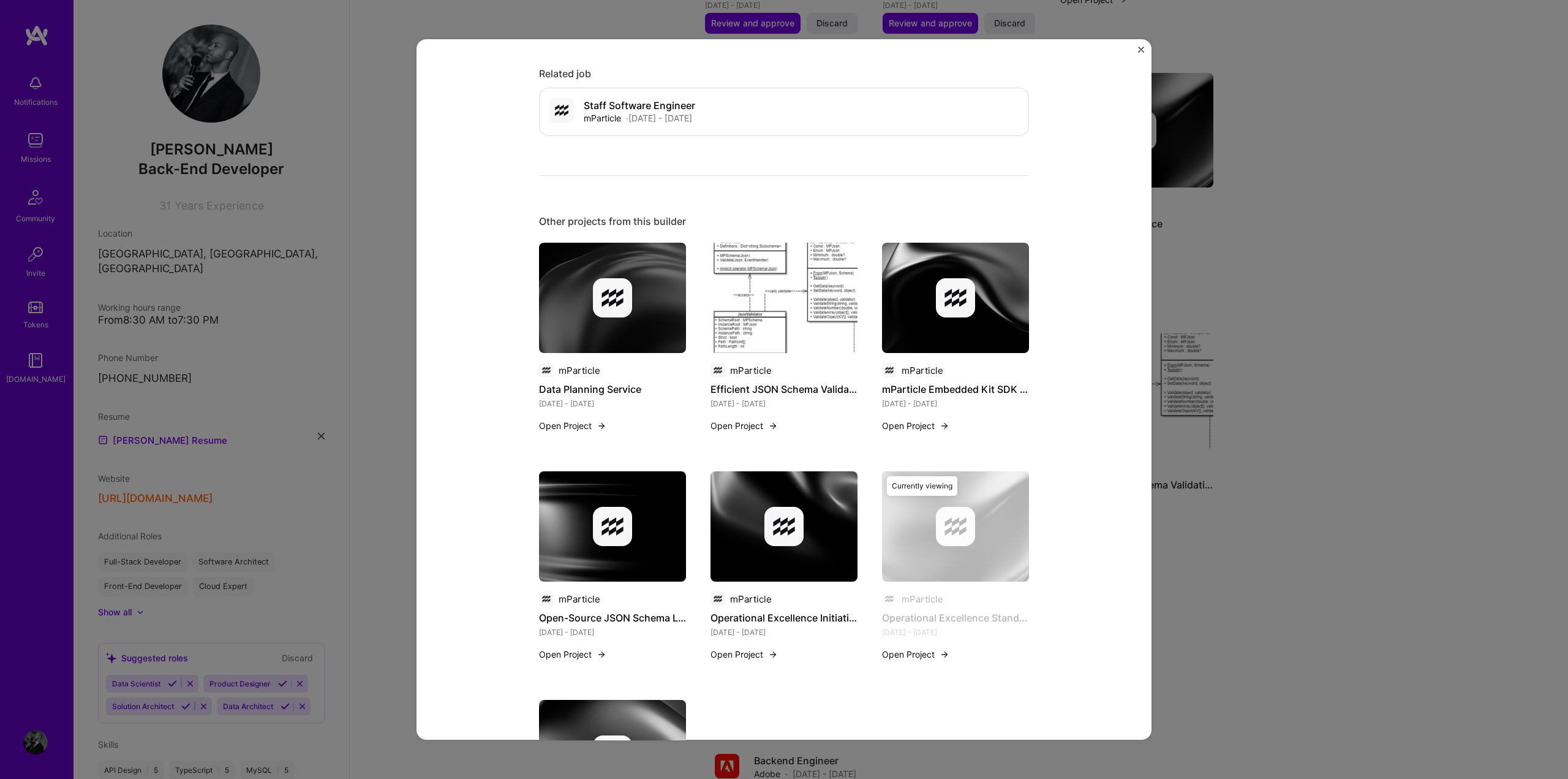
scroll to position [663, 0]
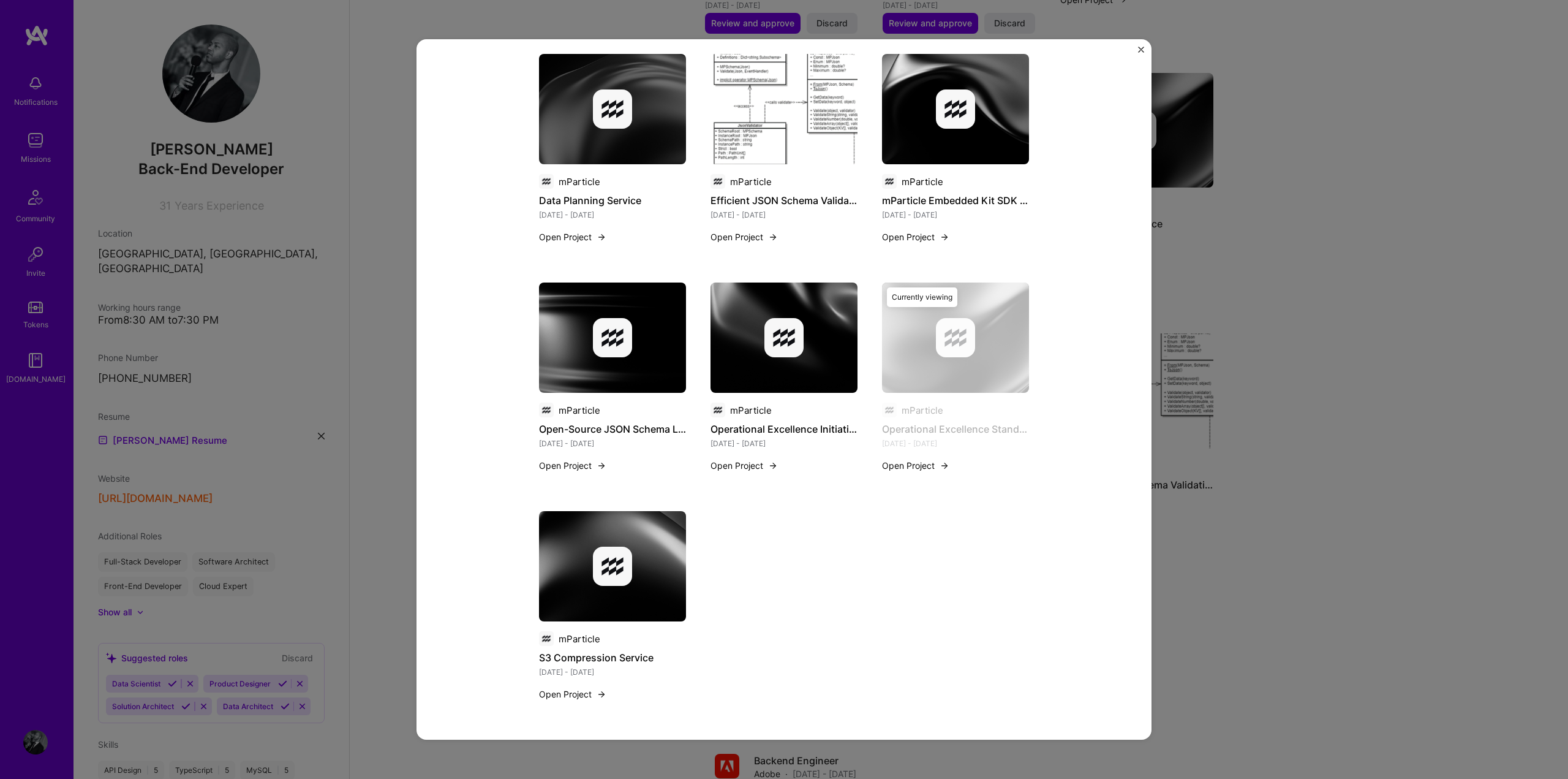
click at [1290, 464] on div "Operational Excellence Standards mParticle Role Back-End Developer [DATE] - [DA…" at bounding box center [784, 390] width 1568 height 779
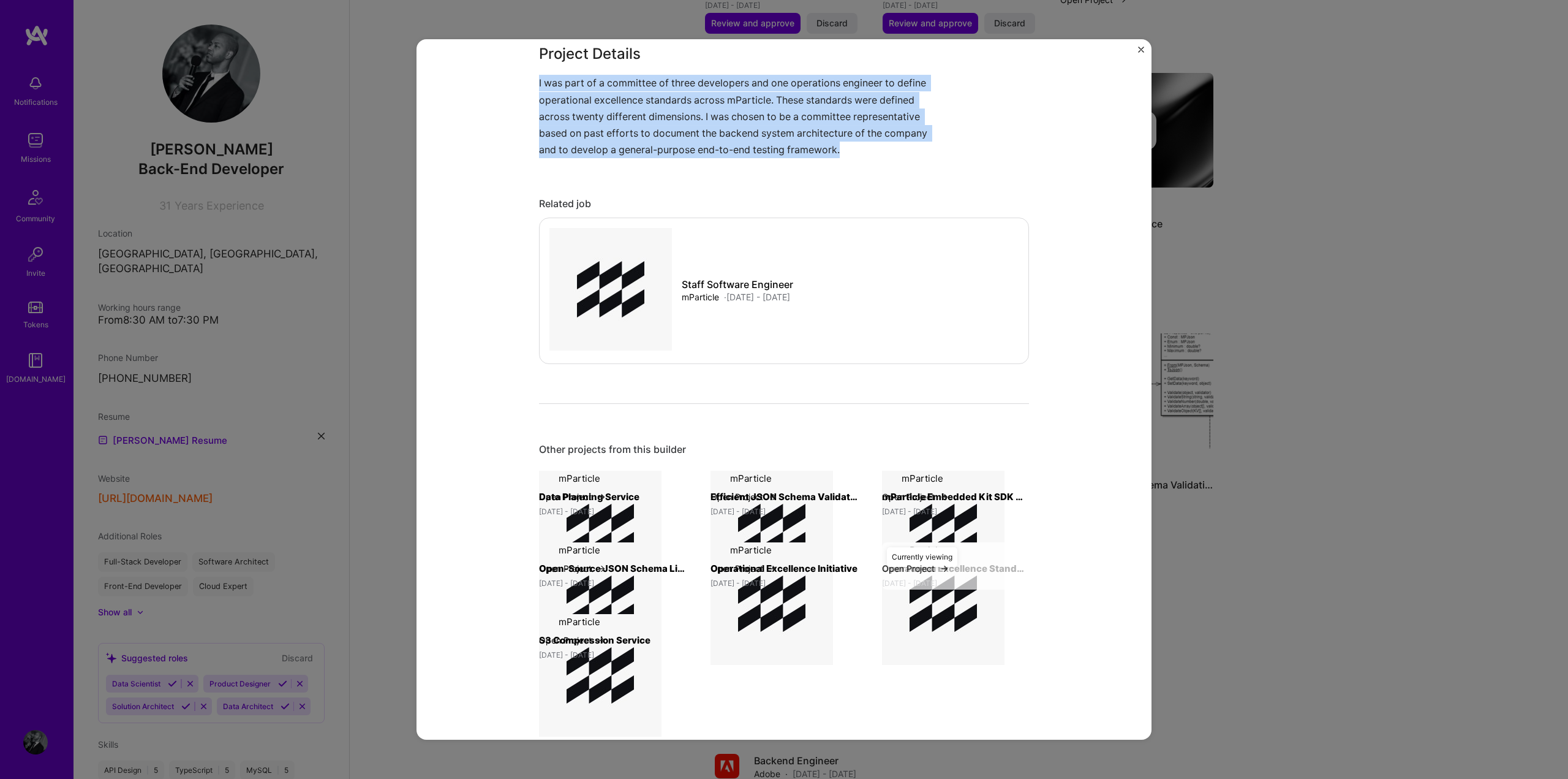
click at [1289, 464] on div "Complete your profile to get the most out of [DOMAIN_NAME] Over 80% of builders…" at bounding box center [959, 304] width 1219 height 2305
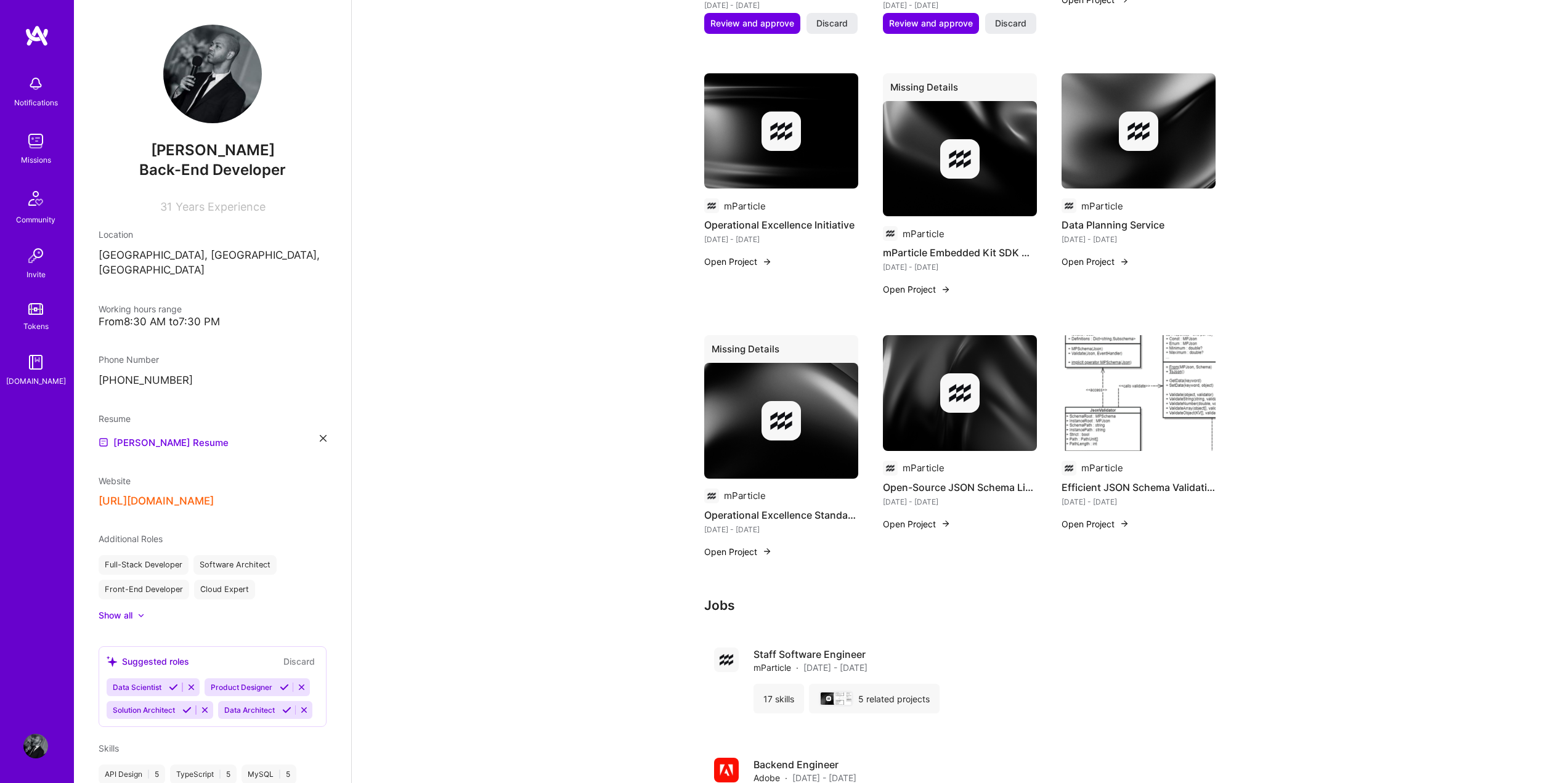
click at [920, 519] on button "Open Project" at bounding box center [916, 524] width 68 height 13
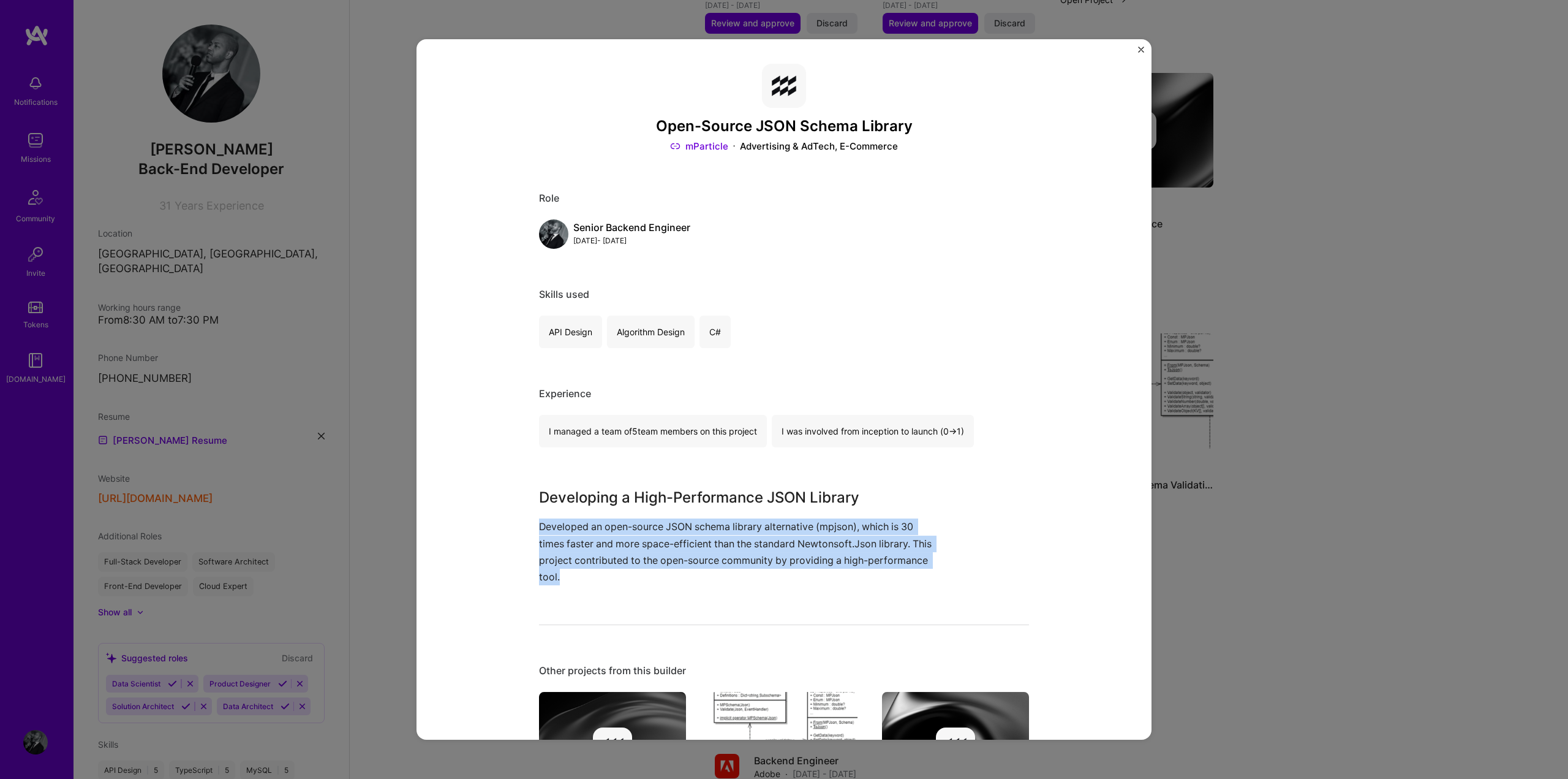
drag, startPoint x: 875, startPoint y: 578, endPoint x: 517, endPoint y: 524, distance: 362.0
click at [517, 524] on div "Open-Source JSON Schema Library mParticle Advertising & AdTech, E-Commerce Role…" at bounding box center [784, 390] width 735 height 701
copy p "Developed an open-source JSON schema library alternative (mpjson), which is 30 …"
click at [1139, 53] on button "Close" at bounding box center [1141, 53] width 6 height 13
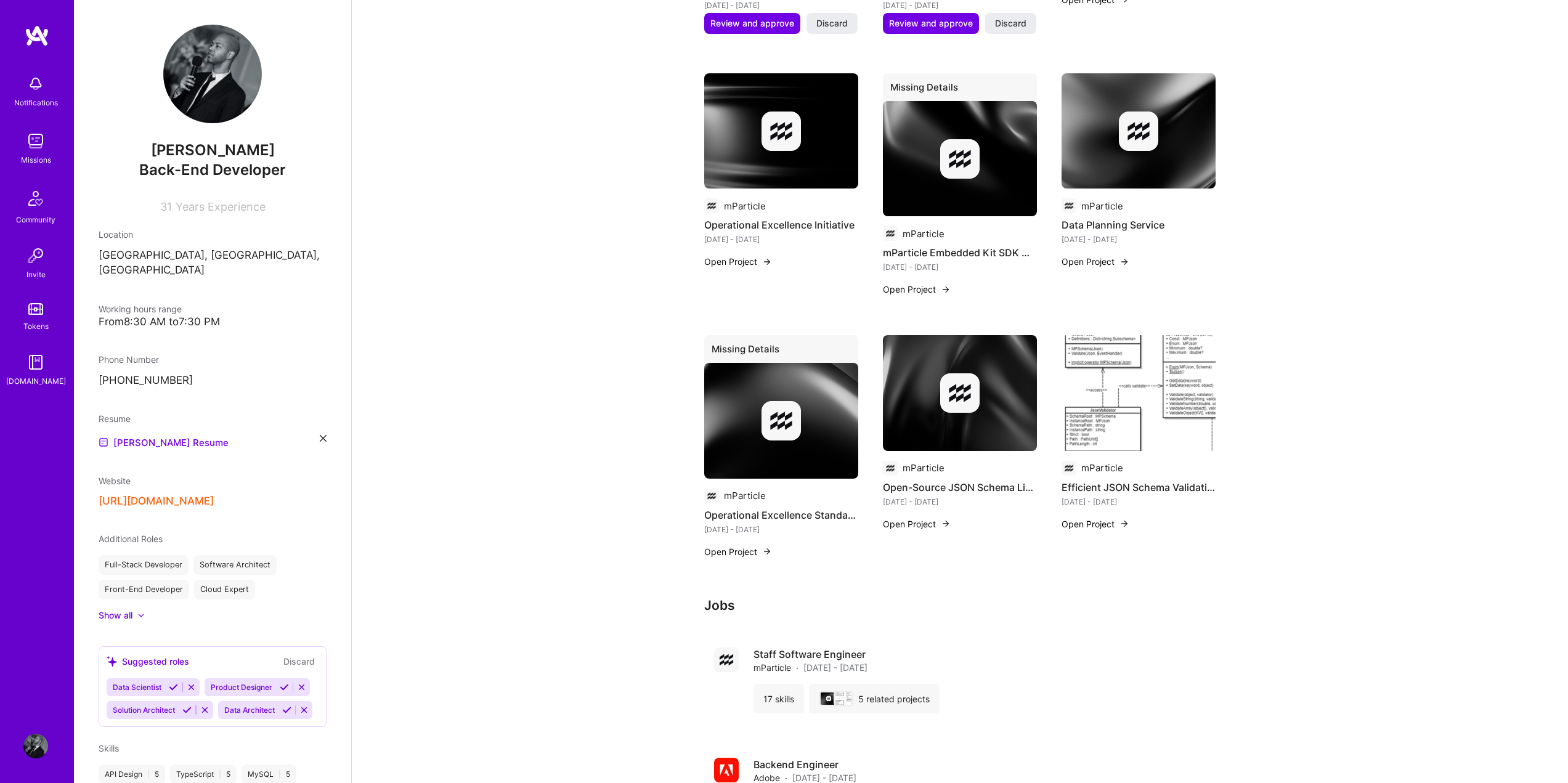
click at [1127, 225] on h4 "Data Planning Service" at bounding box center [1138, 225] width 154 height 16
click at [1107, 275] on div "mParticle Data Planning Service [DATE] - [DATE] Open Project" at bounding box center [1138, 178] width 154 height 210
click at [1106, 257] on button "Open Project" at bounding box center [1095, 261] width 68 height 13
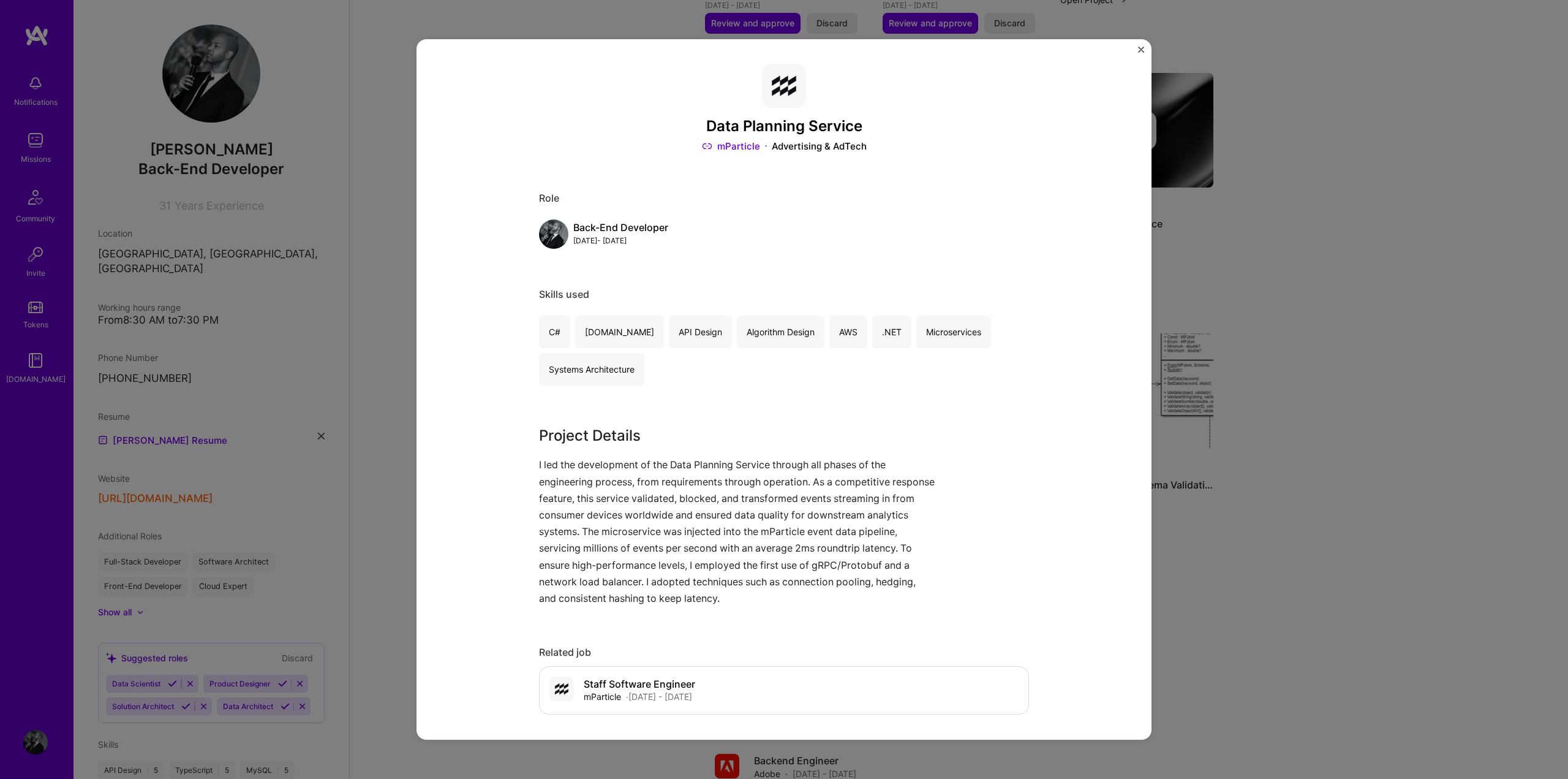
click at [1142, 48] on img "Close" at bounding box center [1141, 49] width 6 height 6
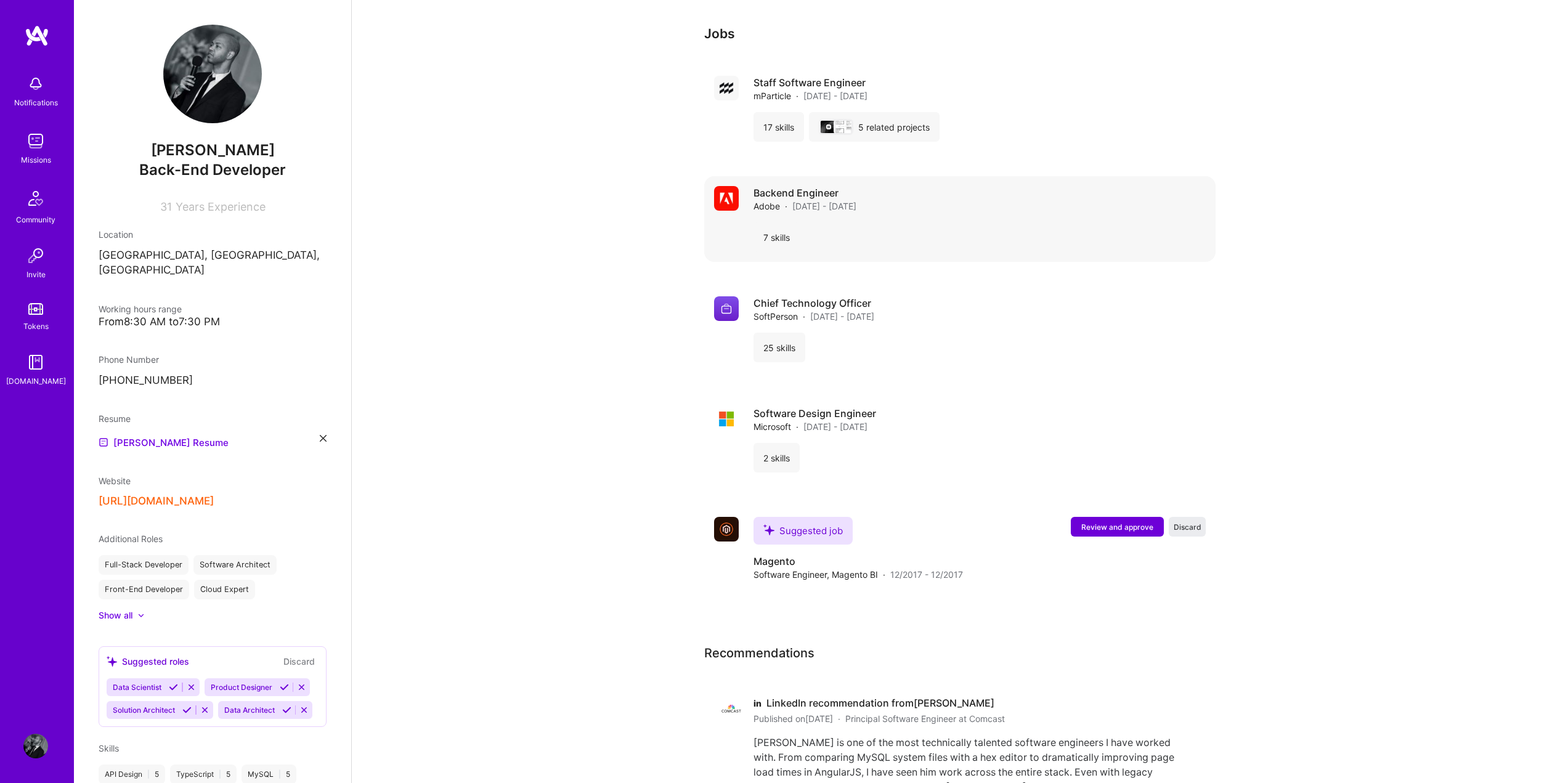
scroll to position [1583, 0]
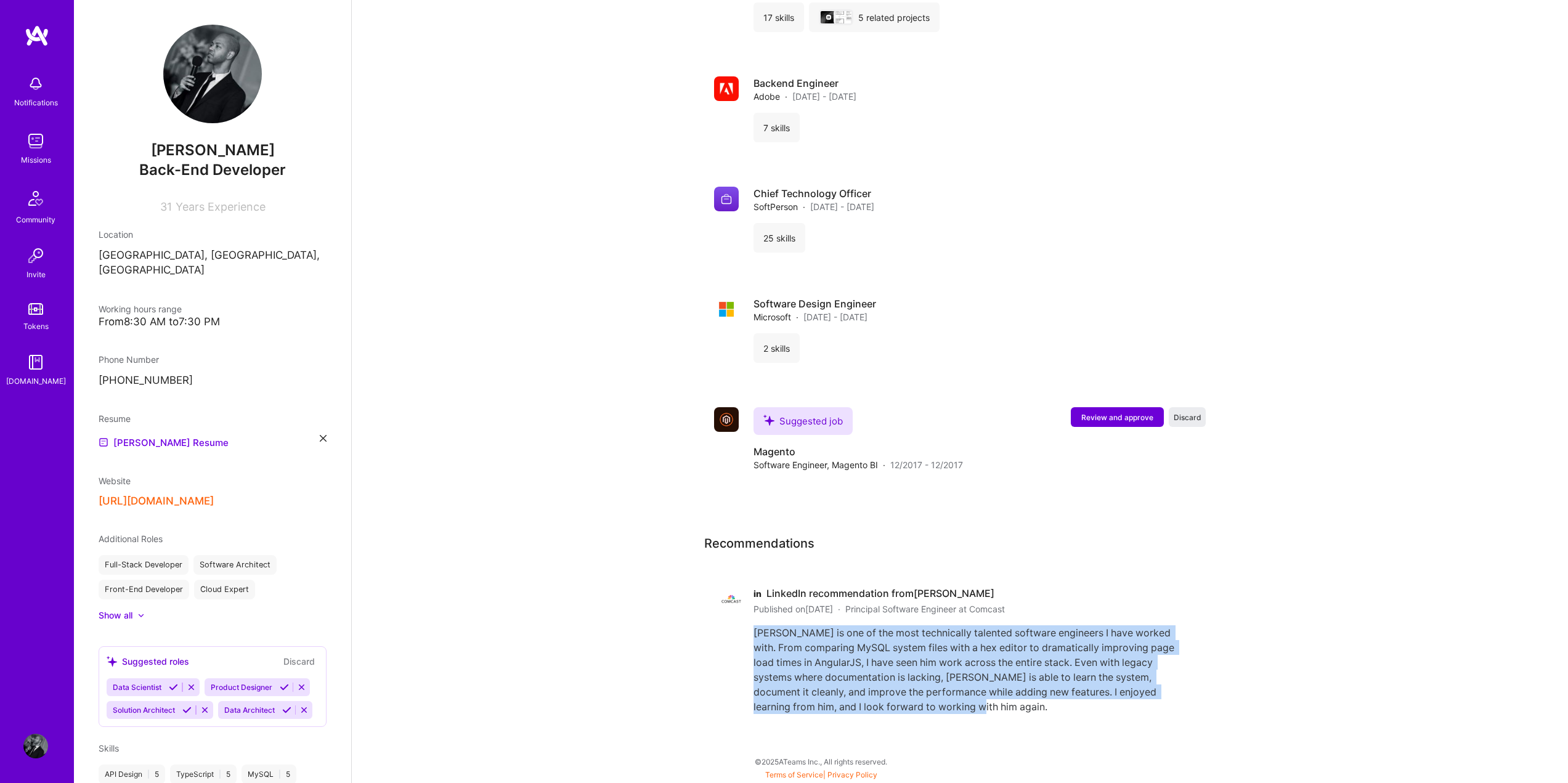
drag, startPoint x: 959, startPoint y: 717, endPoint x: 753, endPoint y: 631, distance: 223.2
click at [753, 631] on div "in LinkedIn recommendation from [PERSON_NAME] Published on [DATE] · Principal S…" at bounding box center [950, 650] width 493 height 156
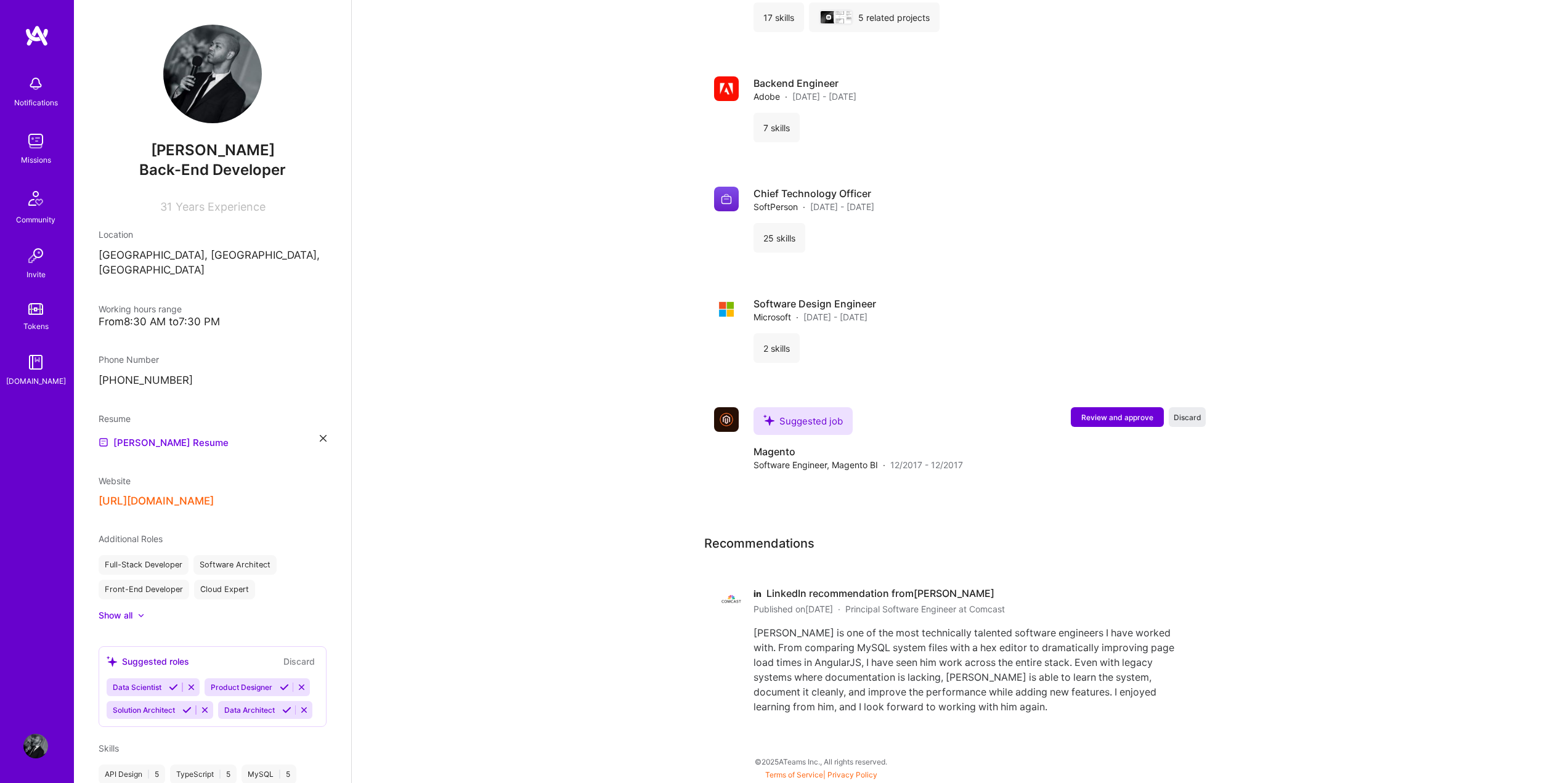
click at [1015, 562] on div "Recommendations" at bounding box center [950, 548] width 493 height 28
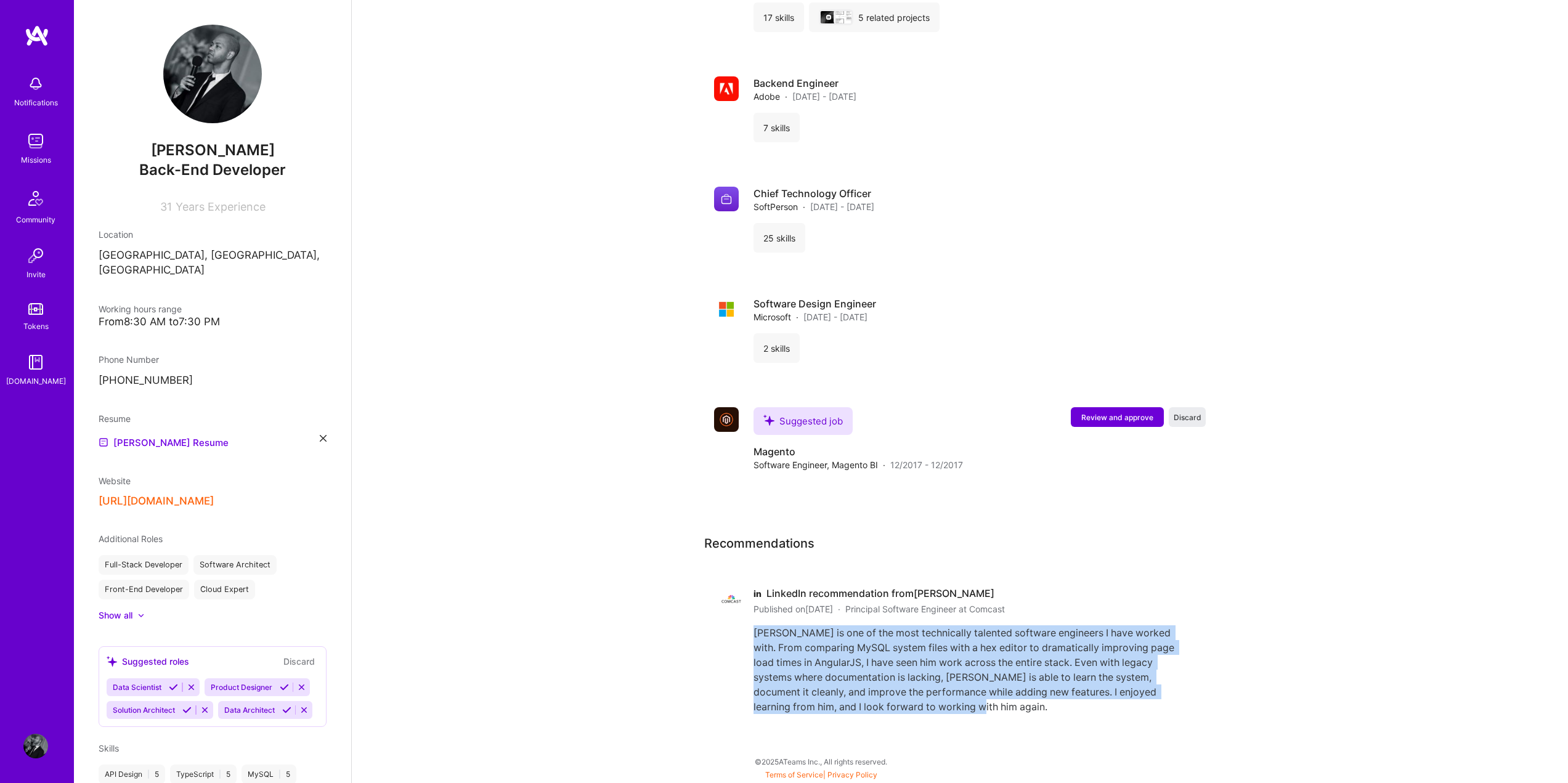
drag, startPoint x: 924, startPoint y: 709, endPoint x: 756, endPoint y: 628, distance: 186.5
click at [756, 628] on div "[PERSON_NAME] is one of the most technically talented software engineers I have…" at bounding box center [968, 670] width 429 height 88
copy div "[PERSON_NAME] is one of the most technically talented software engineers I have…"
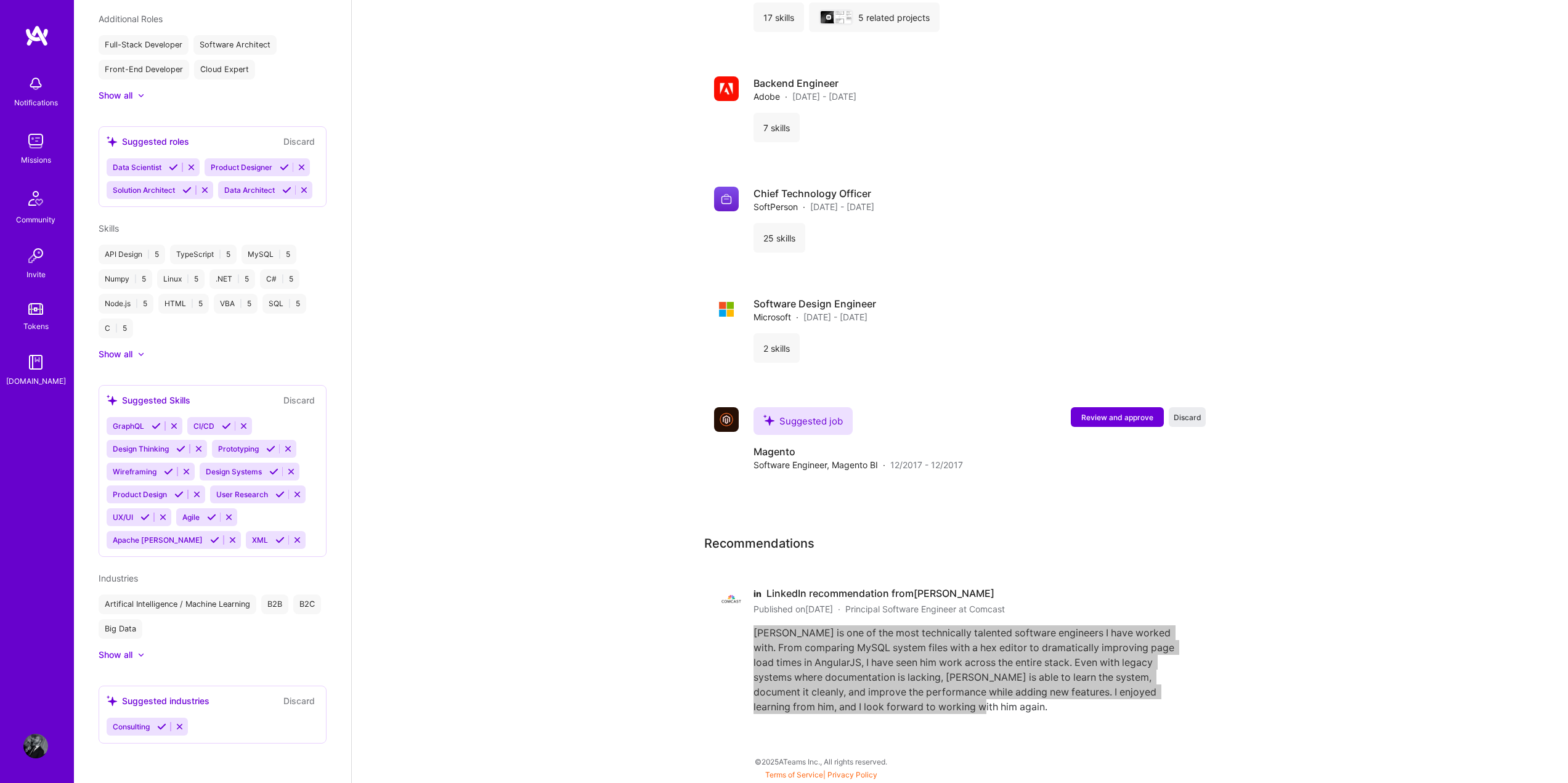
scroll to position [1357, 0]
